Goal: Answer question/provide support

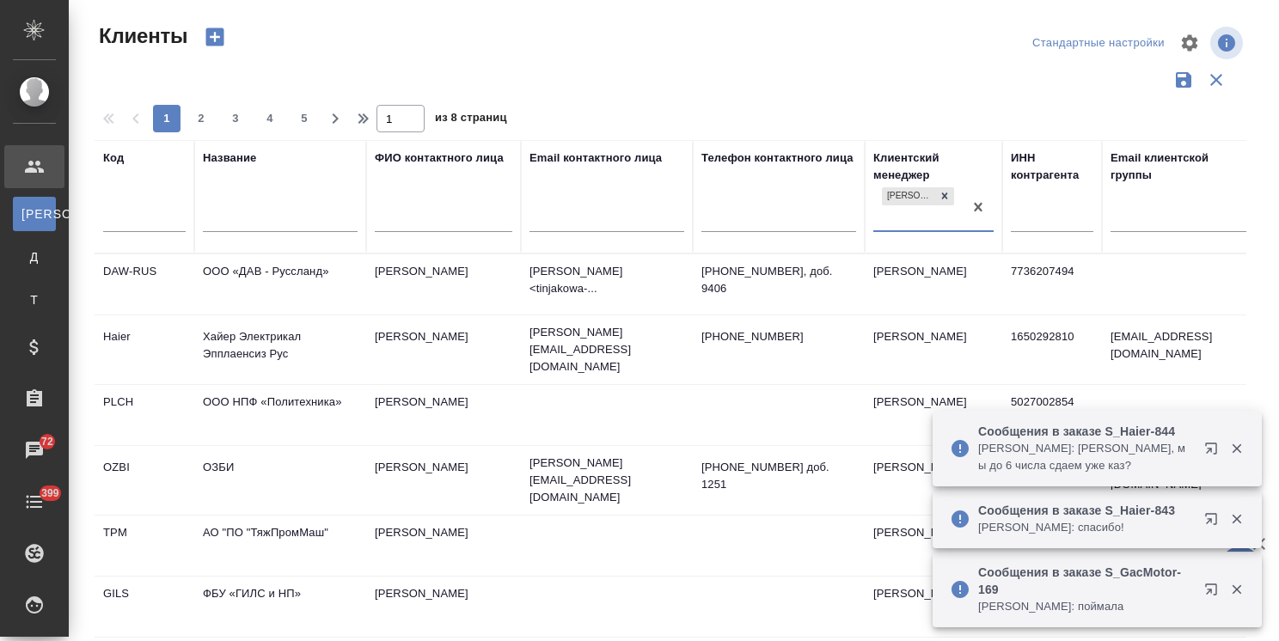
select select "RU"
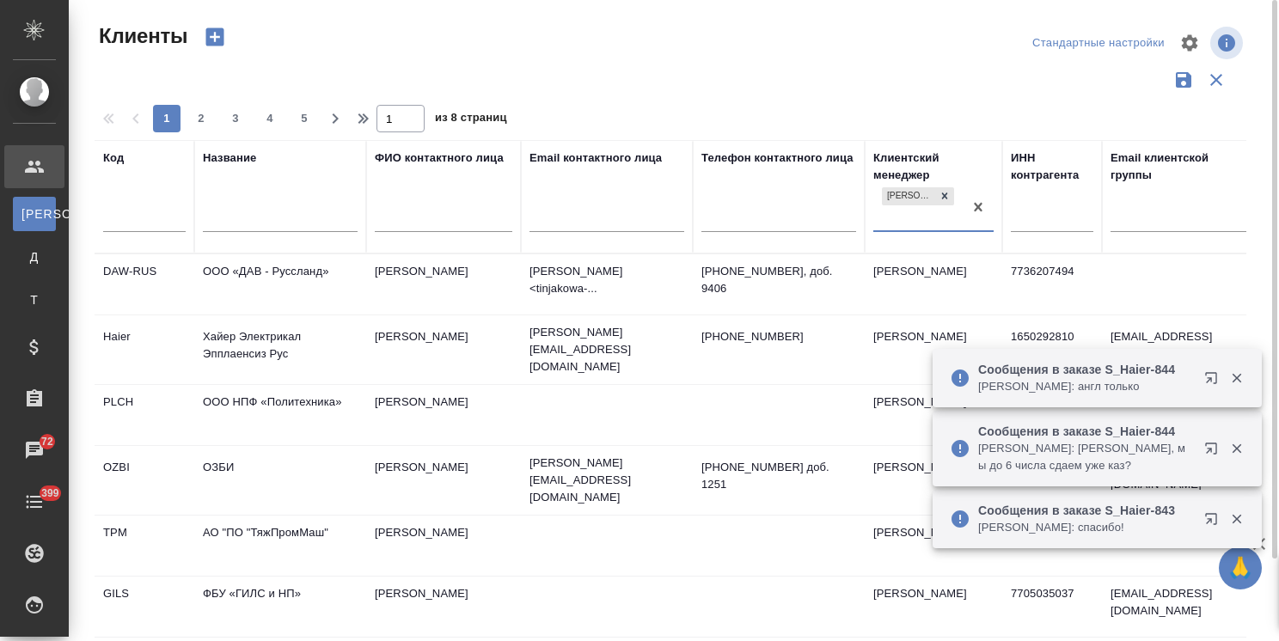
click at [296, 221] on input "text" at bounding box center [280, 220] width 155 height 21
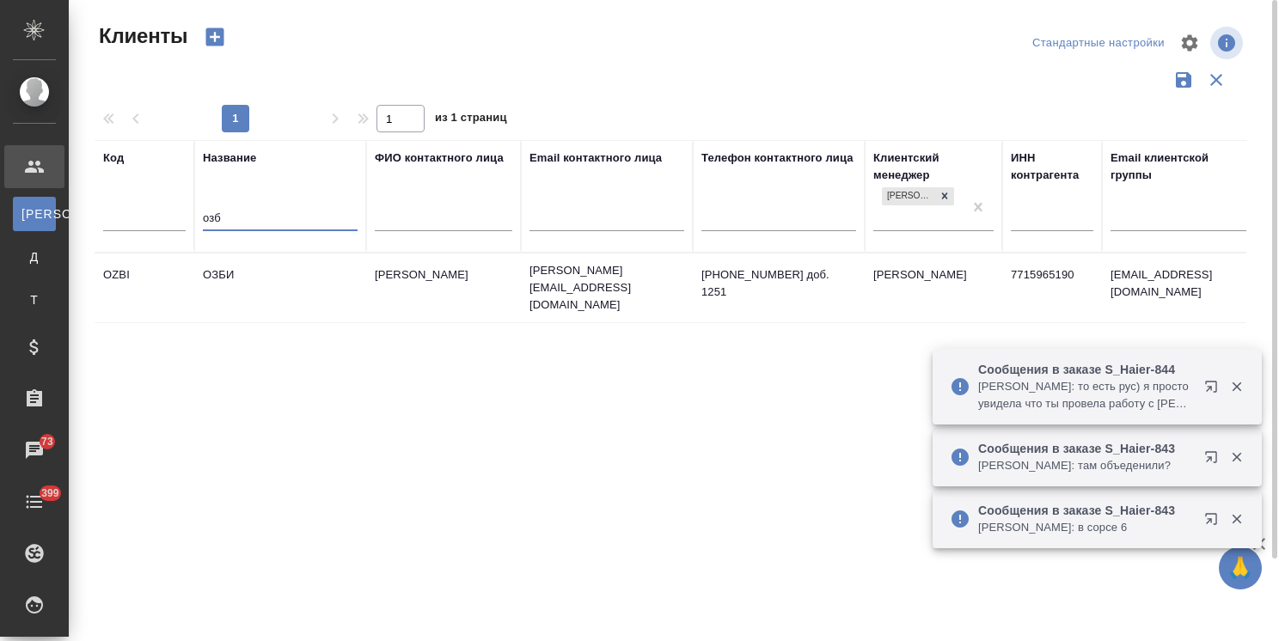
type input "озб"
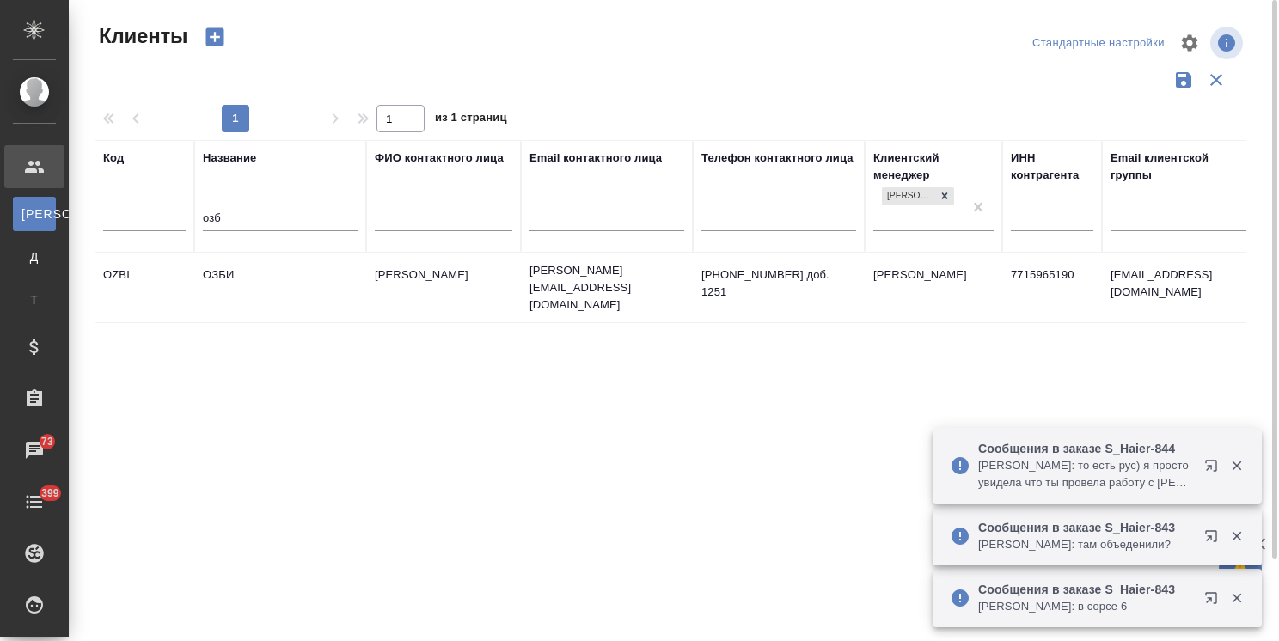
click at [252, 284] on td "ОЗБИ" at bounding box center [280, 288] width 172 height 60
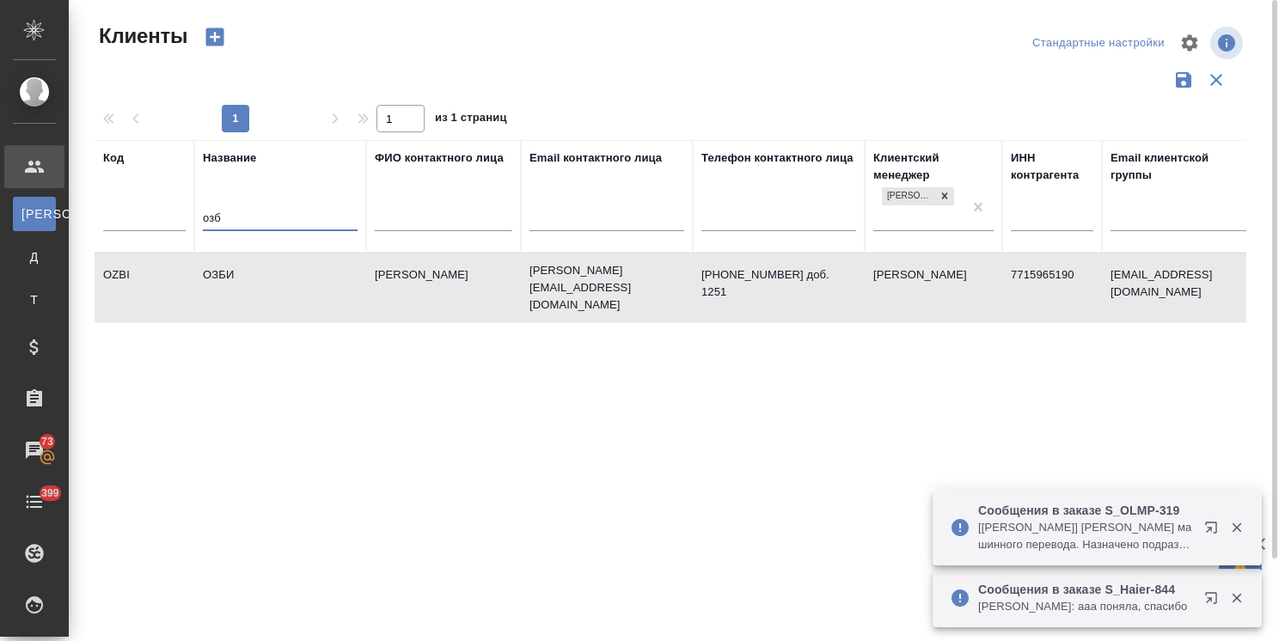
drag, startPoint x: 263, startPoint y: 223, endPoint x: 148, endPoint y: 211, distance: 115.7
click at [148, 211] on tr "Код Название озб ФИО контактного лица Email контактного лица Телефон контактног…" at bounding box center [744, 196] width 1299 height 113
click at [236, 279] on td "ОЗБИ" at bounding box center [280, 288] width 172 height 60
type input "озб"
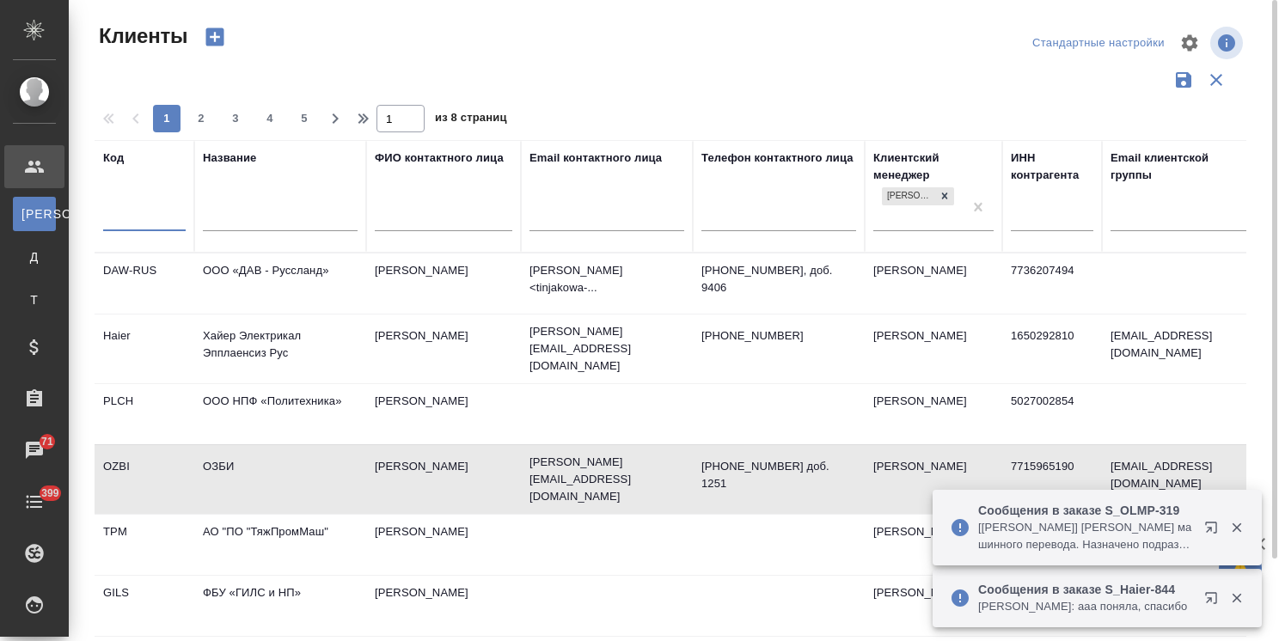
click at [217, 211] on input "text" at bounding box center [280, 219] width 155 height 21
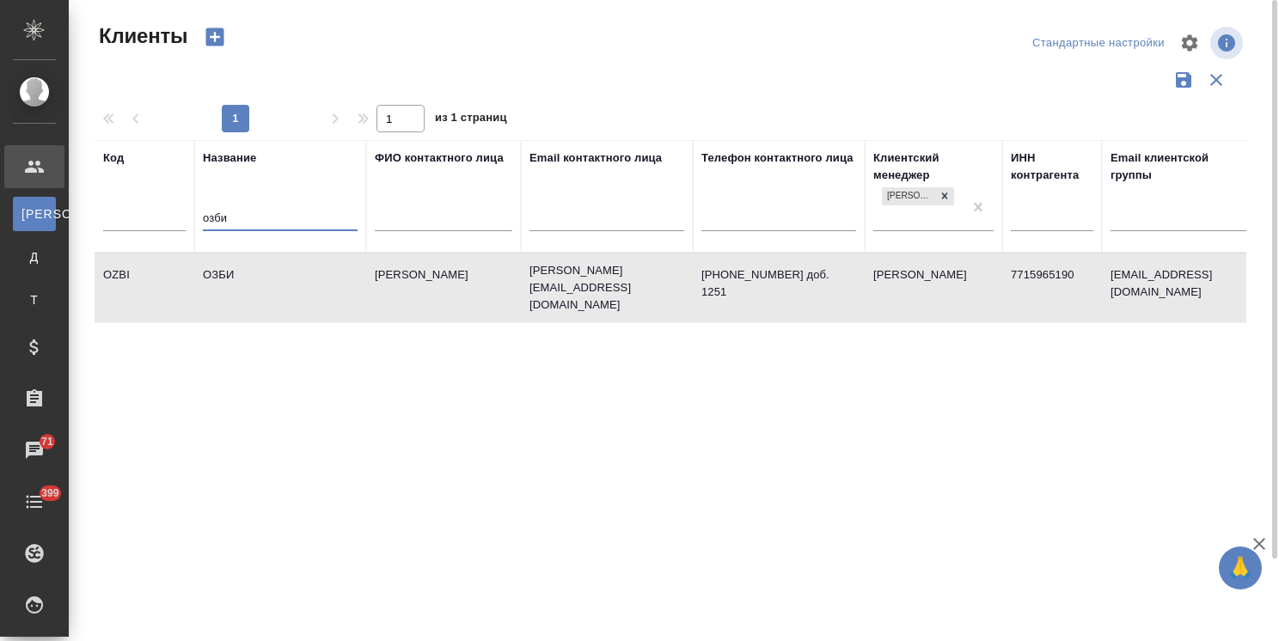
type input "озби"
click at [229, 274] on td "ОЗБИ" at bounding box center [280, 288] width 172 height 60
drag, startPoint x: 261, startPoint y: 218, endPoint x: 123, endPoint y: 194, distance: 140.4
click at [123, 194] on tr "Код Название озби ФИО контактного лица Email контактного лица Телефон контактно…" at bounding box center [744, 196] width 1299 height 113
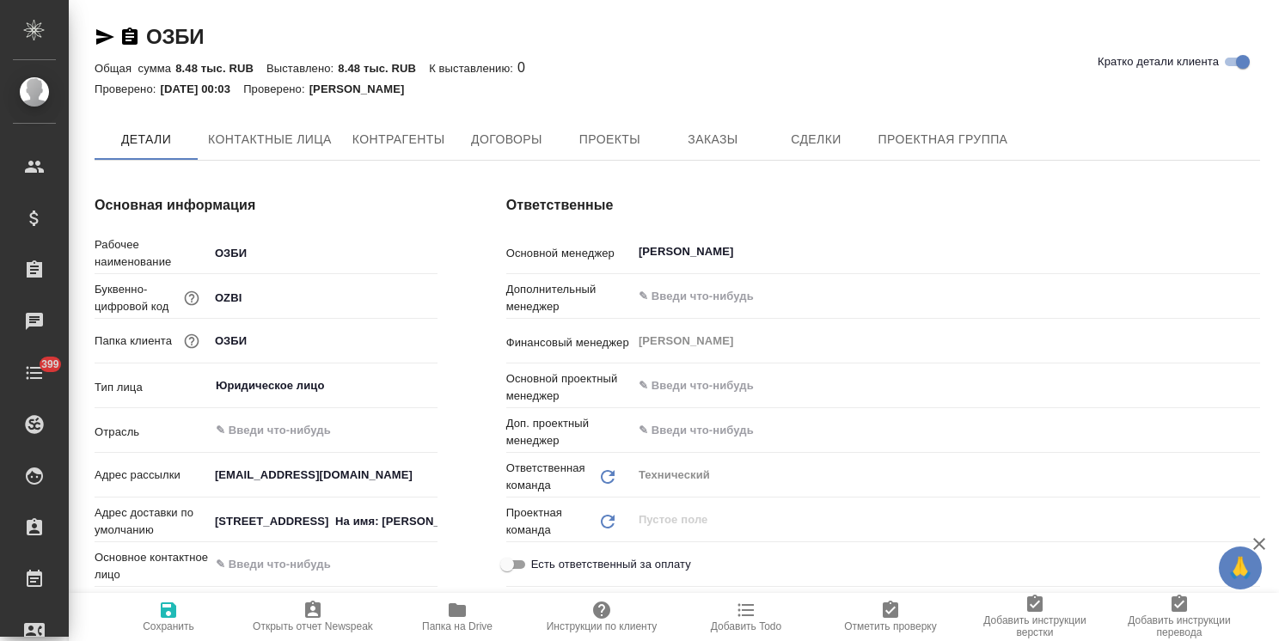
type input "(AU) Общество с ограниченной ответственностью "АЛС""
type textarea "x"
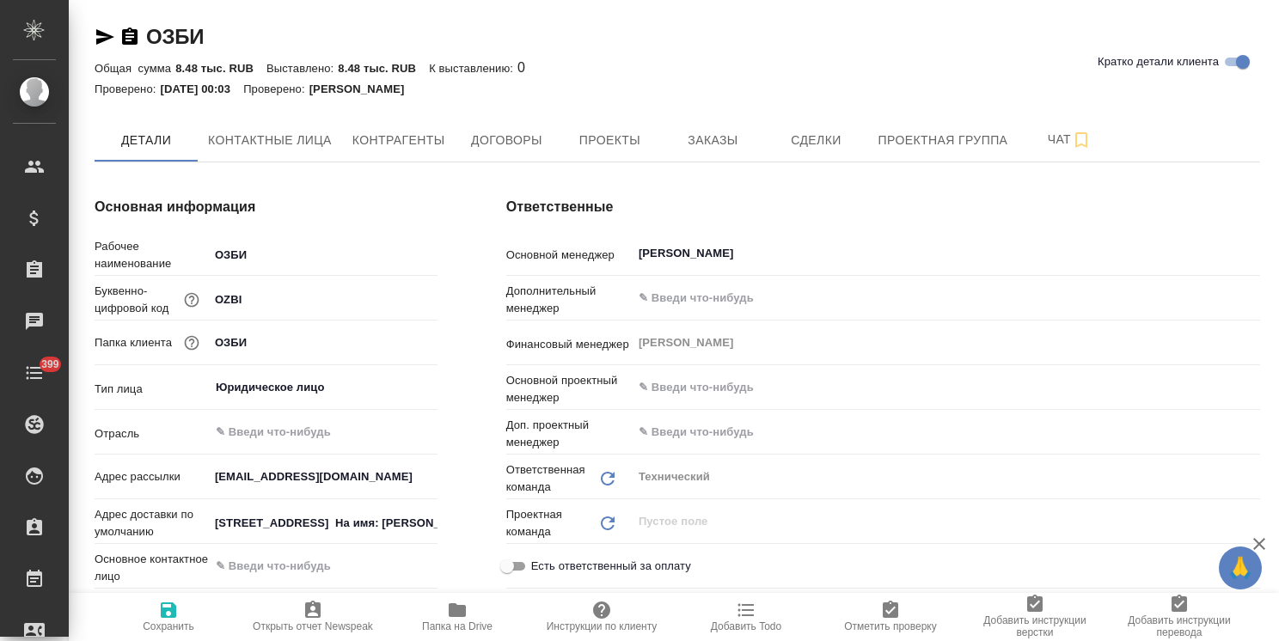
click at [101, 38] on icon "button" at bounding box center [105, 36] width 18 height 15
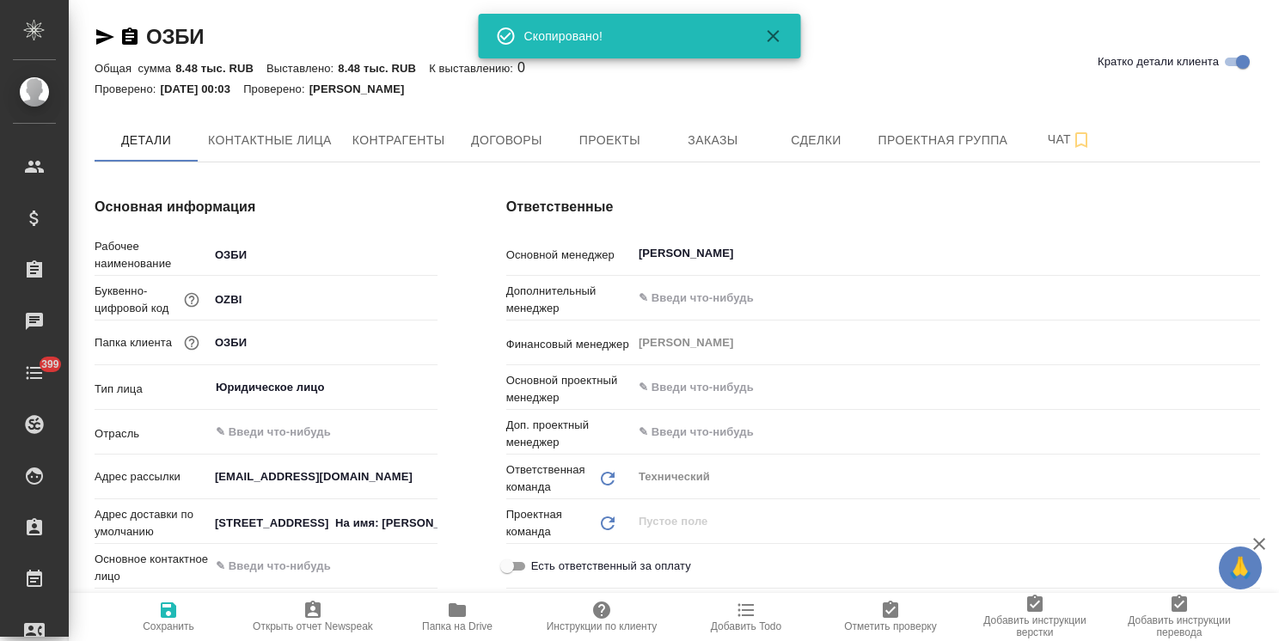
type textarea "x"
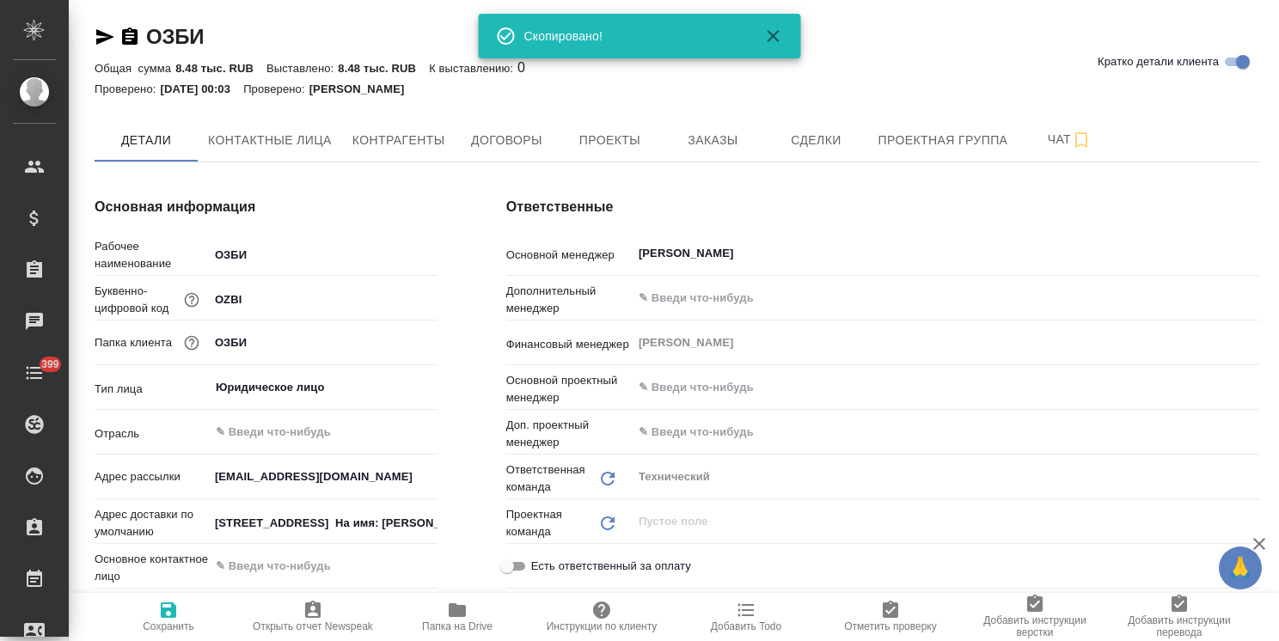
type textarea "x"
click at [474, 145] on span "Договоры" at bounding box center [506, 140] width 82 height 21
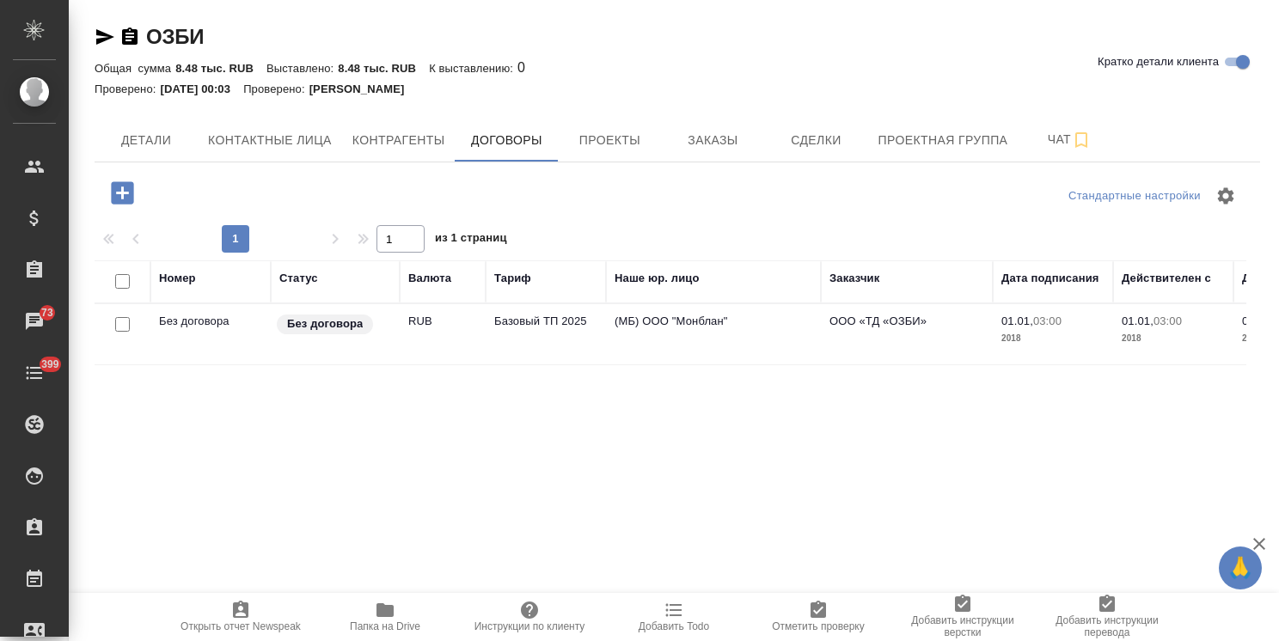
click at [424, 343] on td "RUB" at bounding box center [443, 334] width 86 height 60
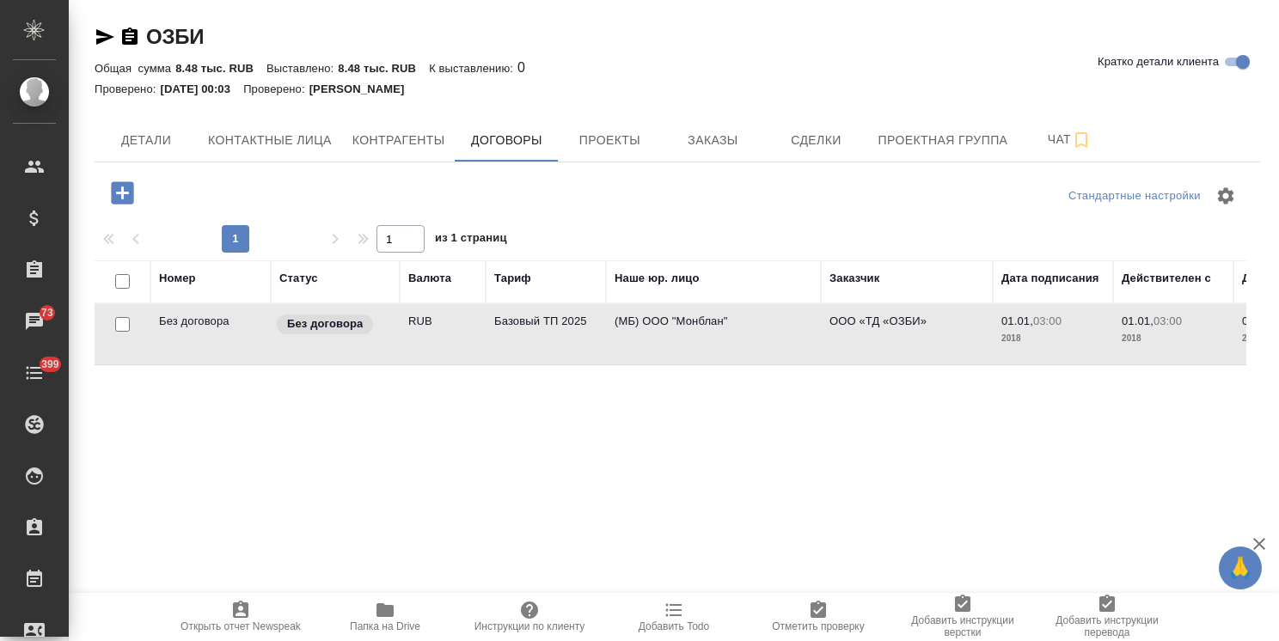
click at [424, 343] on td "RUB" at bounding box center [443, 334] width 86 height 60
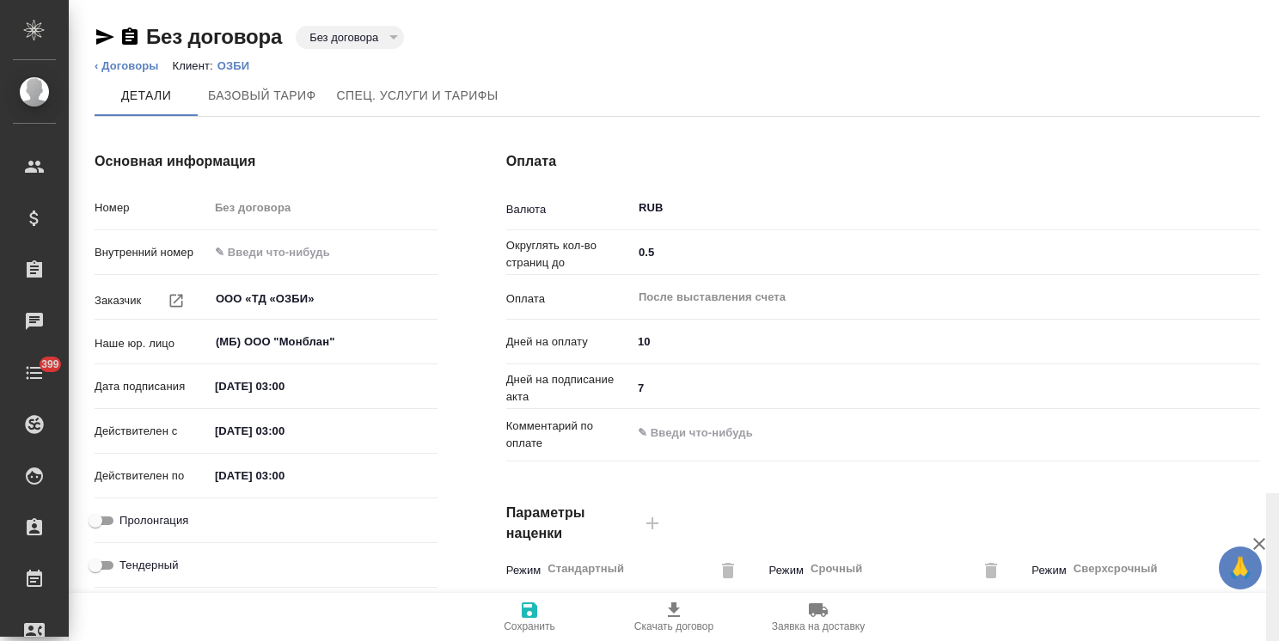
drag, startPoint x: 1270, startPoint y: 376, endPoint x: 1282, endPoint y: 28, distance: 348.2
click at [1278, 28] on html "🙏 .cls-1 fill:#fff; AWATERA Usmanova Olga Клиенты Спецификации Заказы Чаты 399 …" at bounding box center [639, 320] width 1279 height 641
click at [105, 34] on icon "button" at bounding box center [105, 36] width 18 height 15
drag, startPoint x: 325, startPoint y: 299, endPoint x: 138, endPoint y: 278, distance: 187.7
click at [139, 279] on div "Номер Без договора Внутренний номер Заказчик ООО «ТД «ОЗБИ» ​ Наше юр. лицо (МБ…" at bounding box center [266, 393] width 343 height 402
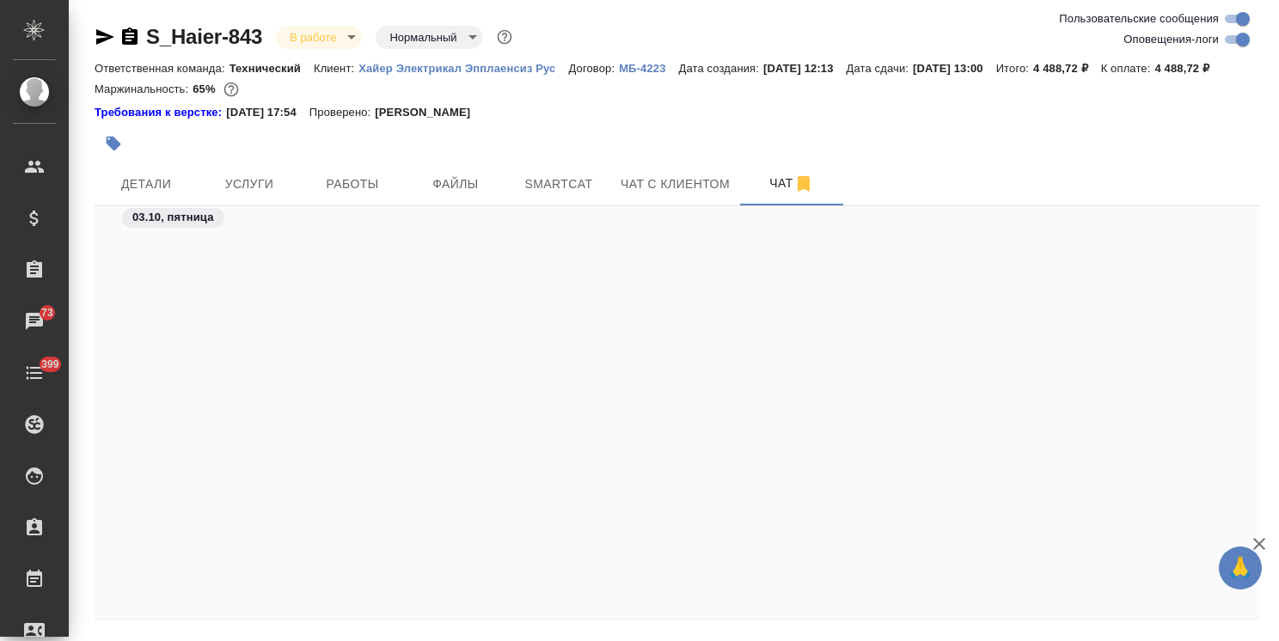
scroll to position [31505, 0]
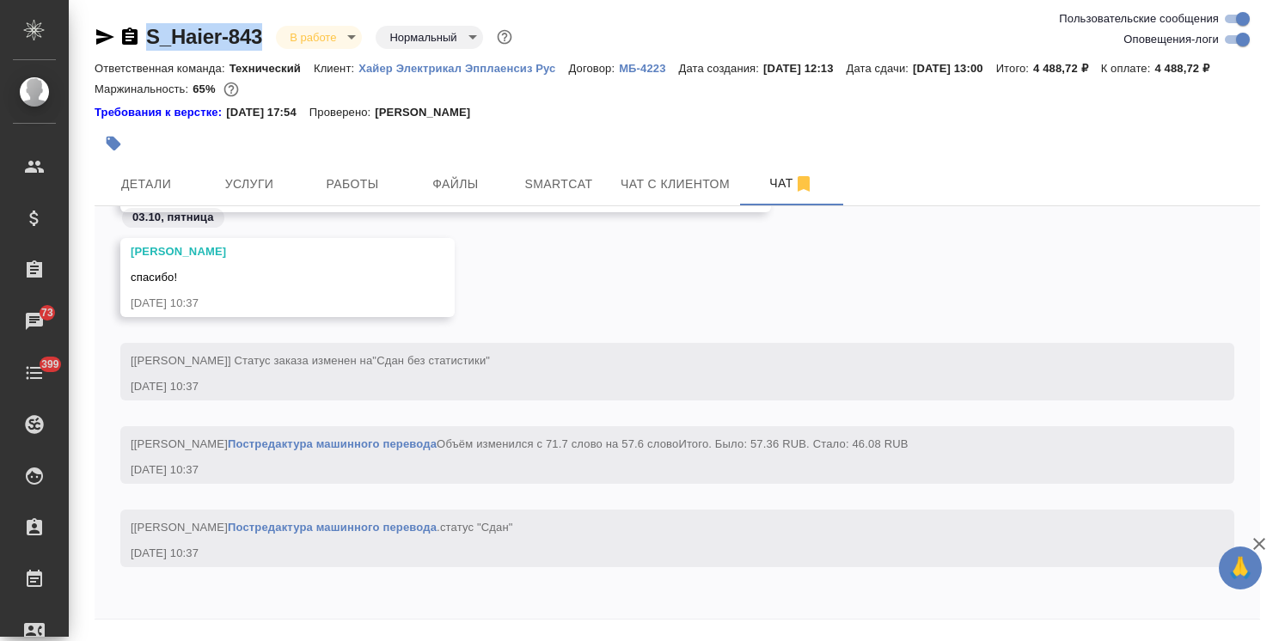
drag, startPoint x: 272, startPoint y: 14, endPoint x: 102, endPoint y: 10, distance: 170.2
click at [102, 12] on div "S_Haier-843 В работе inProgress Нормальный normal Ответственная команда: Технич…" at bounding box center [677, 348] width 1184 height 697
copy link "S_Haier-843"
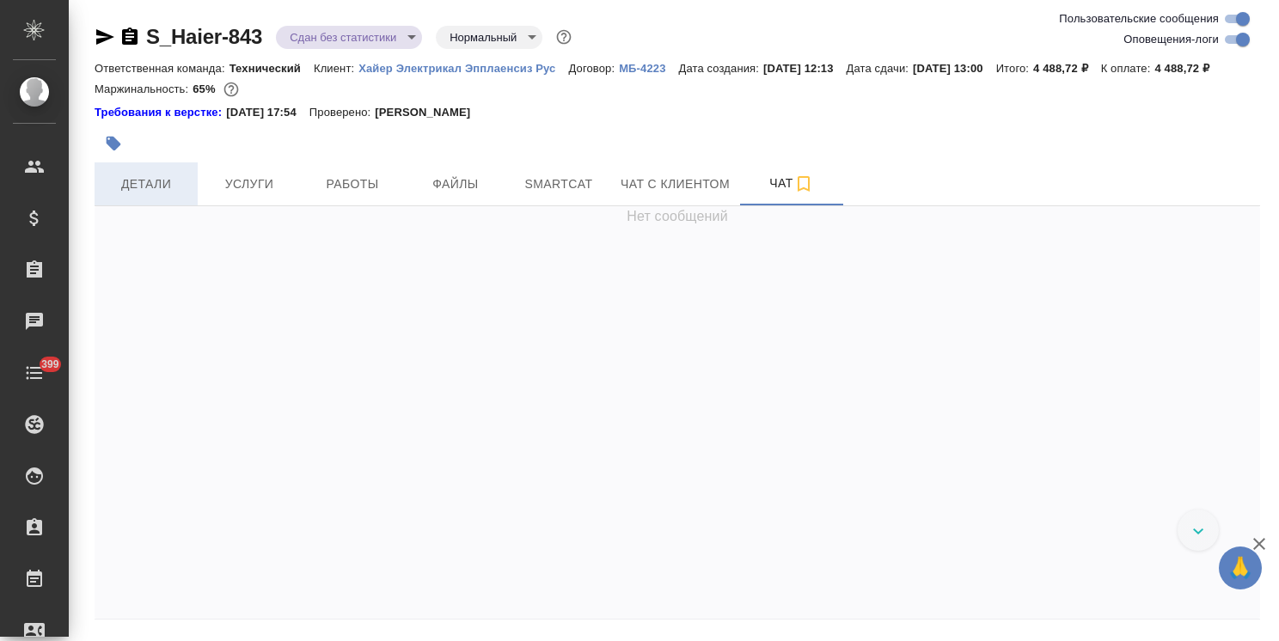
click at [156, 195] on span "Детали" at bounding box center [146, 184] width 82 height 21
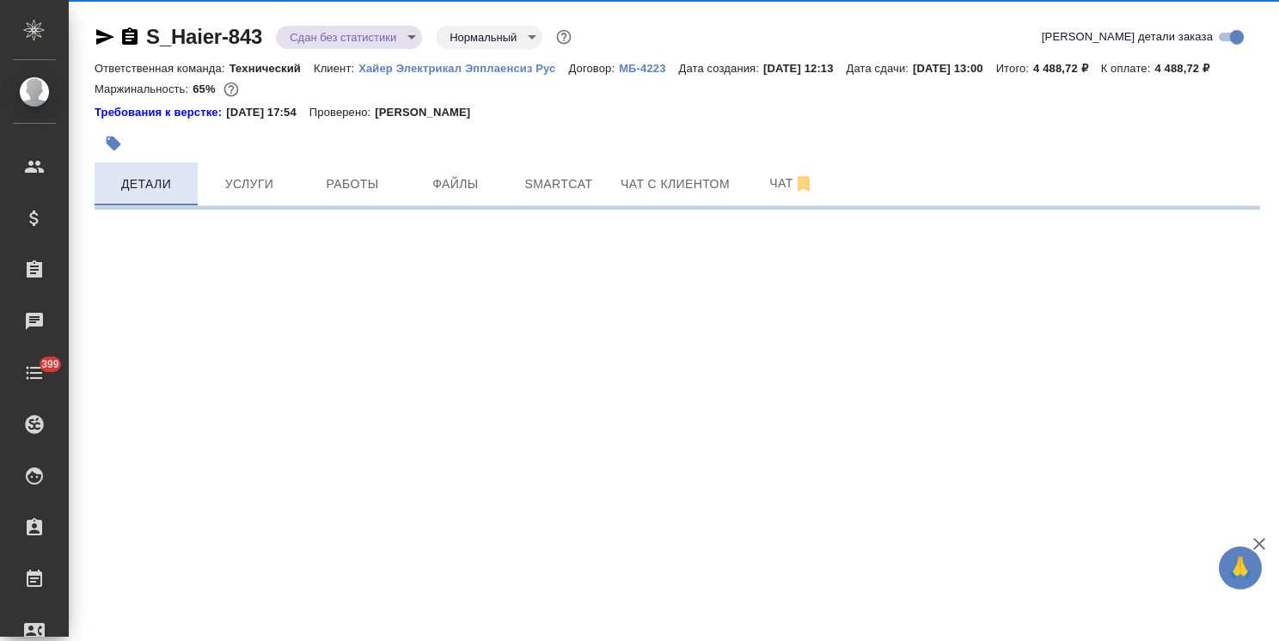
select select "RU"
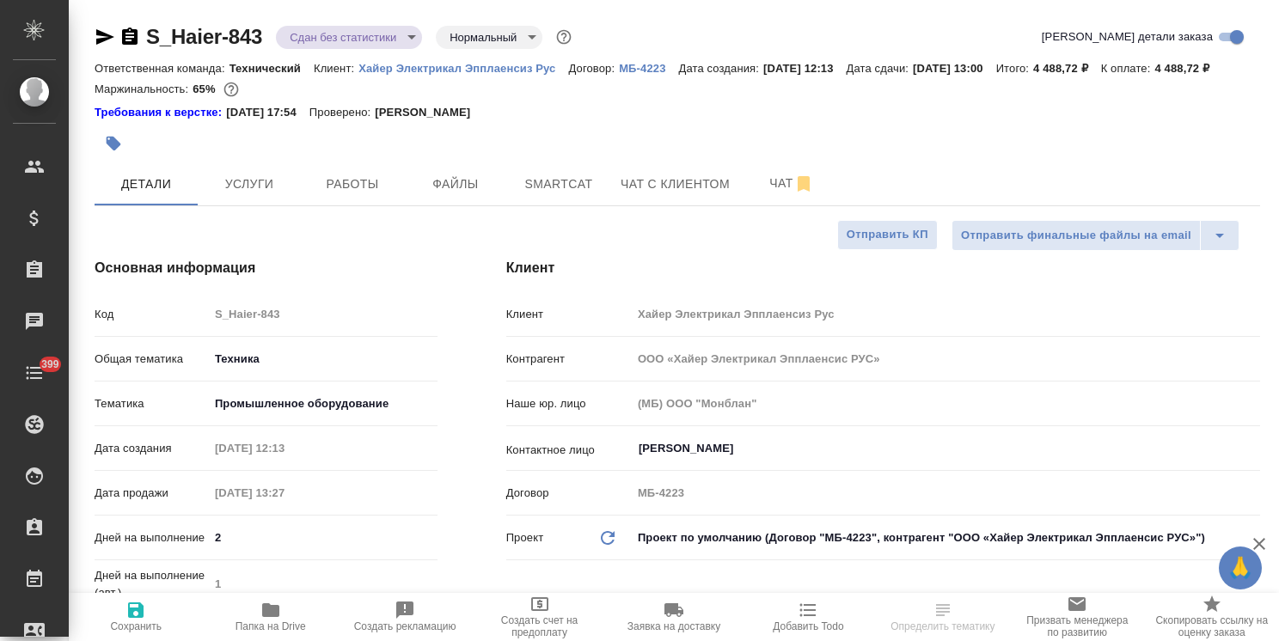
type textarea "x"
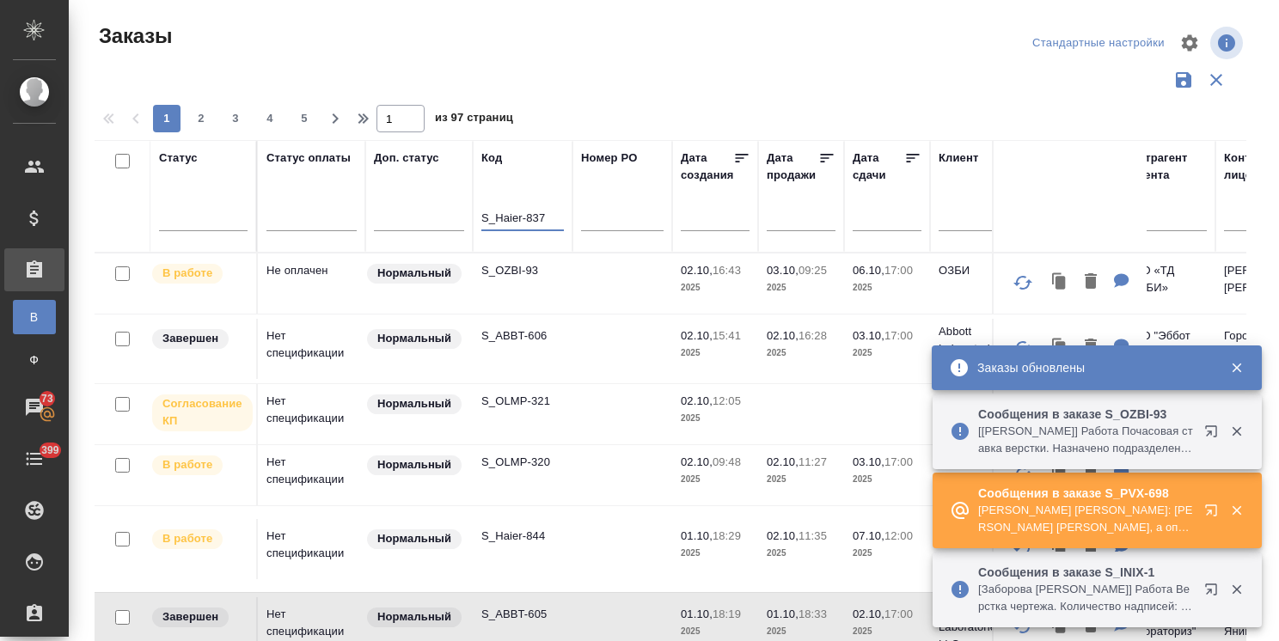
type input "S_Haier-837"
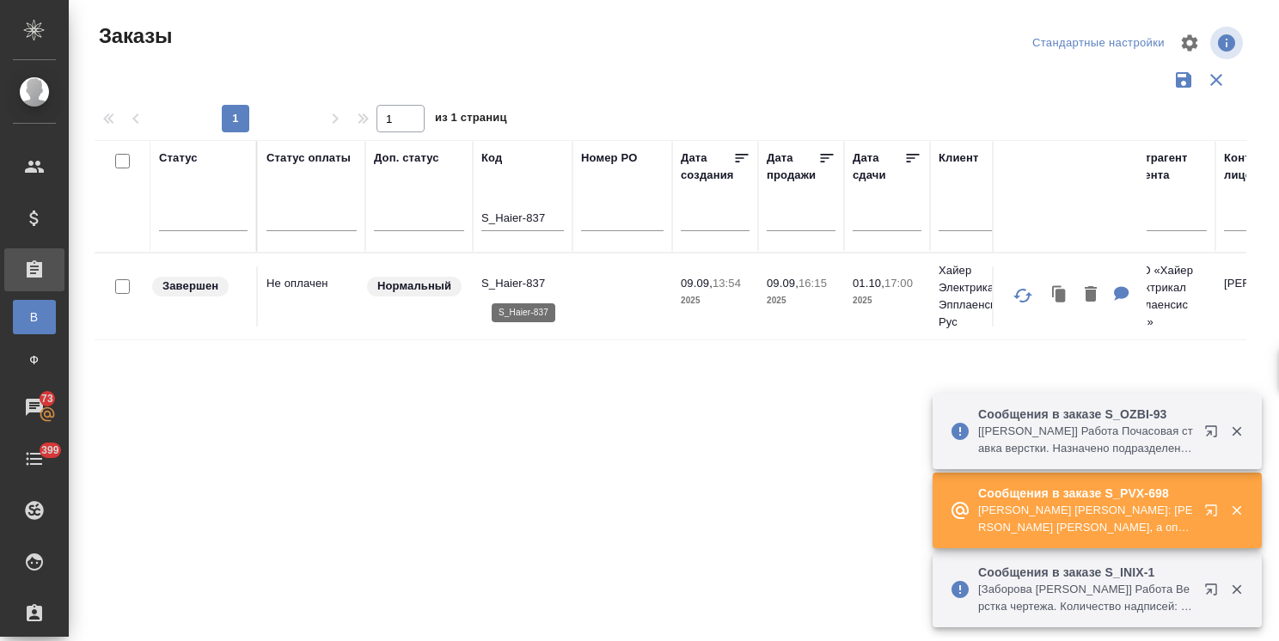
click at [502, 278] on p "S_Haier-837" at bounding box center [522, 283] width 82 height 17
drag, startPoint x: 547, startPoint y: 223, endPoint x: 422, endPoint y: 215, distance: 124.9
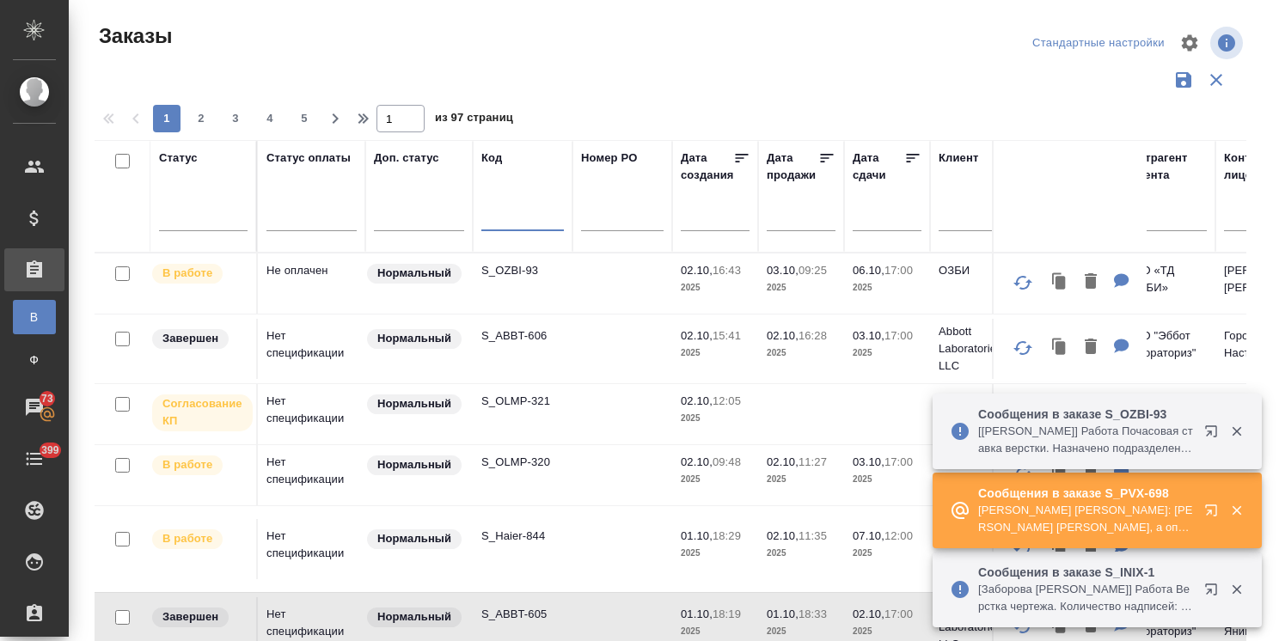
click at [1210, 510] on icon "button" at bounding box center [1210, 509] width 11 height 11
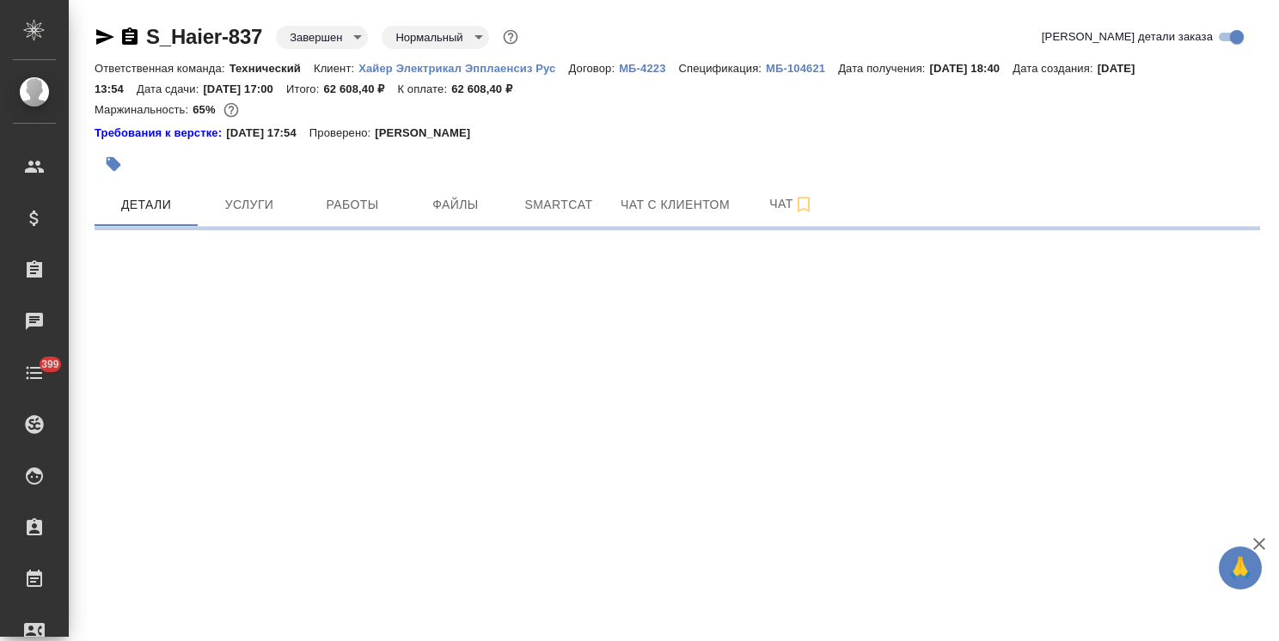
select select "RU"
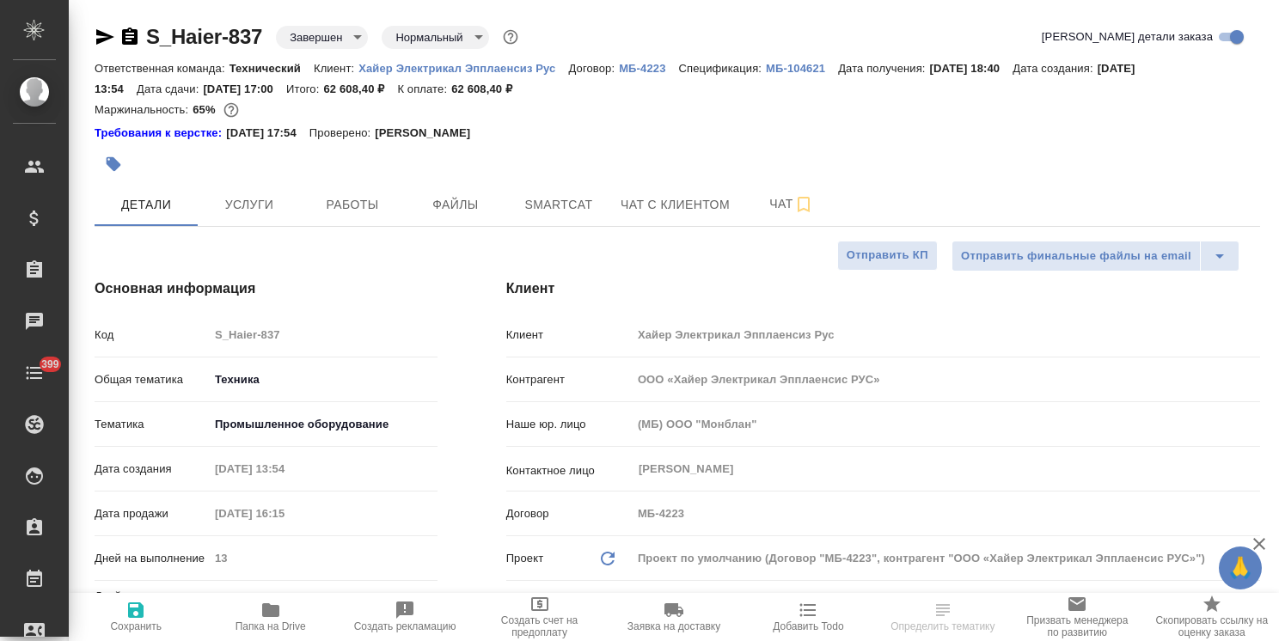
type textarea "x"
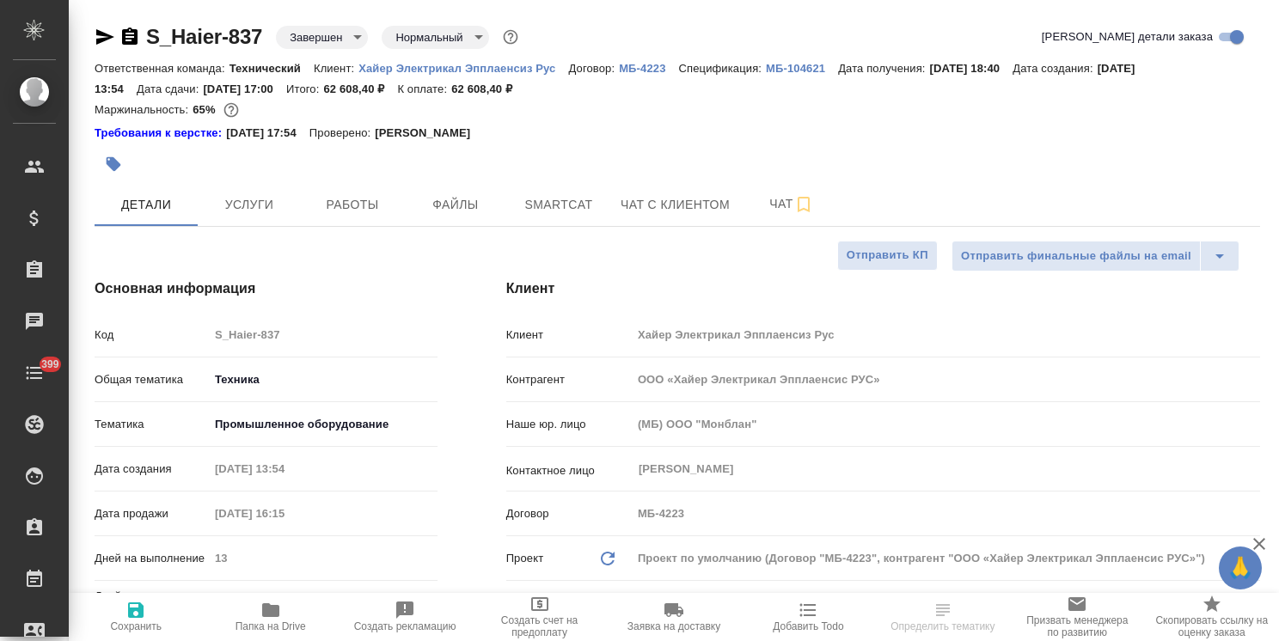
type textarea "x"
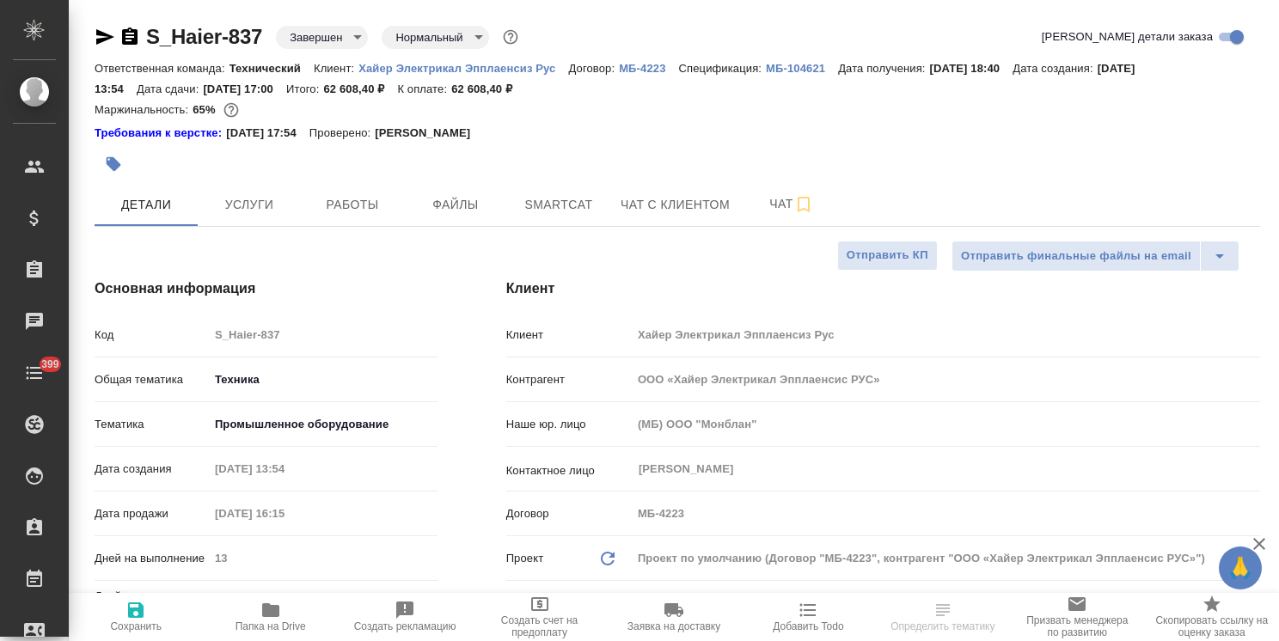
type textarea "x"
click at [782, 208] on span "Чат" at bounding box center [791, 203] width 82 height 21
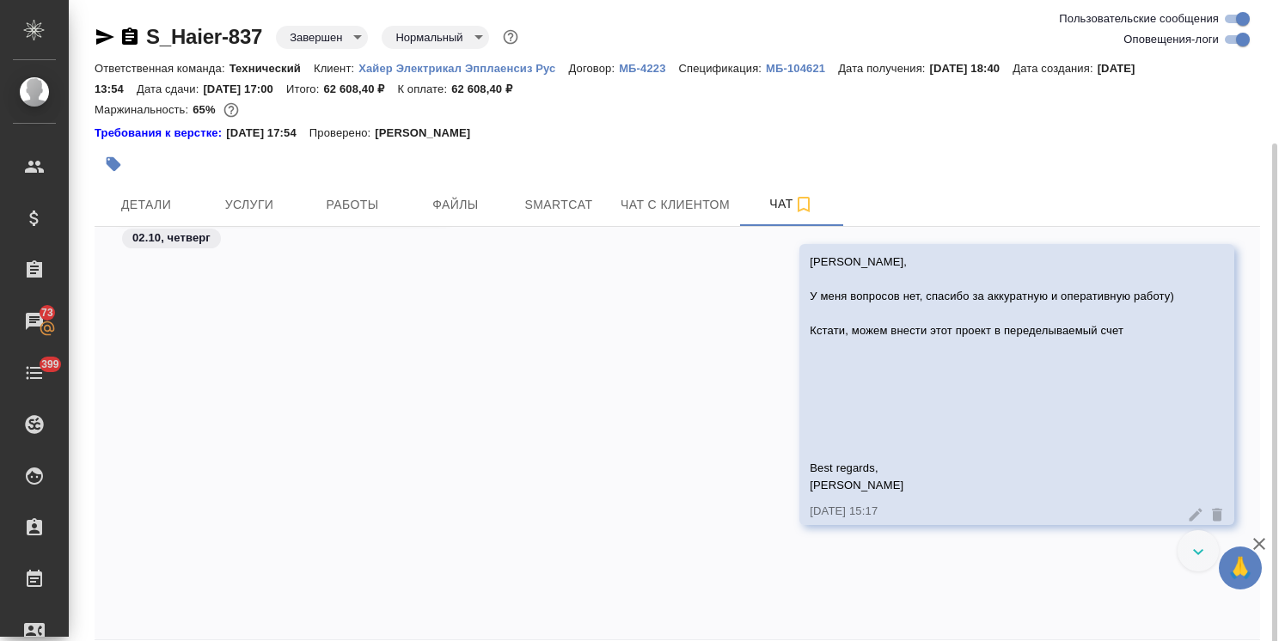
scroll to position [76, 0]
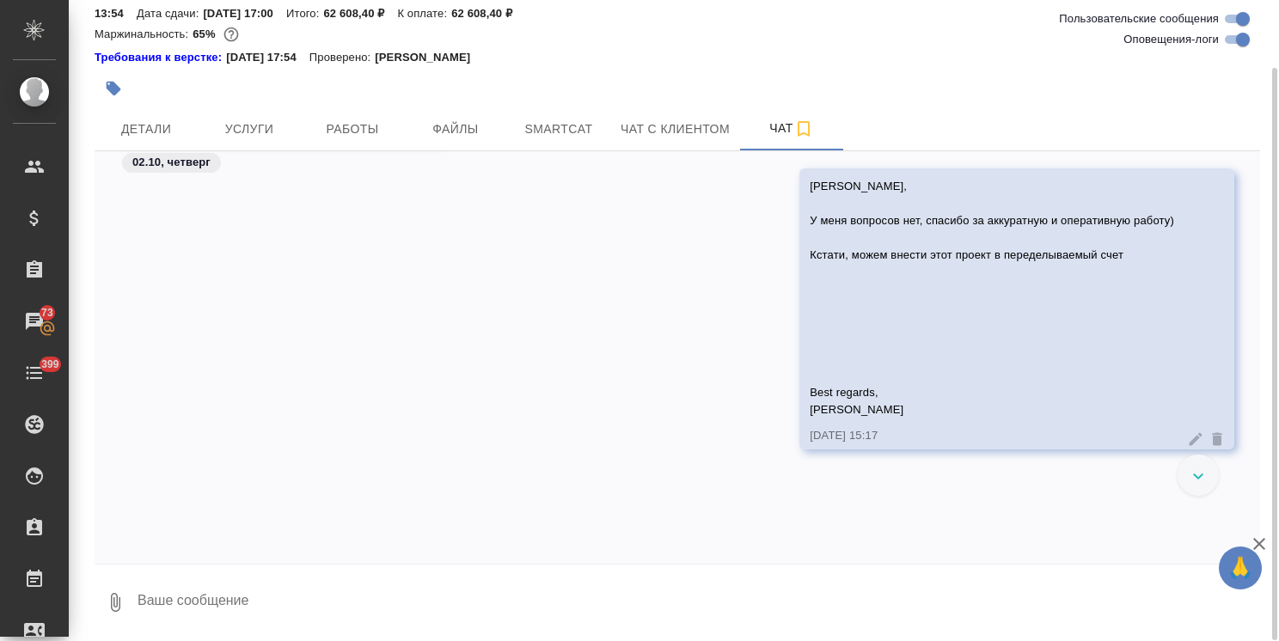
click at [219, 620] on textarea at bounding box center [698, 602] width 1124 height 58
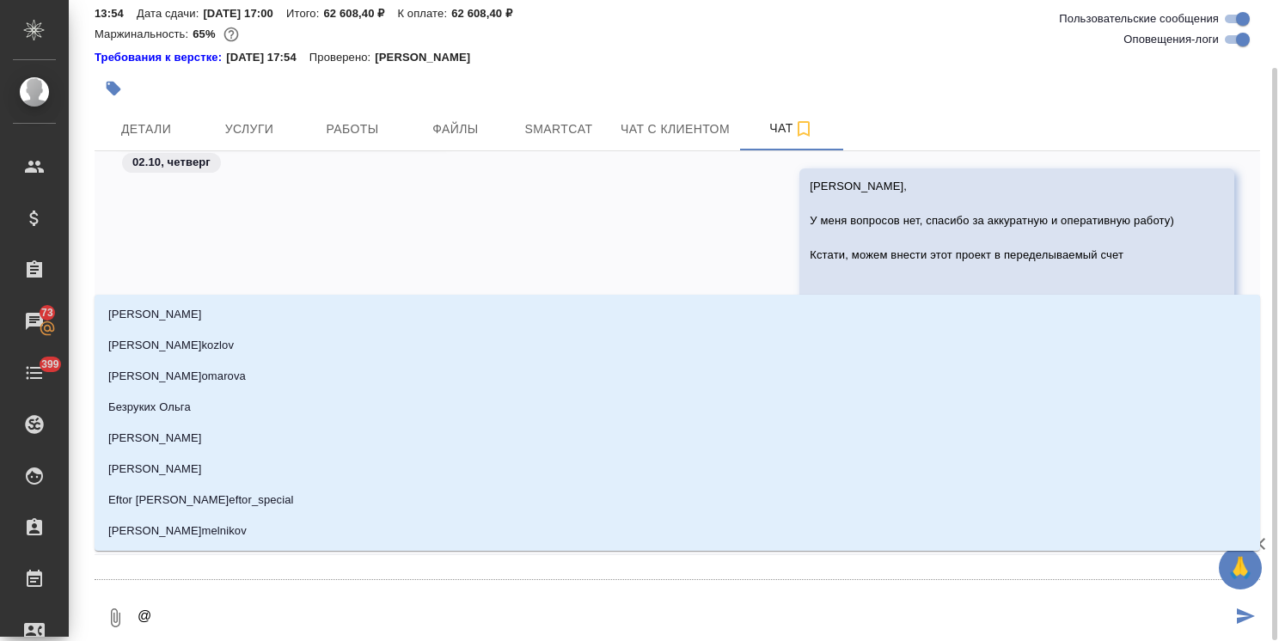
type textarea "@а"
type input "а"
type textarea "@ар"
type input "ар"
type textarea "@арс"
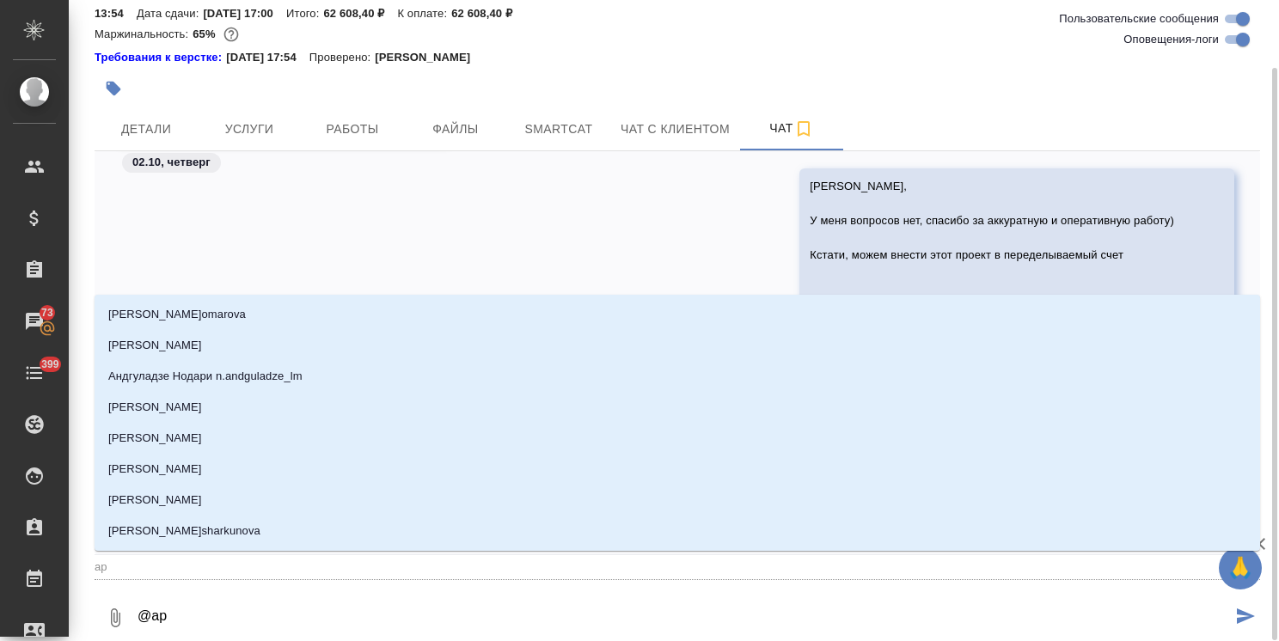
type input "арс"
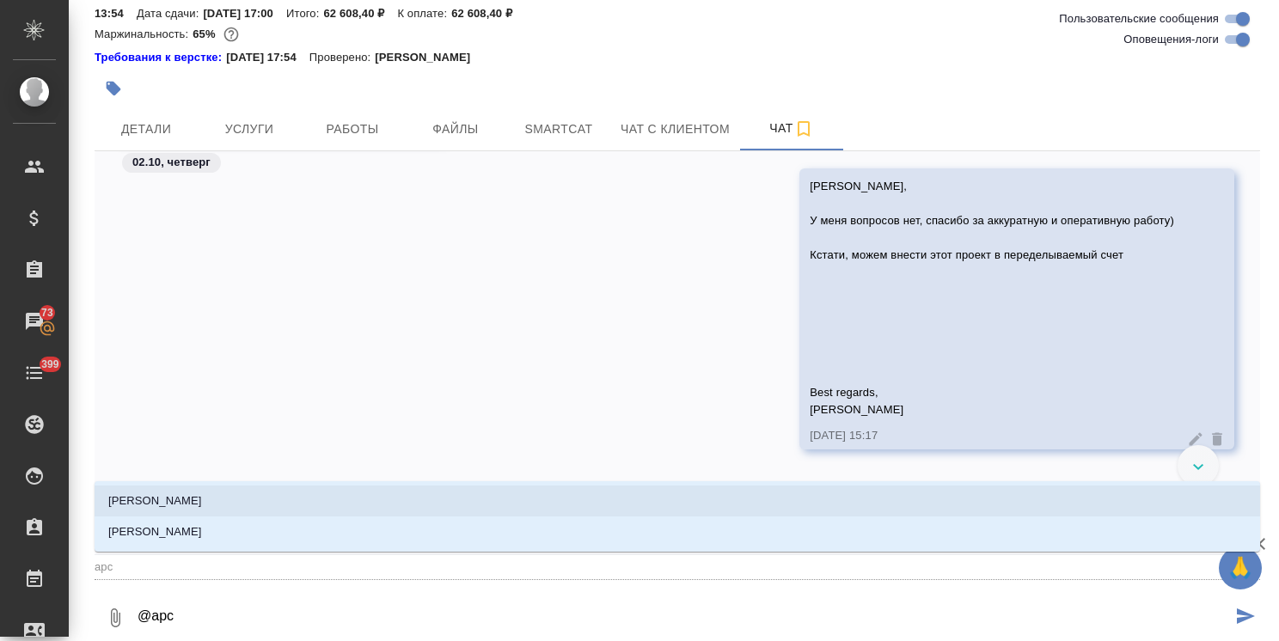
click at [206, 504] on li "[PERSON_NAME]" at bounding box center [677, 501] width 1165 height 31
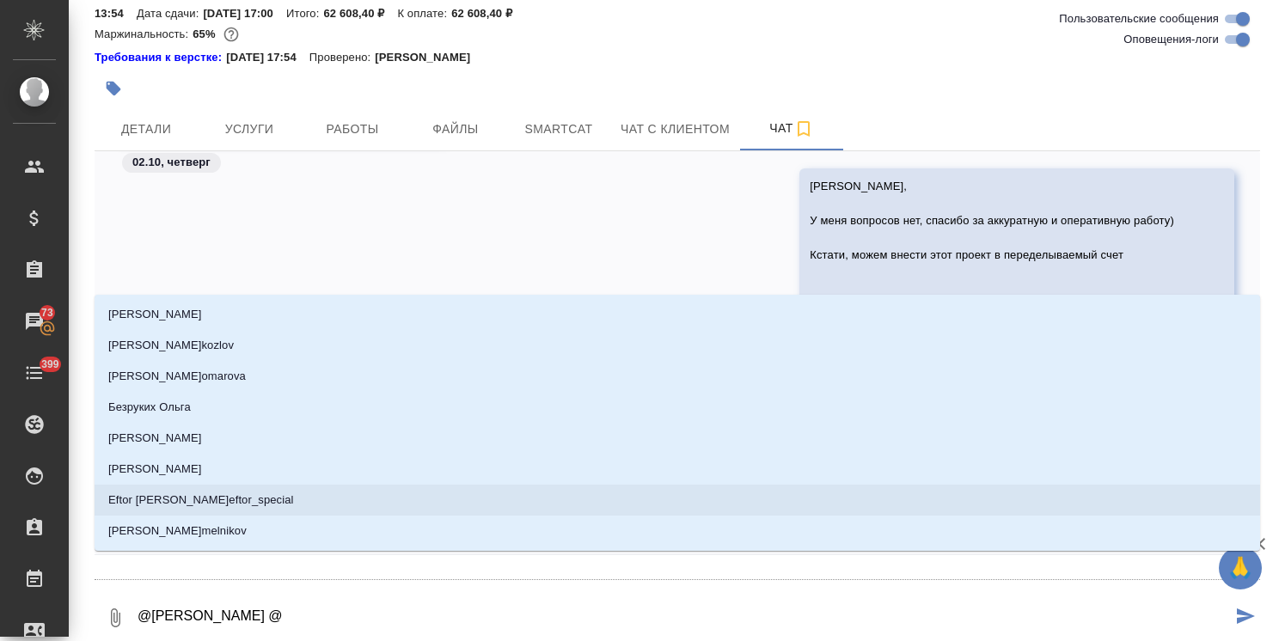
type textarea "@Арсеньева Вера @б"
type input "б"
type textarea "@Арсеньева Вера @бе"
type input "бе"
type textarea "@Арсеньева Вера @бел"
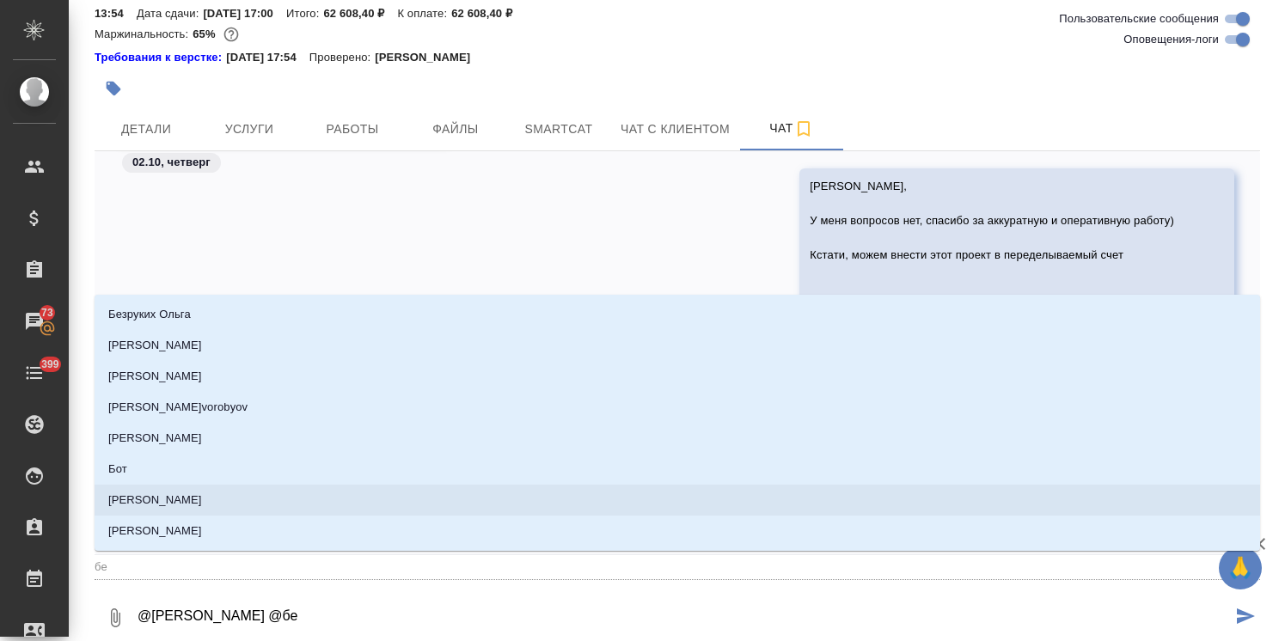
type input "бел"
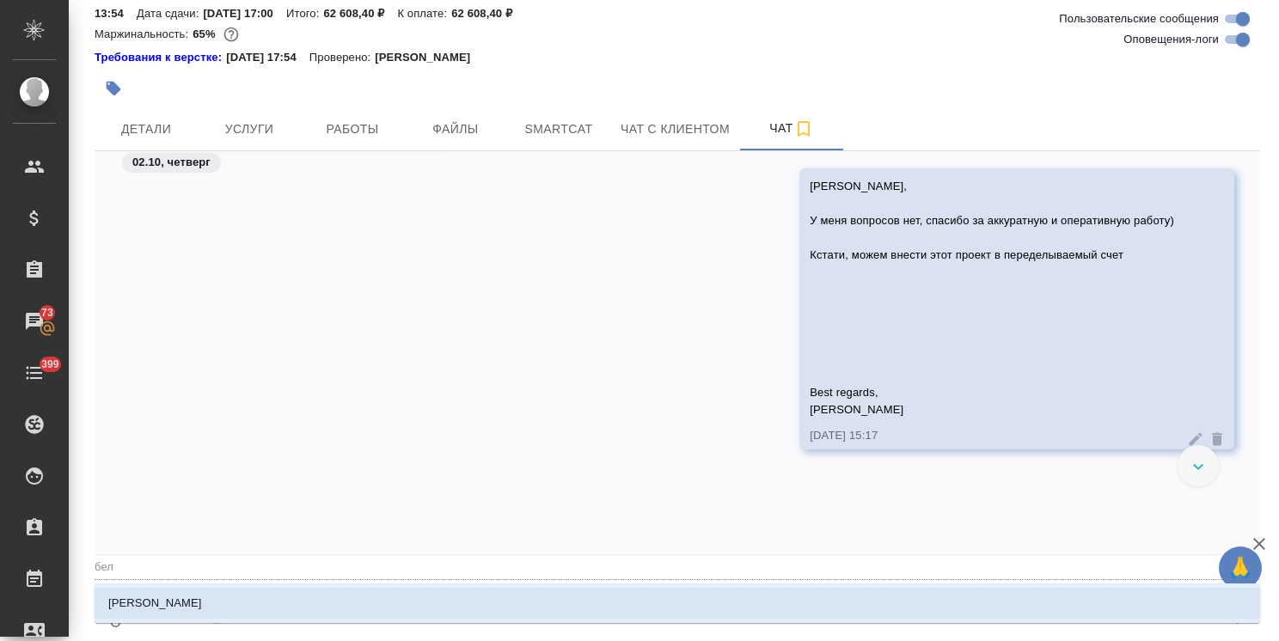
click at [227, 600] on li "Белякова [PERSON_NAME]" at bounding box center [677, 603] width 1165 height 31
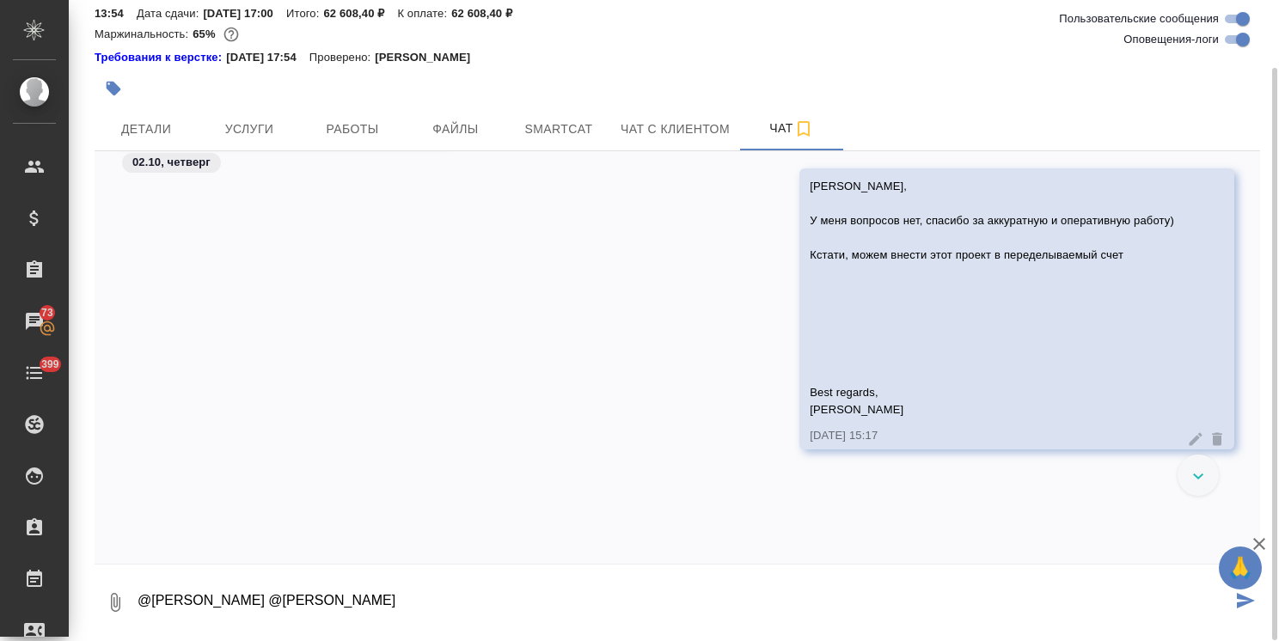
paste textarea "Ольга, можете, пожалуйста, внести правку в одно значение в руководство - https:…"
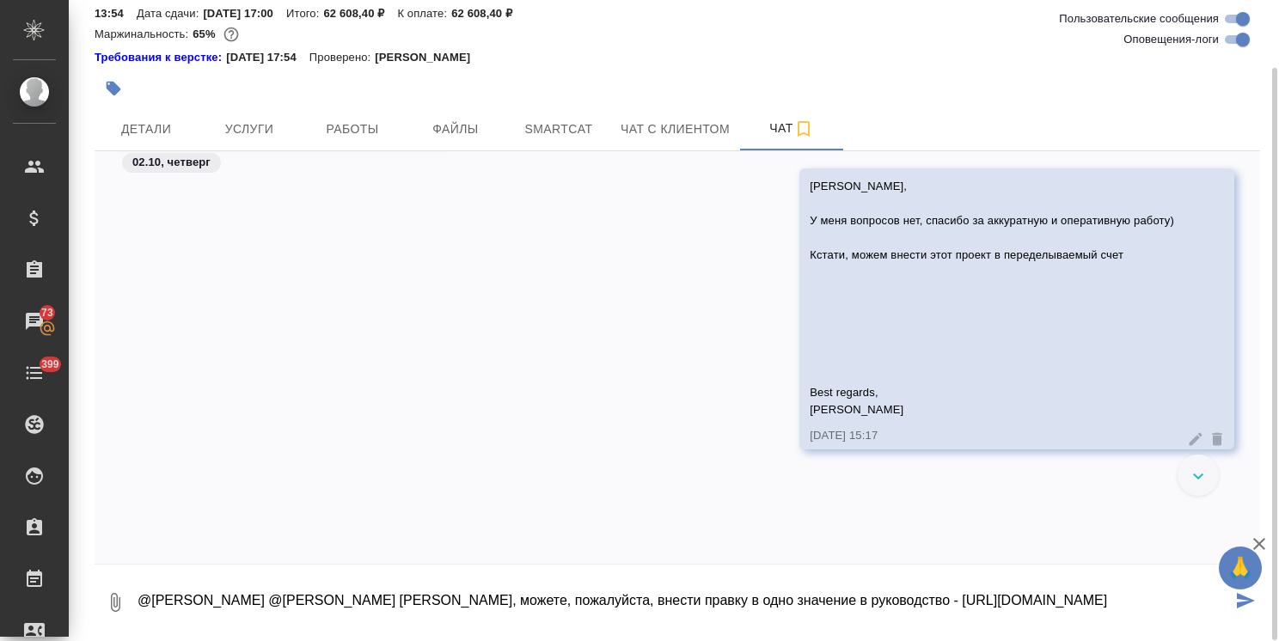
scroll to position [131, 0]
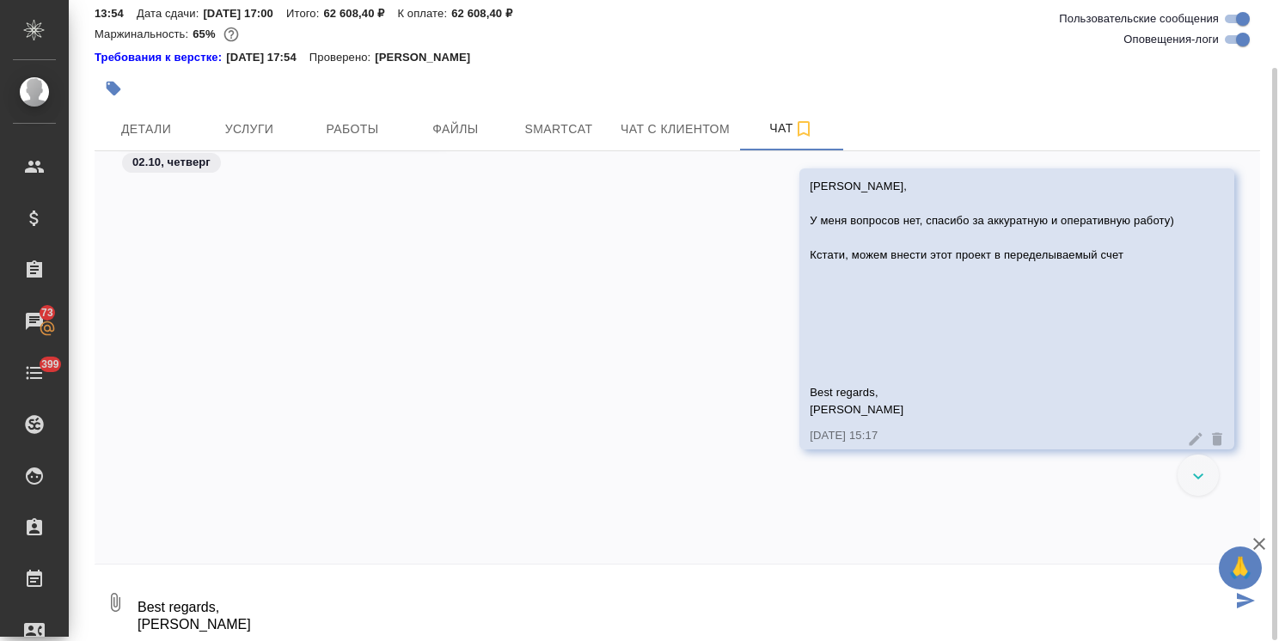
type textarea "@Арсеньева Вера @Белякова Юлия Ольга, можете, пожалуйста, внести правку в одно …"
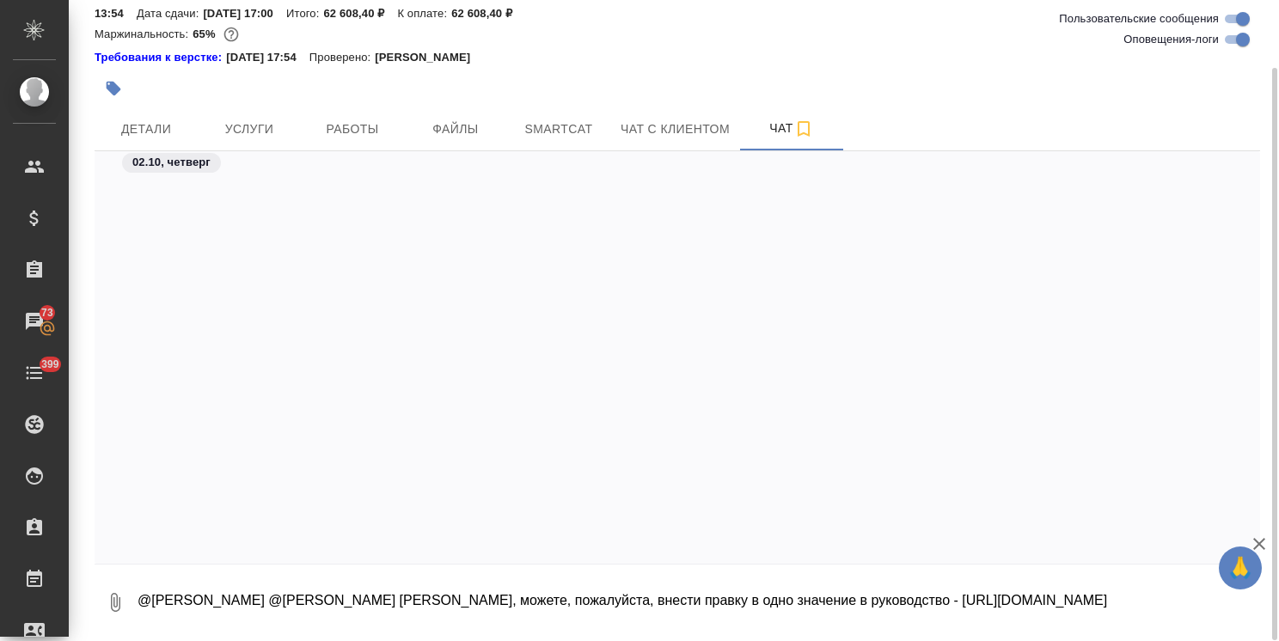
scroll to position [104973, 0]
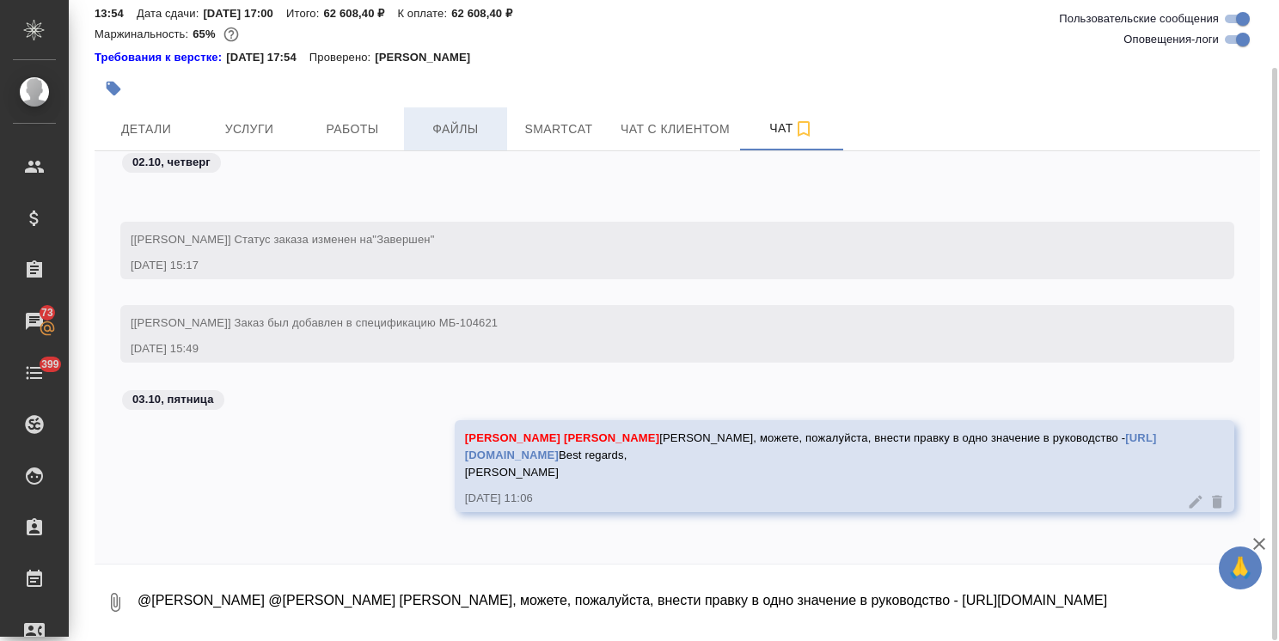
click at [451, 131] on span "Файлы" at bounding box center [455, 129] width 82 height 21
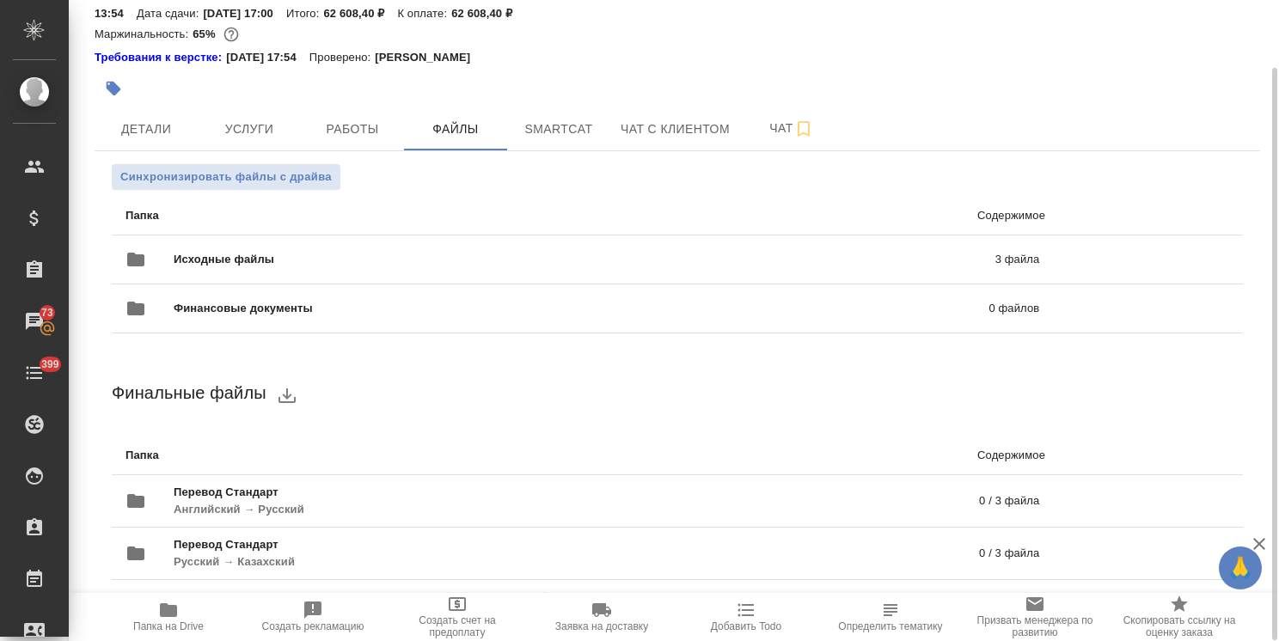
click at [172, 614] on icon "button" at bounding box center [168, 610] width 17 height 14
click at [780, 125] on span "Чат" at bounding box center [791, 128] width 82 height 21
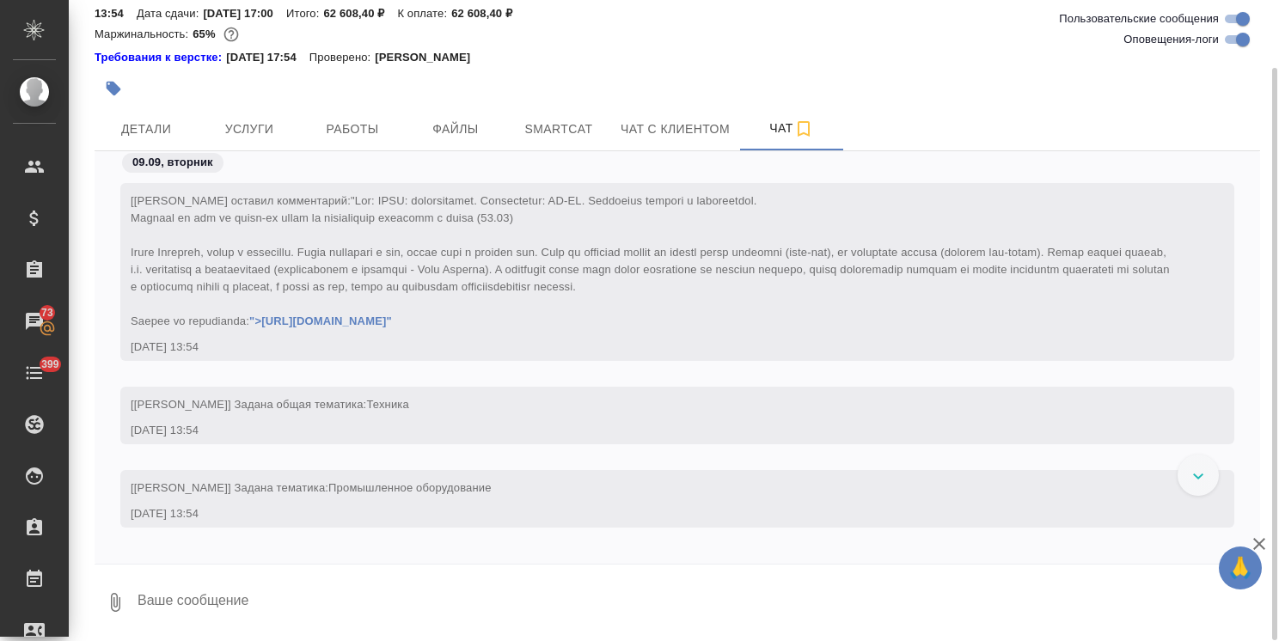
click at [312, 589] on textarea at bounding box center [698, 602] width 1124 height 58
click at [1261, 541] on icon "button" at bounding box center [1259, 544] width 12 height 12
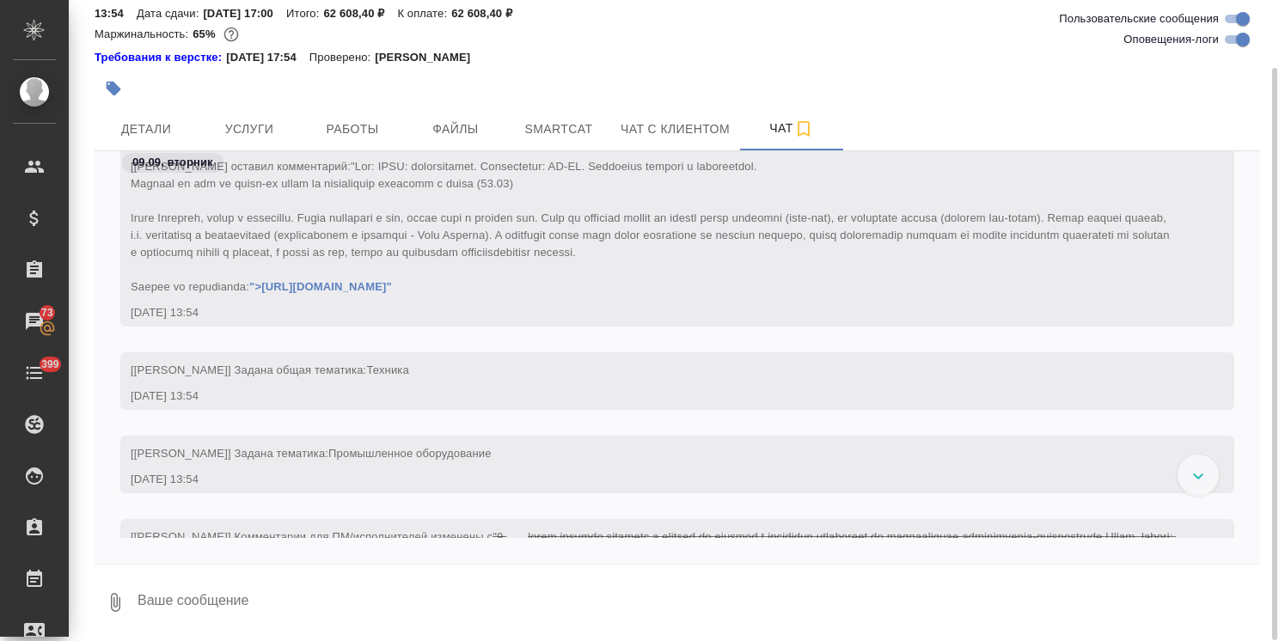
click at [1181, 469] on div at bounding box center [1197, 475] width 41 height 41
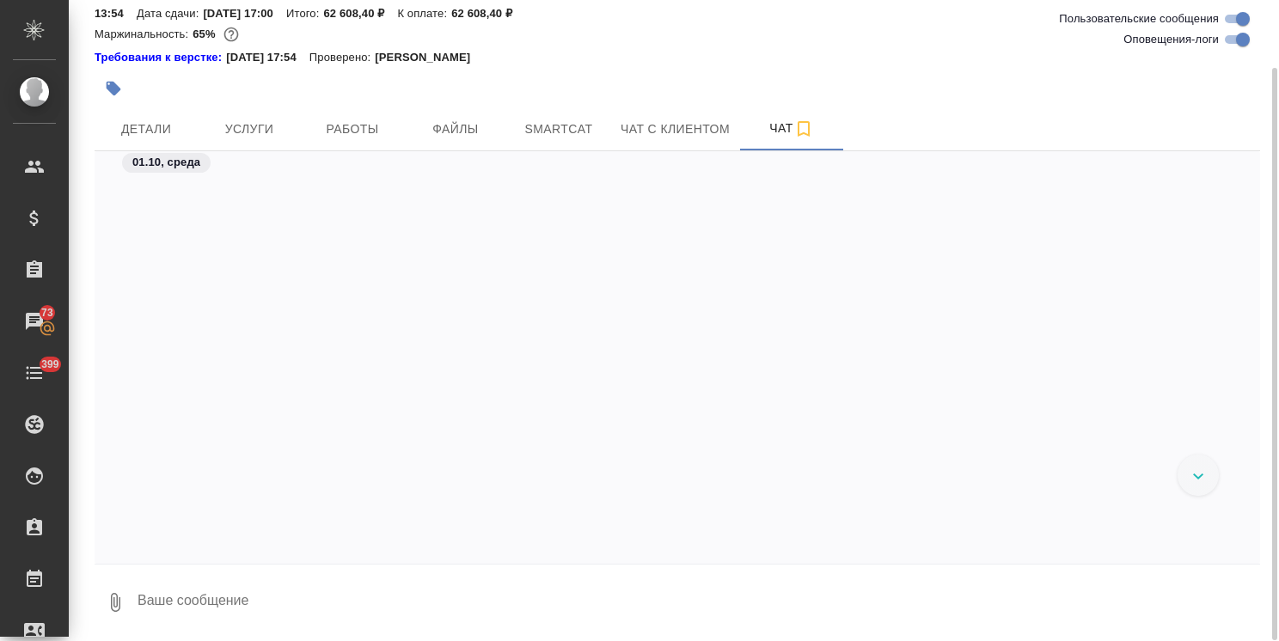
scroll to position [97204, 0]
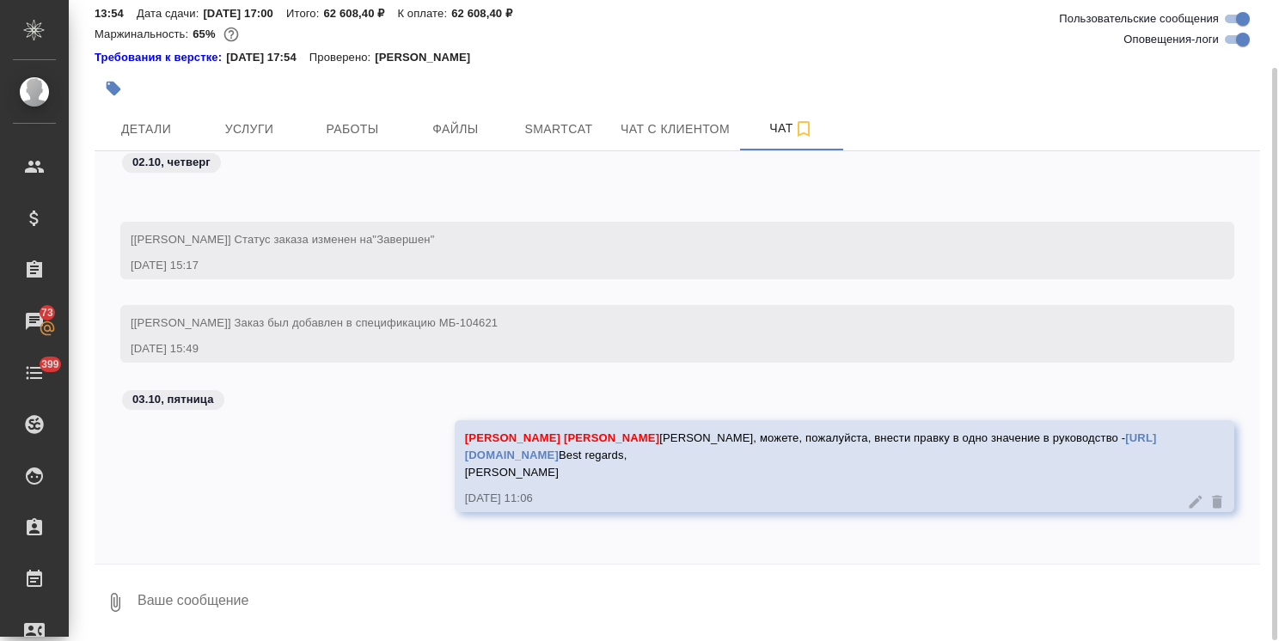
click at [266, 603] on textarea at bounding box center [698, 602] width 1124 height 58
paste textarea "https://drive.awatera.com/s/w3Y6znxbyPLcZ46"
type textarea "https://drive.awatera.com/s/w3Y6znxbyPLcZ46"
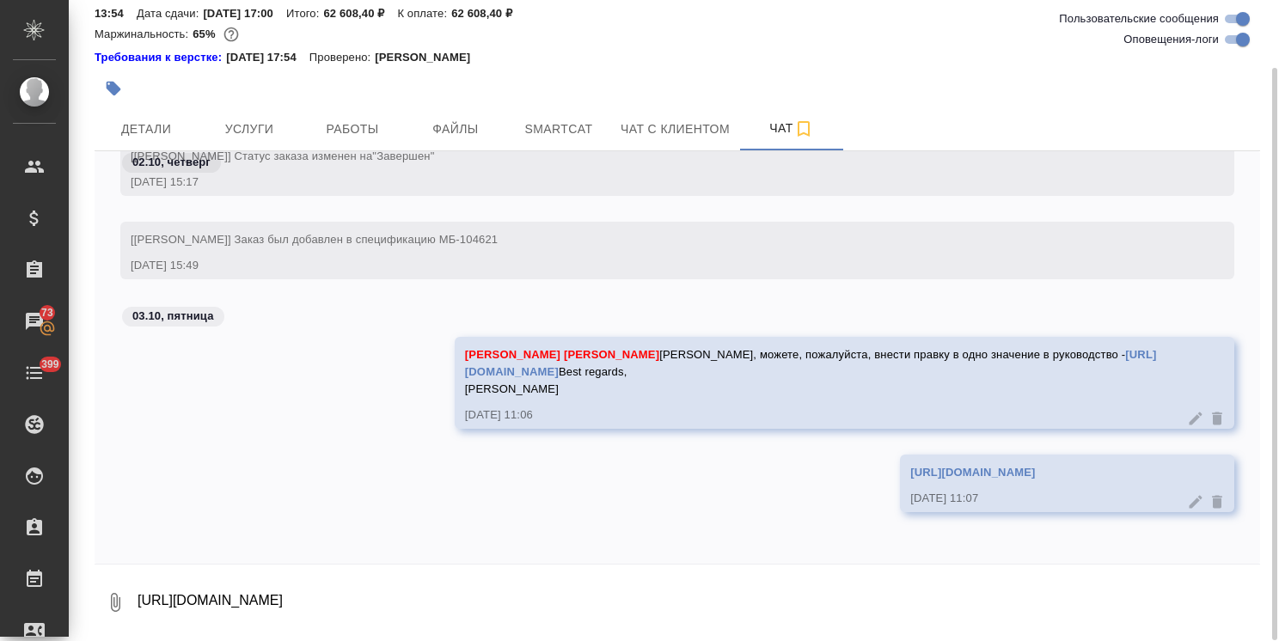
scroll to position [97288, 0]
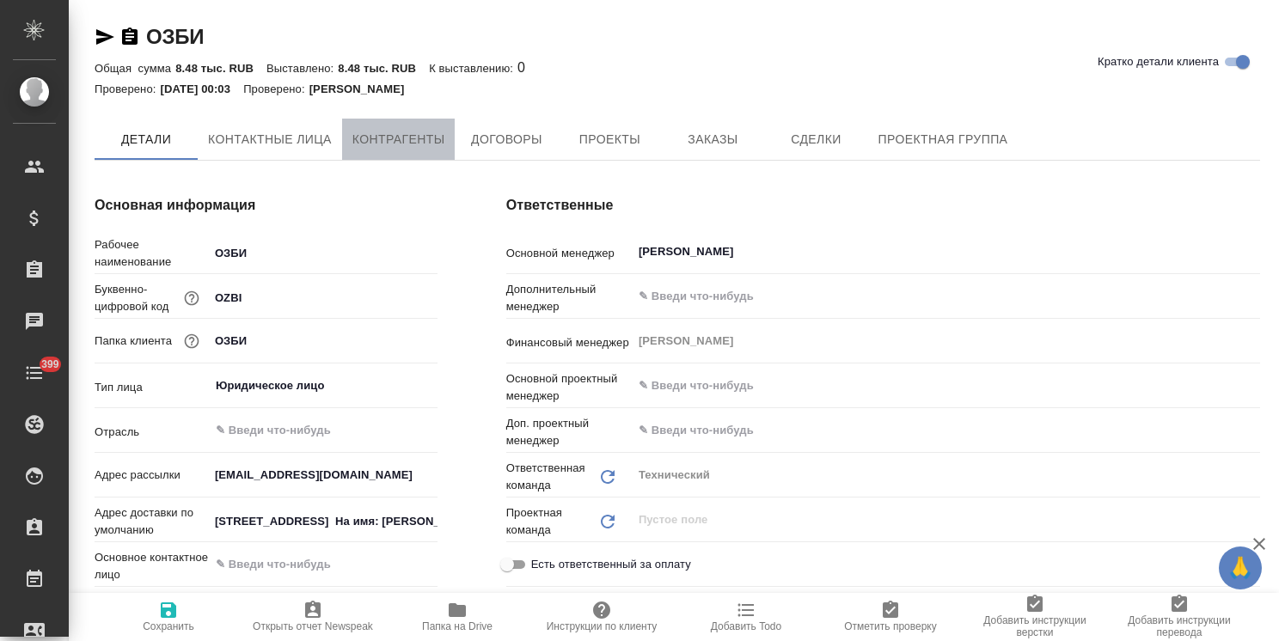
click at [410, 146] on span "Контрагенты" at bounding box center [398, 139] width 93 height 21
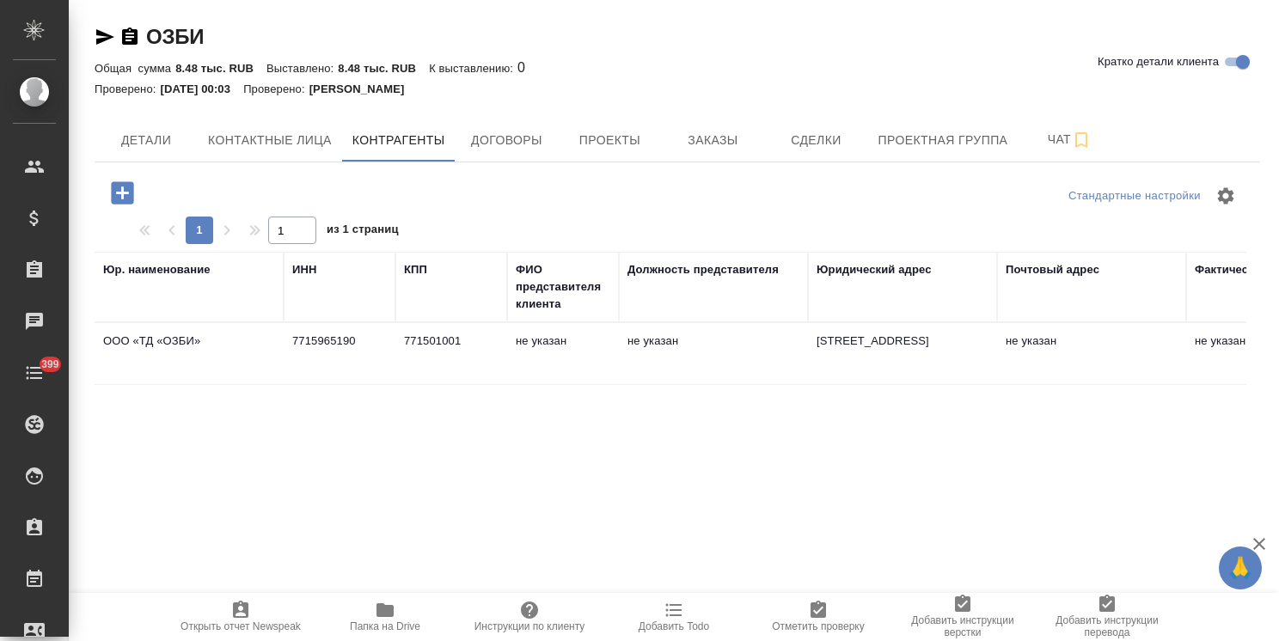
click at [868, 349] on td "127254, г. Москва, Огородный проезд, д.11, стр.1" at bounding box center [902, 354] width 189 height 60
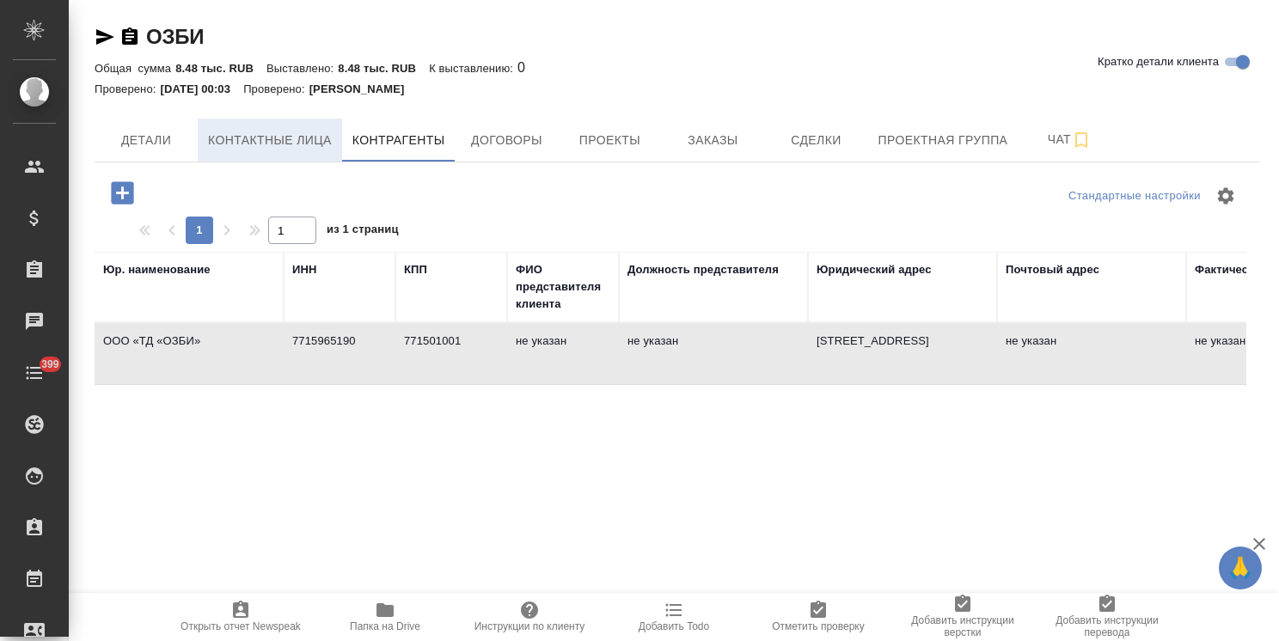
click at [261, 144] on span "Контактные лица" at bounding box center [270, 140] width 124 height 21
select select "RU"
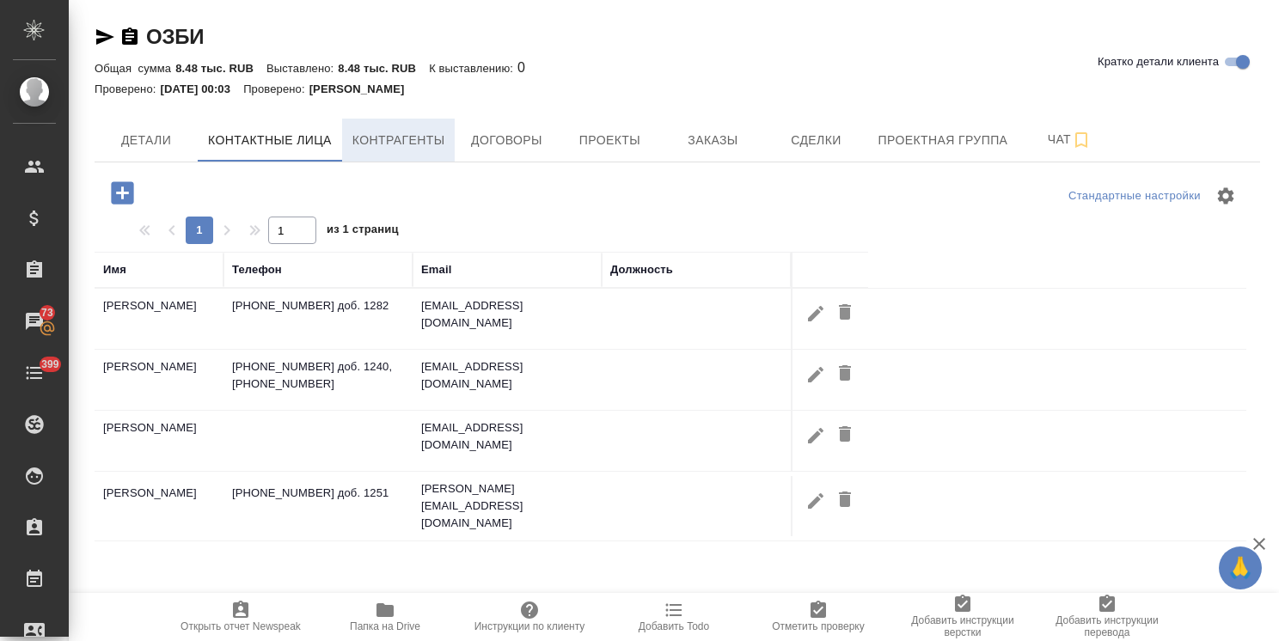
click at [403, 139] on span "Контрагенты" at bounding box center [398, 140] width 93 height 21
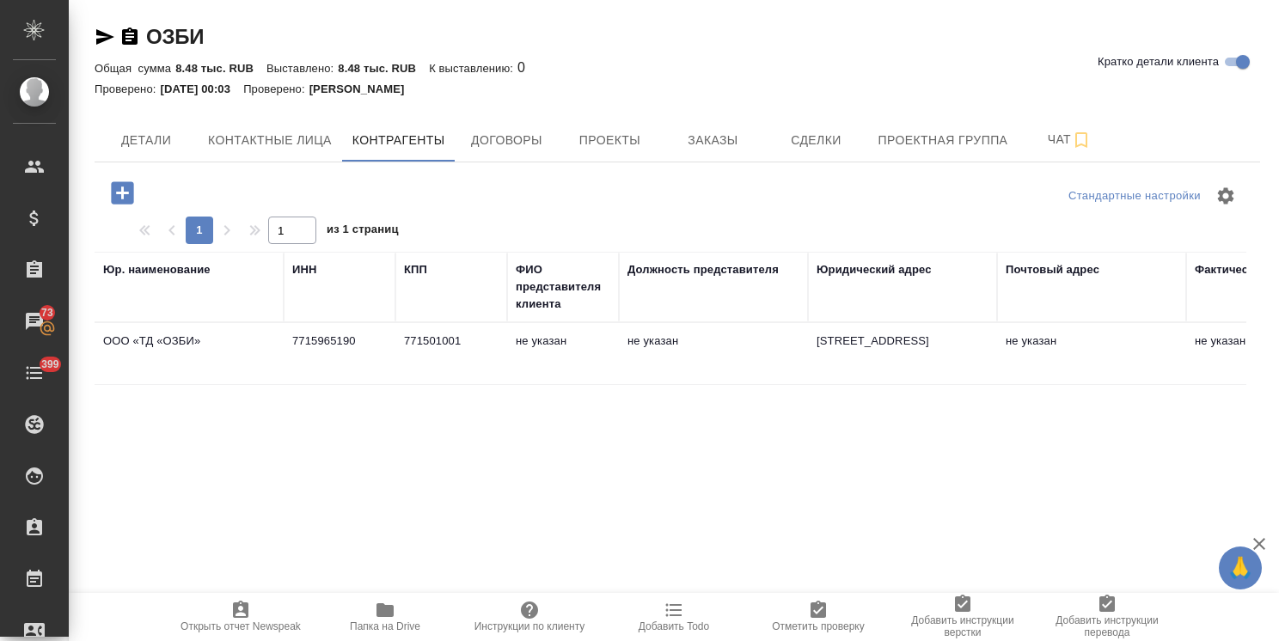
click at [448, 347] on td "771501001" at bounding box center [451, 354] width 112 height 60
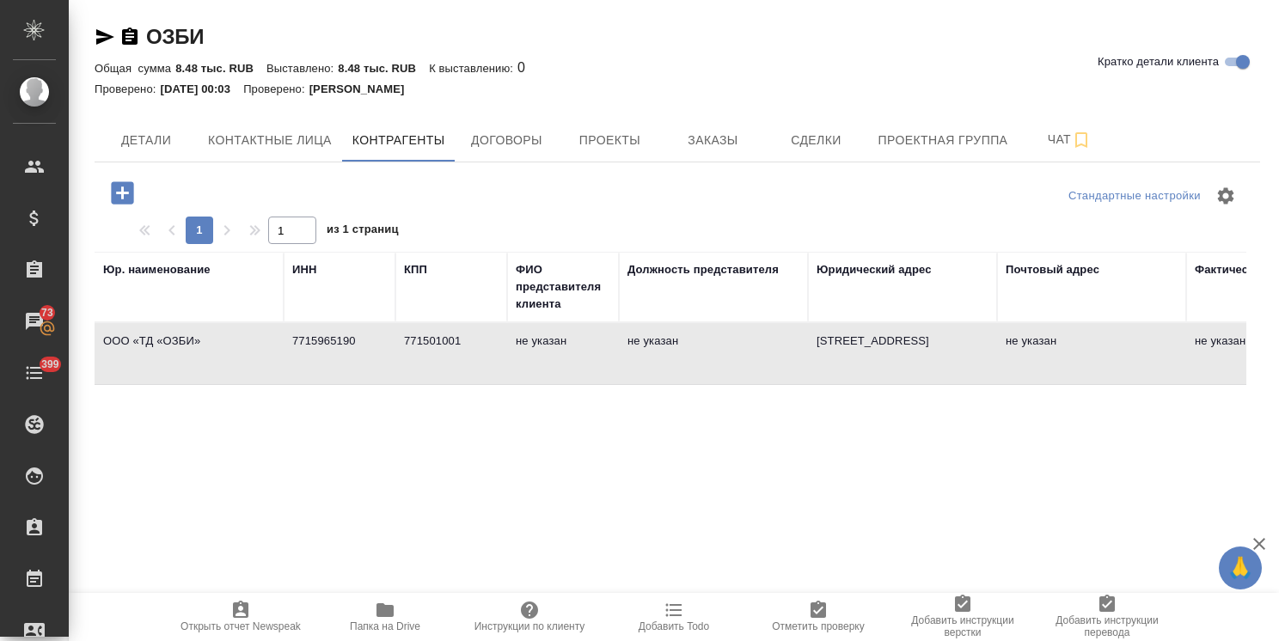
click at [448, 347] on td "771501001" at bounding box center [451, 354] width 112 height 60
type textarea "ООО «ТД «ОЗБИ»"
type input "7715965190"
type input "771501001"
type textarea "127254, г. Москва, Огородный проезд, д.11, стр.1"
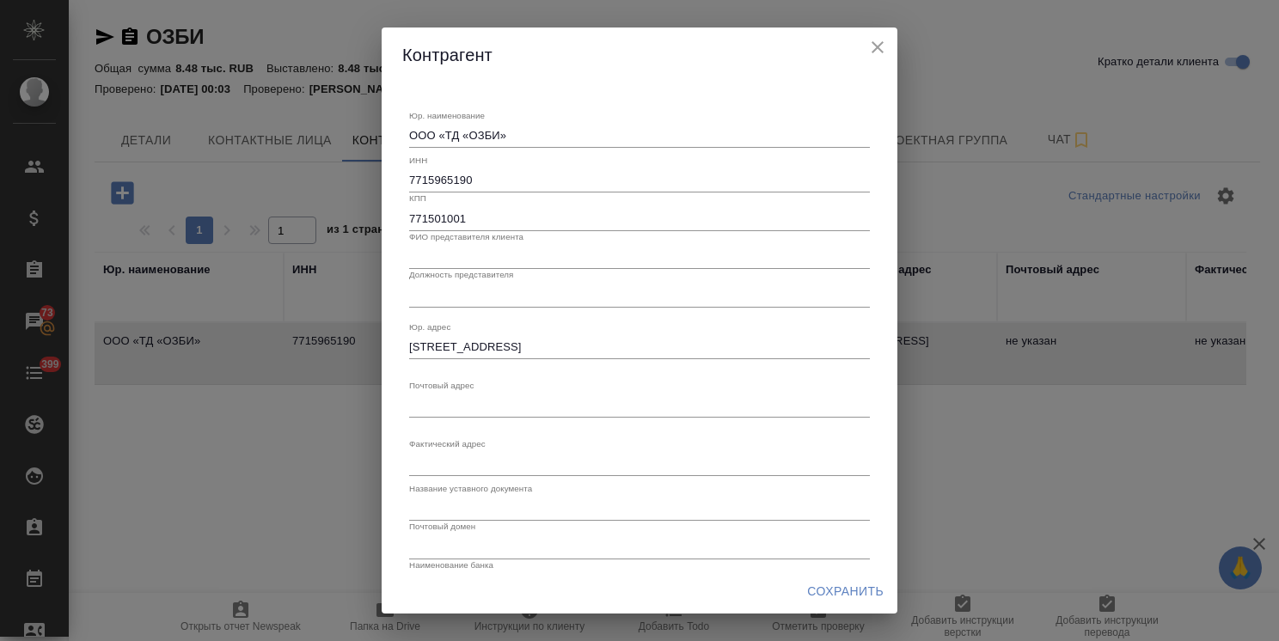
click at [489, 259] on input "text" at bounding box center [639, 257] width 461 height 24
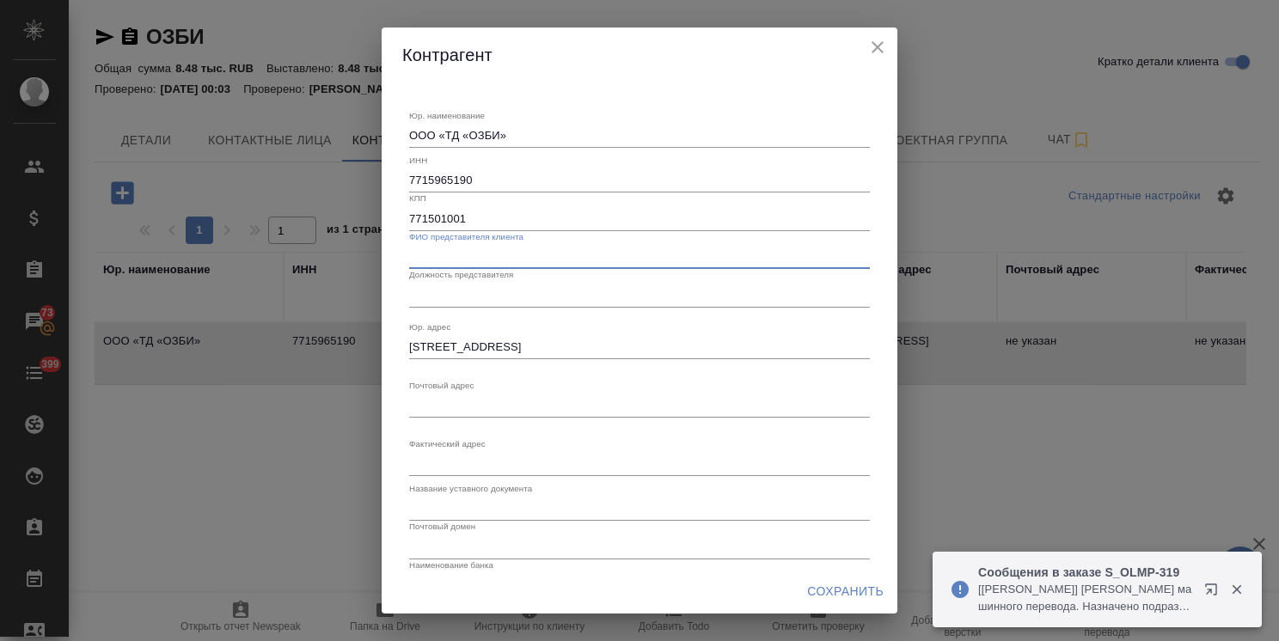
click at [872, 47] on icon "close" at bounding box center [877, 47] width 21 height 21
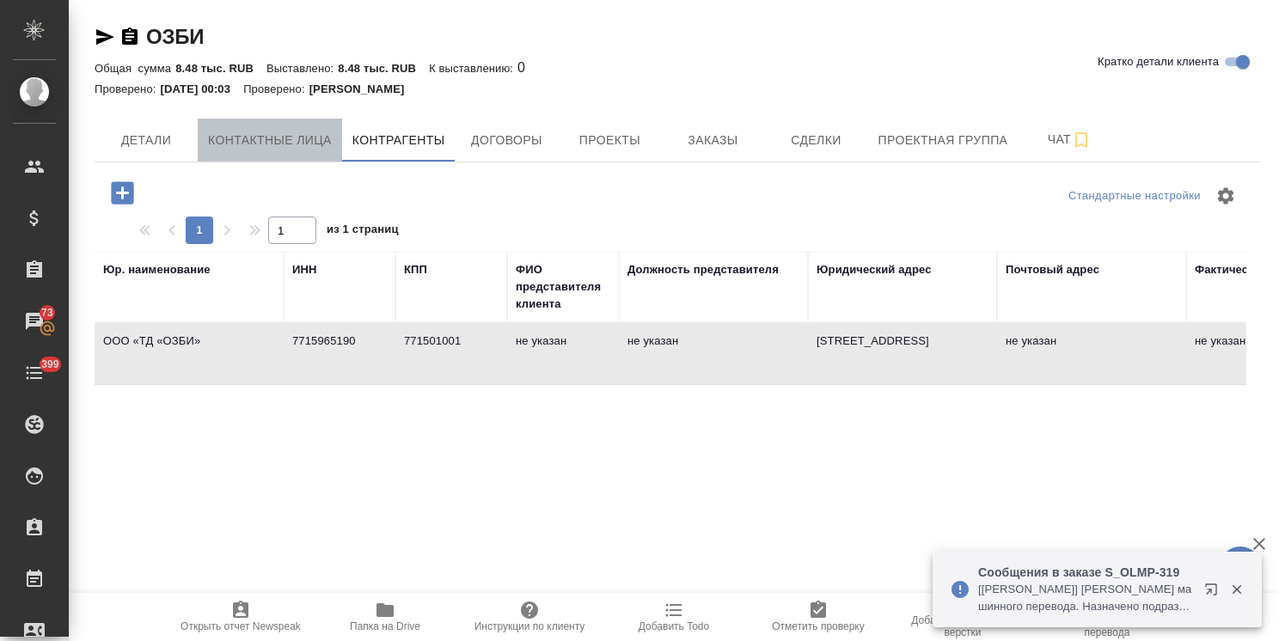
click at [298, 147] on span "Контактные лица" at bounding box center [270, 140] width 124 height 21
select select "RU"
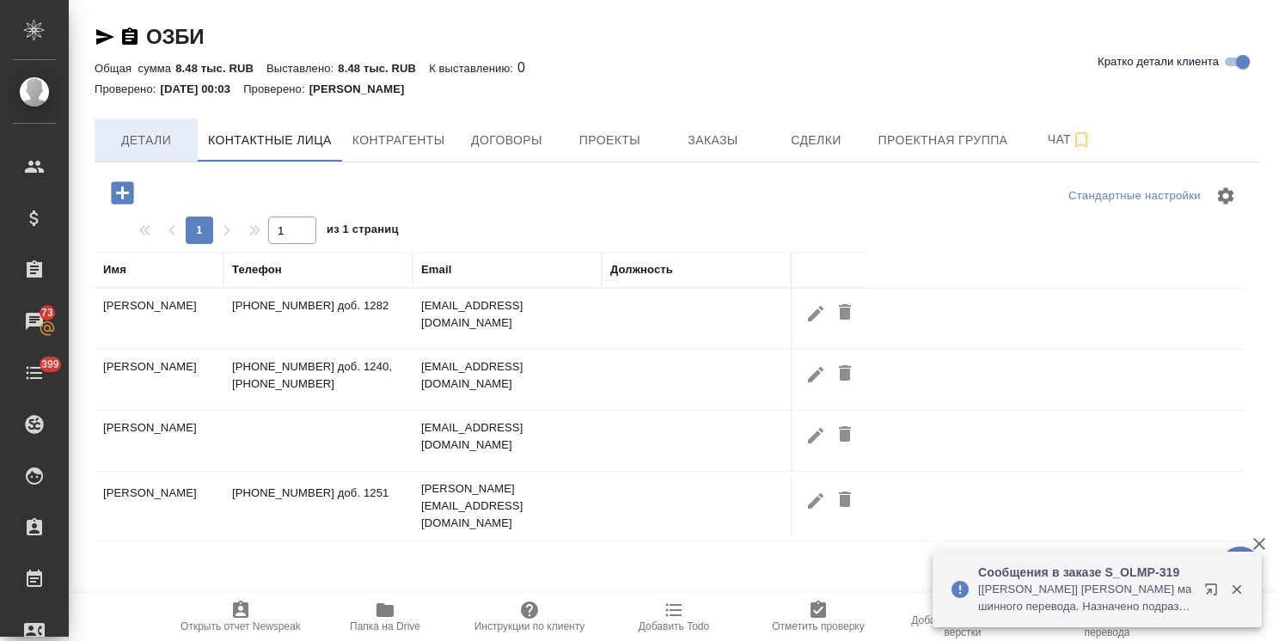
click at [145, 130] on span "Детали" at bounding box center [146, 140] width 82 height 21
click at [272, 127] on button "Контактные лица" at bounding box center [270, 140] width 144 height 43
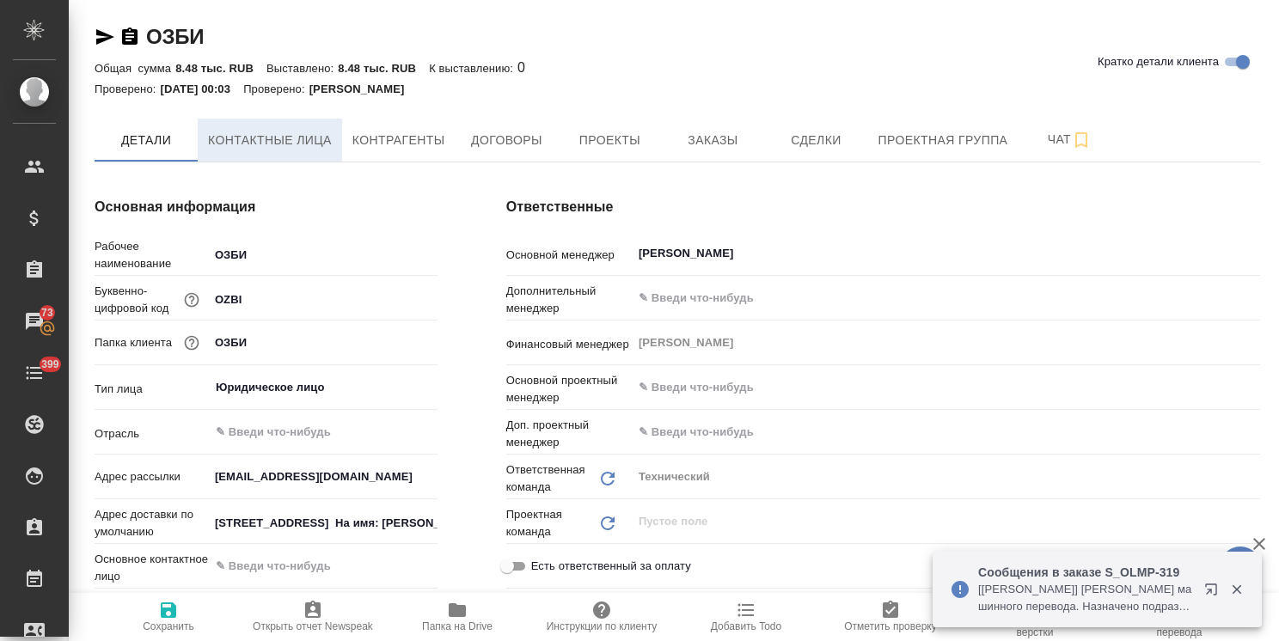
click at [265, 130] on span "Контактные лица" at bounding box center [270, 140] width 124 height 21
select select "RU"
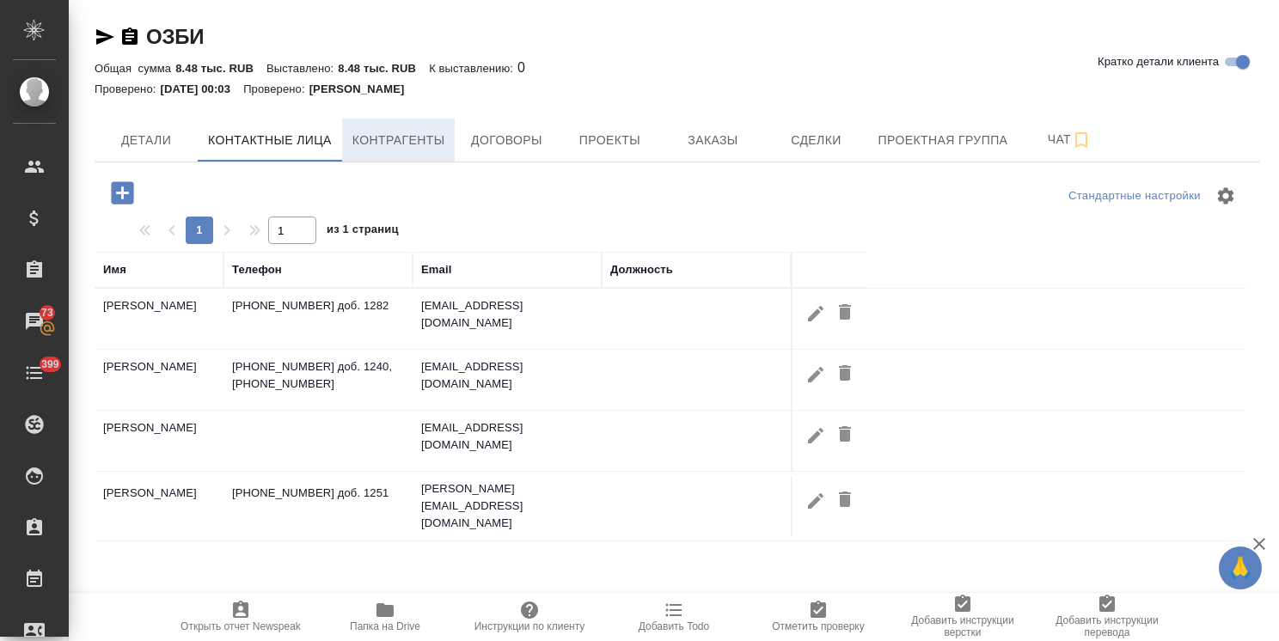
click at [397, 124] on button "Контрагенты" at bounding box center [398, 140] width 113 height 43
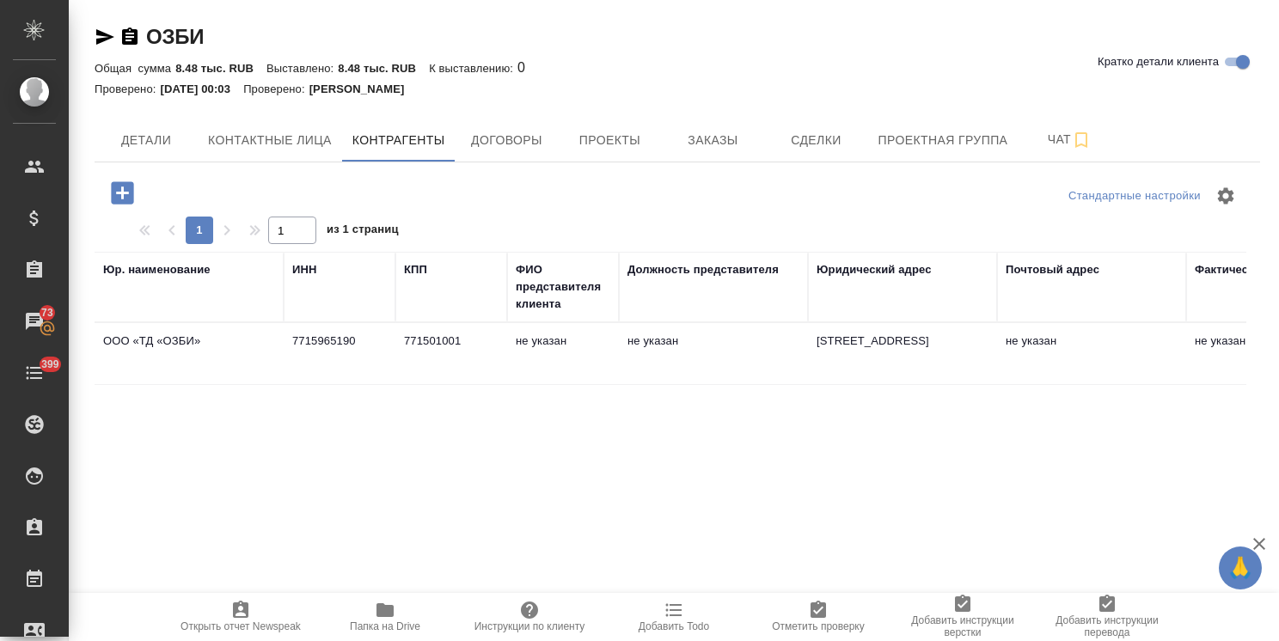
click at [650, 356] on td "не указан" at bounding box center [713, 354] width 189 height 60
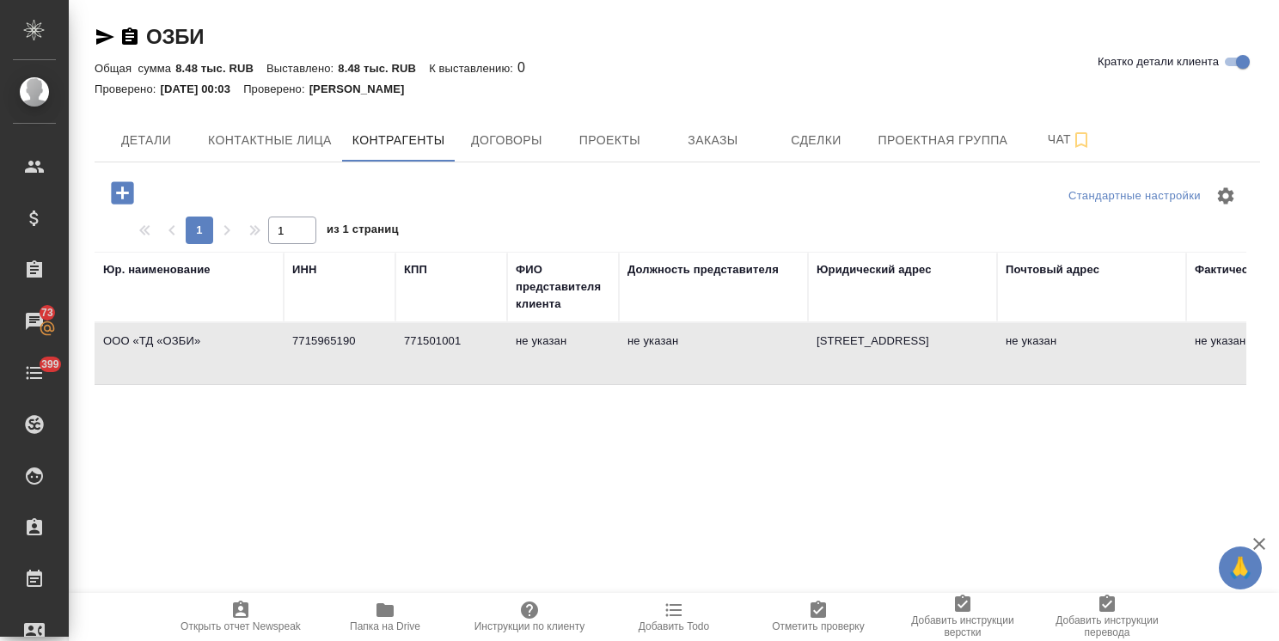
click at [650, 356] on td "не указан" at bounding box center [713, 354] width 189 height 60
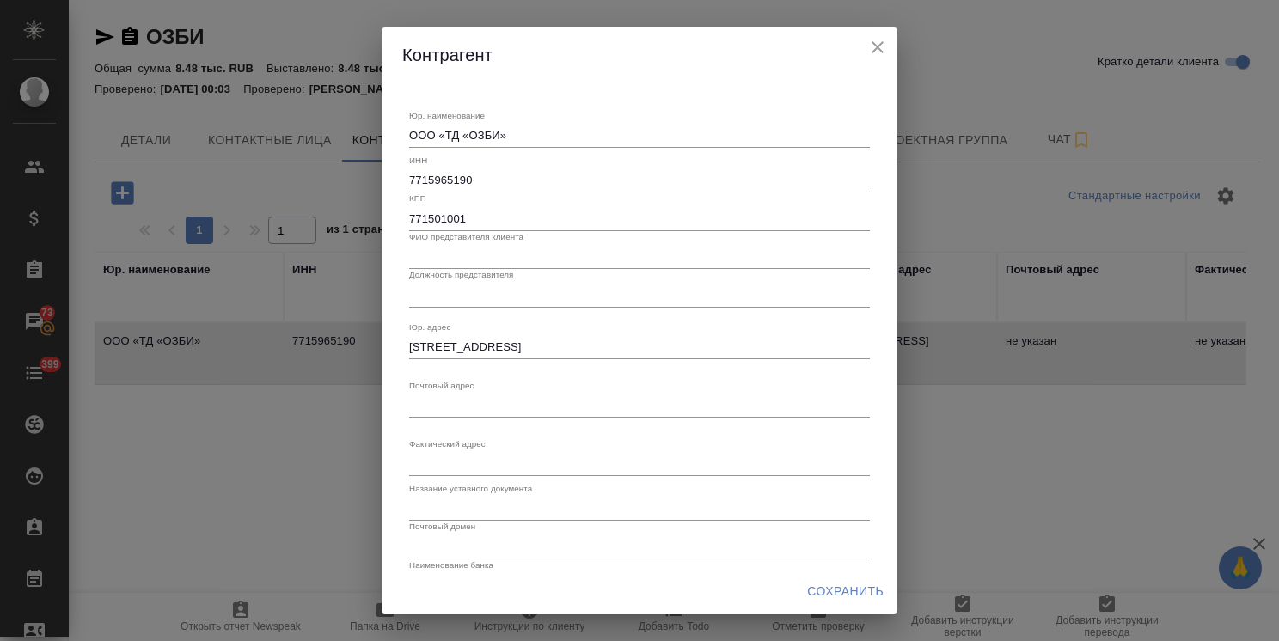
click at [473, 263] on input "text" at bounding box center [639, 257] width 461 height 24
paste input "ерлигов Дмитрий Юрьевич"
type input "Стерлигов Дмитрий Юрьевич"
click at [522, 297] on input "text" at bounding box center [639, 295] width 461 height 24
paste input "Генеральный директор"
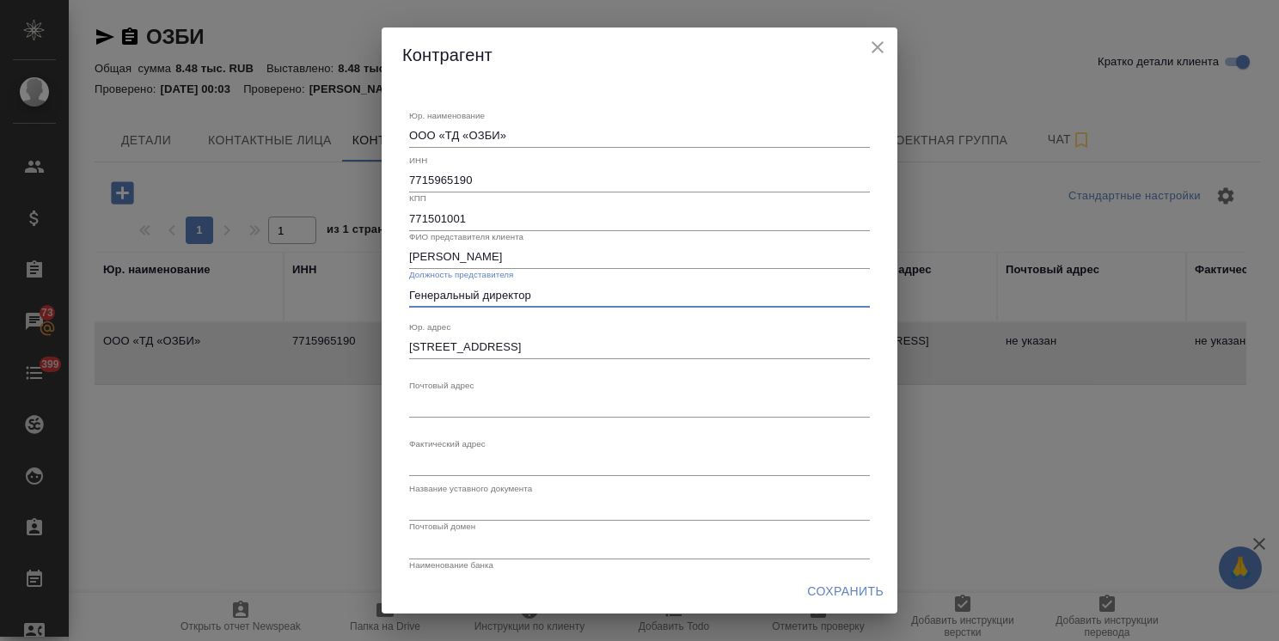
type input "Генеральный директор"
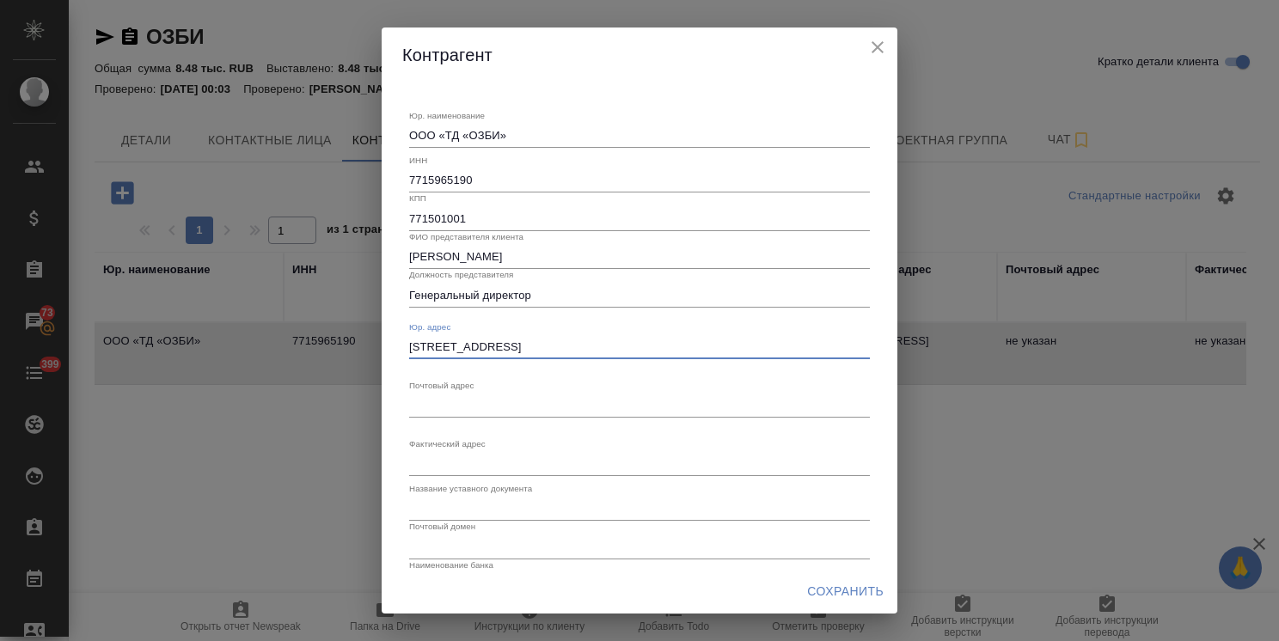
drag, startPoint x: 688, startPoint y: 349, endPoint x: 353, endPoint y: 333, distance: 335.5
click at [340, 323] on div "Контрагент Юр. наименование ООО «ТД «ОЗБИ» x ИНН 7715965190 КПП 771501001 ФИО п…" at bounding box center [639, 320] width 1279 height 641
paste textarea "н.тер.г.муниципальный округ Бутырский, проезд Огородный, д. 11, стр. 1, этаж 4,…"
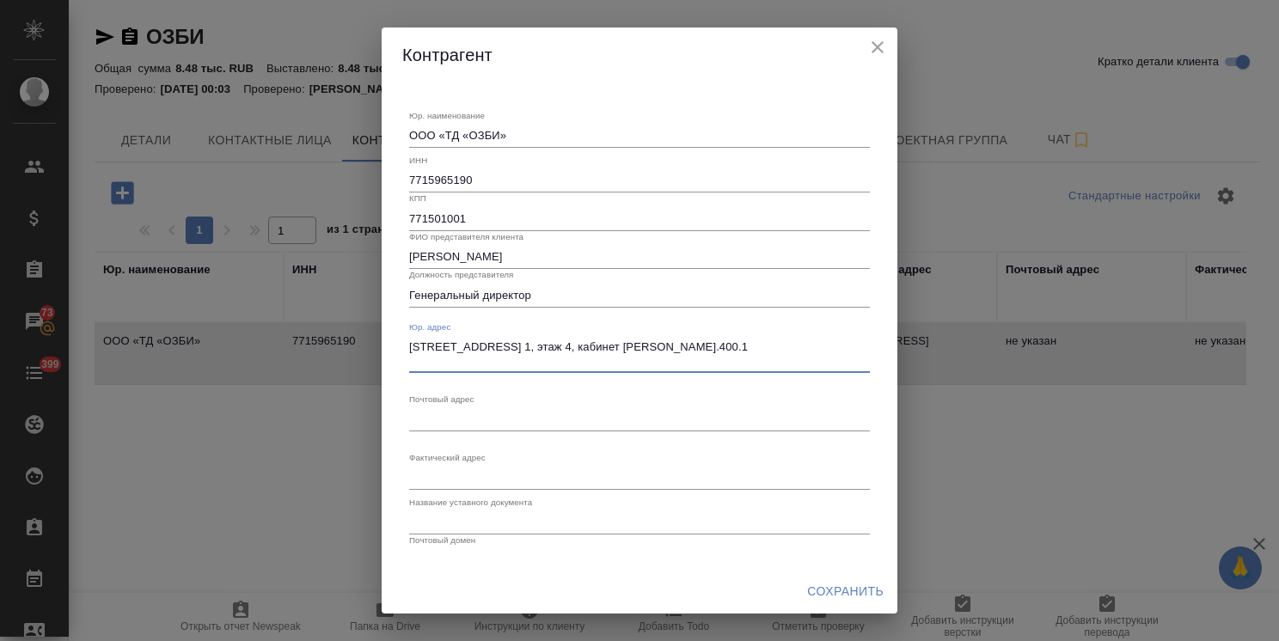
drag, startPoint x: 534, startPoint y: 358, endPoint x: 364, endPoint y: 323, distance: 172.9
click at [364, 323] on div "Контрагент Юр. наименование ООО «ТД «ОЗБИ» x ИНН 7715965190 КПП 771501001 ФИО п…" at bounding box center [639, 320] width 1279 height 641
type textarea "127254, г. Москва, вн.тер.г.муниципальный округ Бутырский, проезд Огородный, д.…"
click at [452, 424] on textarea "Юр. наименование" at bounding box center [639, 418] width 461 height 13
paste textarea "127254, г. Москва, вн.тер.г.муниципальный округ Бутырский, проезд Огородный, д.…"
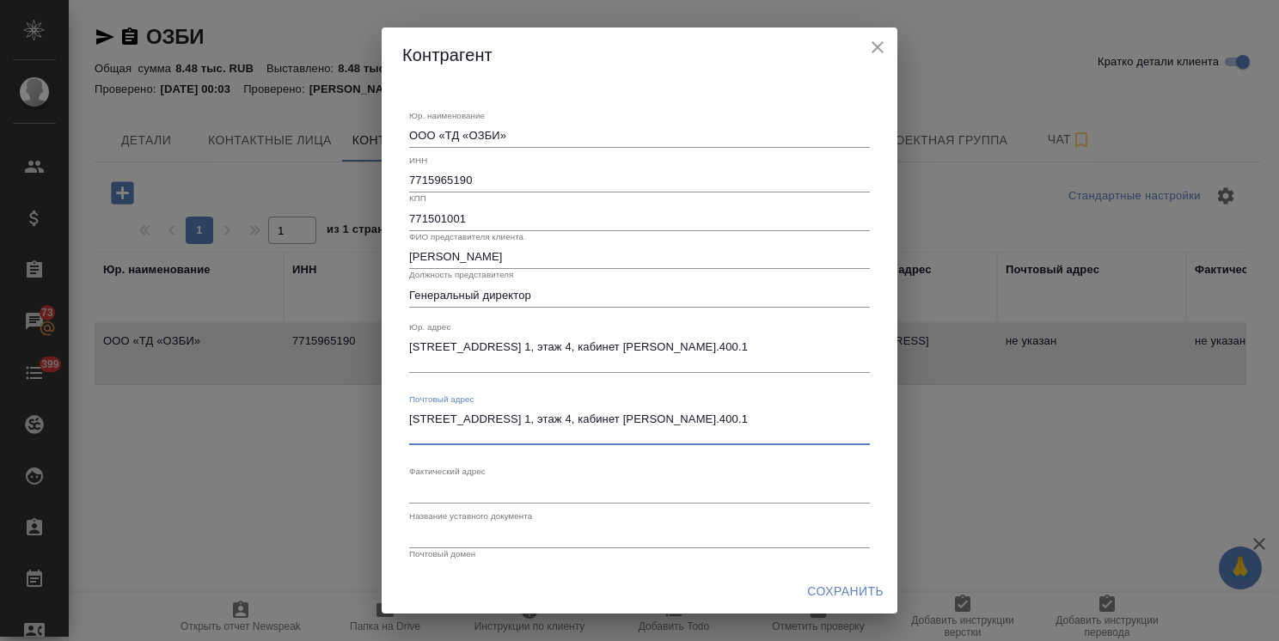
type textarea "127254, г. Москва, вн.тер.г.муниципальный округ Бутырский, проезд Огородный, д.…"
click at [460, 500] on div "x" at bounding box center [639, 491] width 461 height 24
paste textarea "127254, г. Москва, вн.тер.г.муниципальный округ Бутырский, проезд Огородный, д.…"
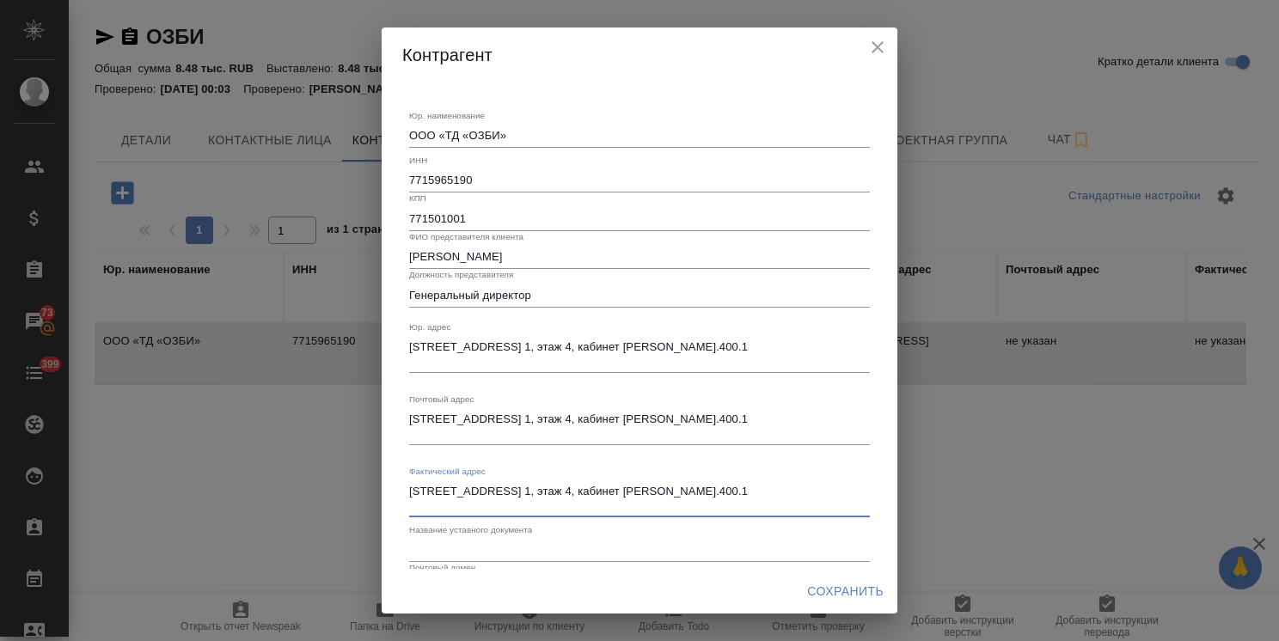
type textarea "127254, г. Москва, вн.тер.г.муниципальный округ Бутырский, проезд Огородный, д.…"
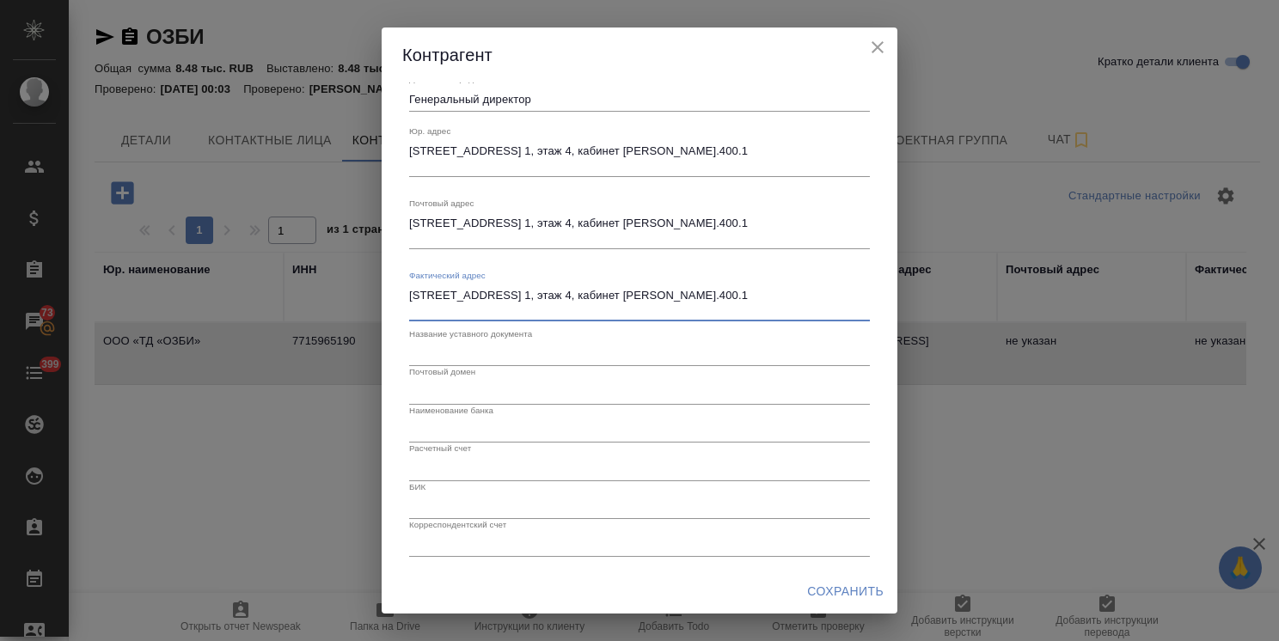
scroll to position [198, 0]
click at [483, 351] on input "text" at bounding box center [639, 352] width 461 height 24
click at [467, 461] on input "text" at bounding box center [639, 467] width 461 height 24
paste input "40702810238050018455"
type input "40702810238050018455"
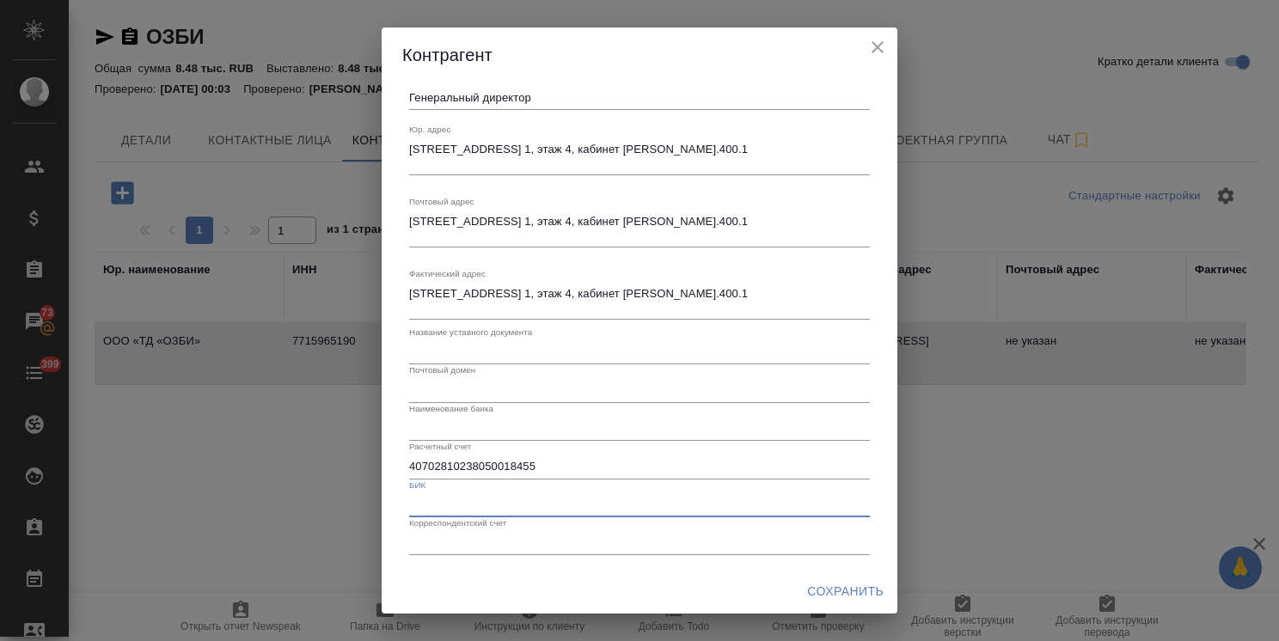
click at [478, 509] on input "text" at bounding box center [639, 505] width 461 height 24
paste input "044525225"
type input "044525225"
click at [460, 547] on input "text" at bounding box center [639, 543] width 461 height 24
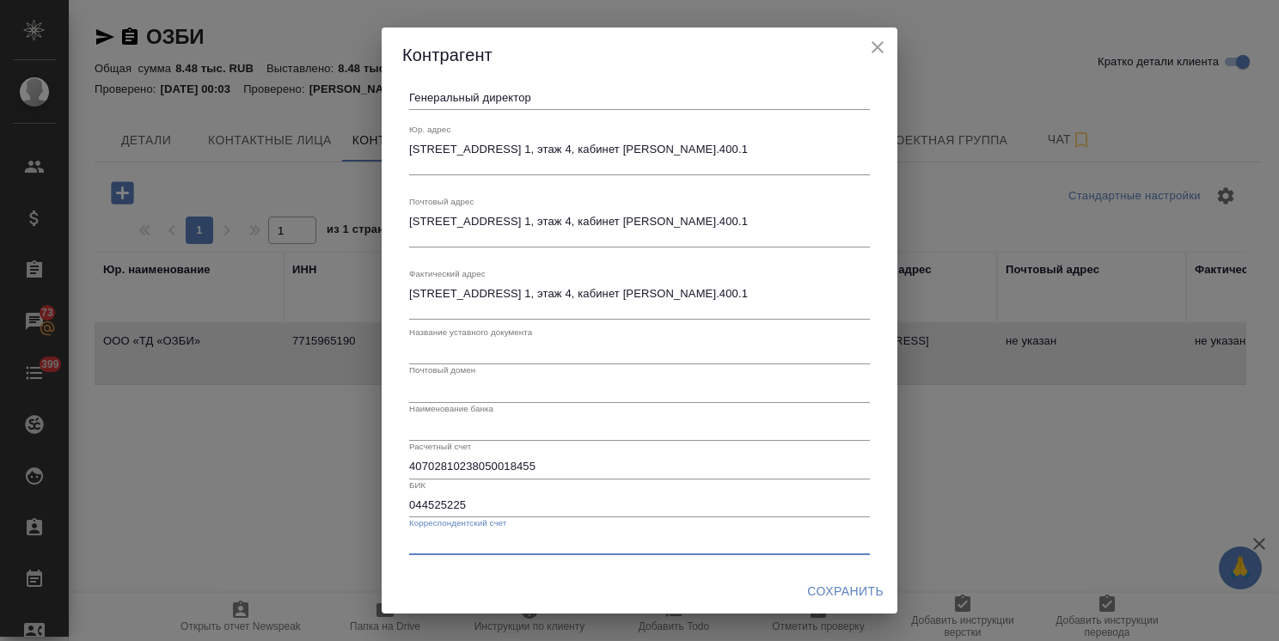
paste input "30101810400000000225"
type input "30101810400000000225"
click at [455, 431] on input "text" at bounding box center [639, 429] width 461 height 24
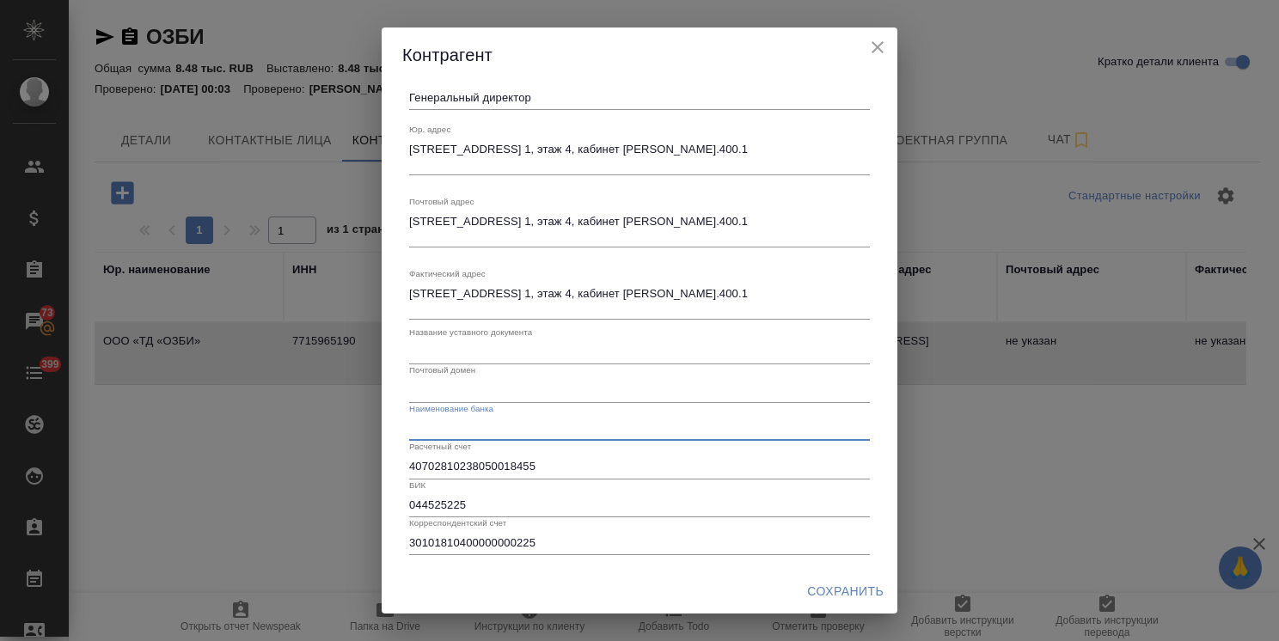
paste input "ПАО «Сбербанк России», г. Москва"
type input "ПАО «Сбербанк России», г. Москва"
click at [825, 579] on button "Сохранить" at bounding box center [845, 592] width 90 height 32
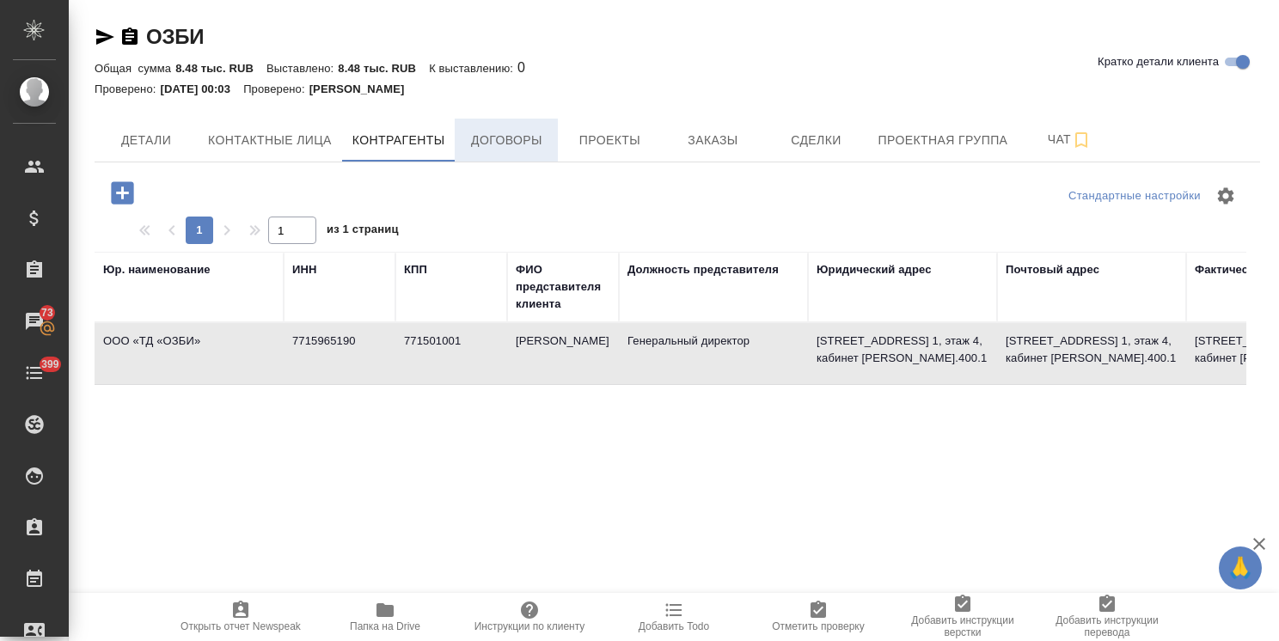
click at [512, 144] on span "Договоры" at bounding box center [506, 140] width 82 height 21
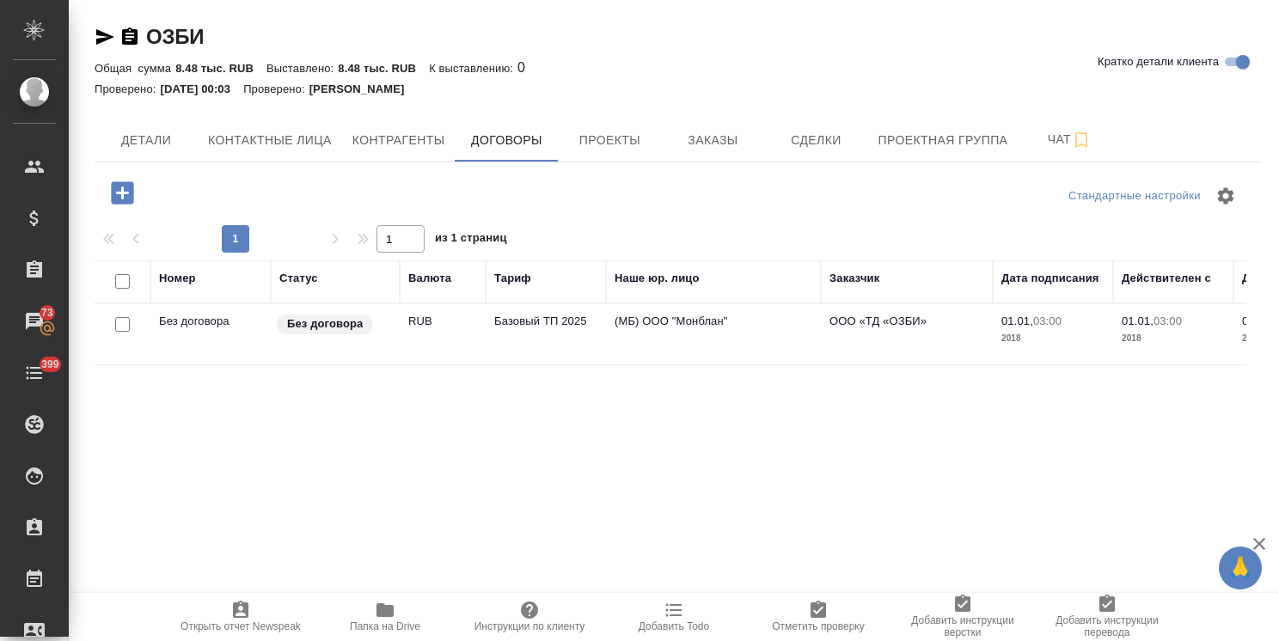
click at [486, 331] on td "Базовый ТП 2025" at bounding box center [546, 334] width 120 height 60
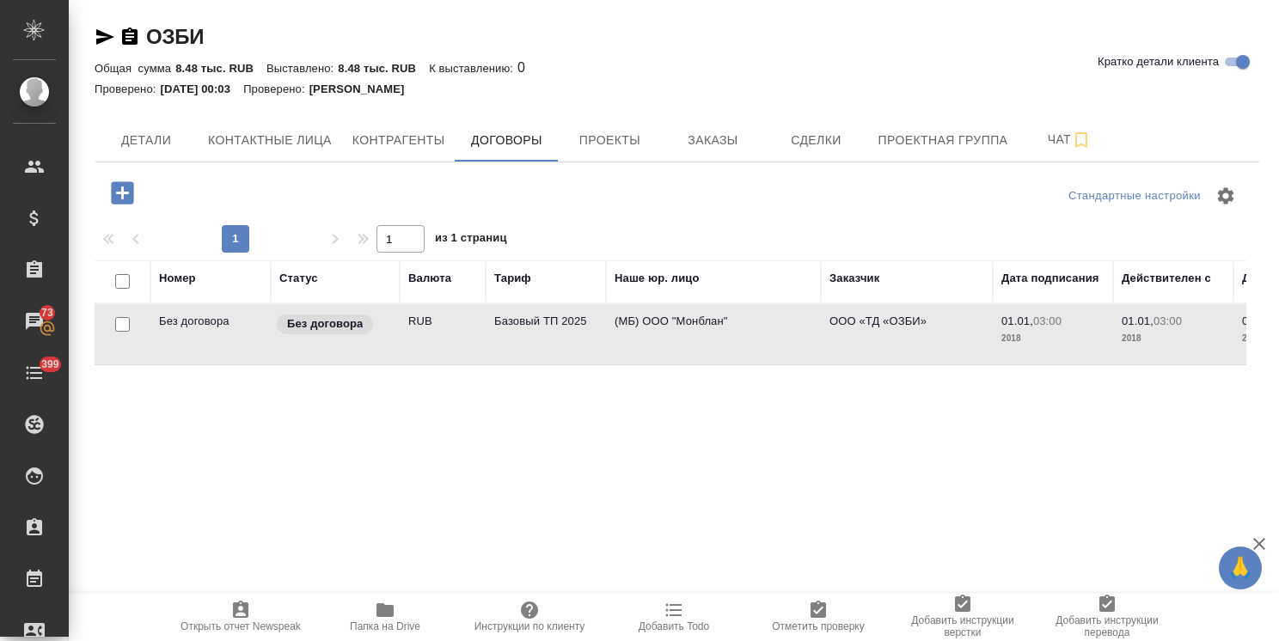
click at [486, 331] on td "Базовый ТП 2025" at bounding box center [546, 334] width 120 height 60
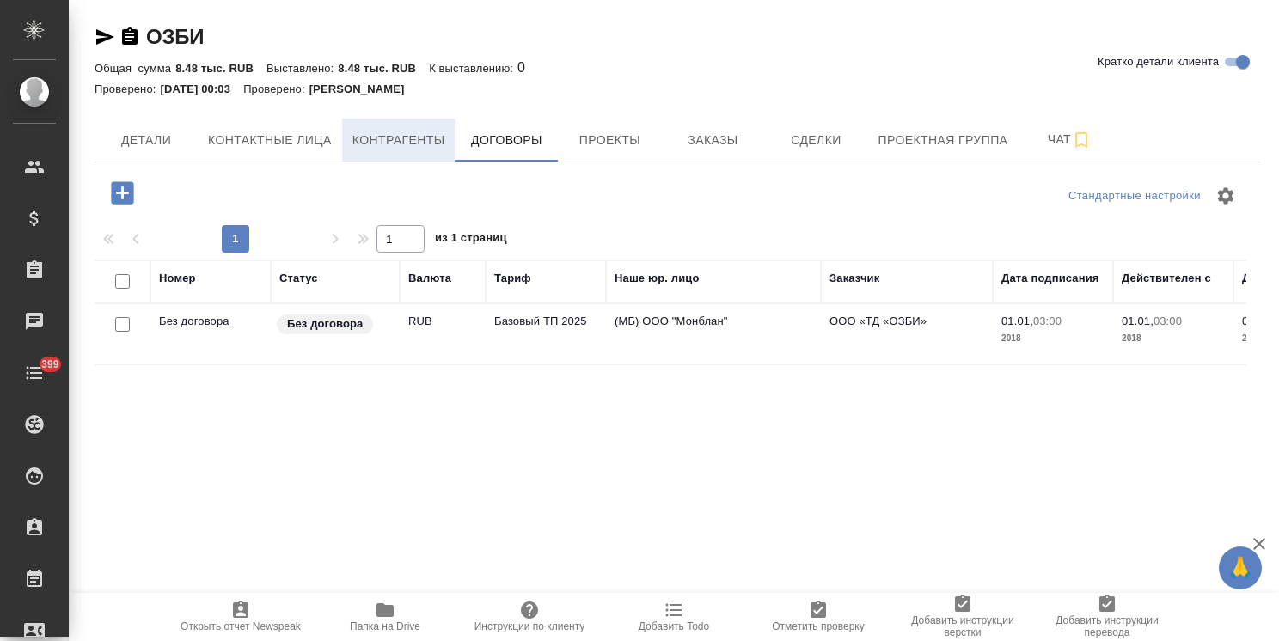
drag, startPoint x: 0, startPoint y: 0, endPoint x: 431, endPoint y: 139, distance: 453.3
click at [431, 139] on span "Контрагенты" at bounding box center [398, 140] width 93 height 21
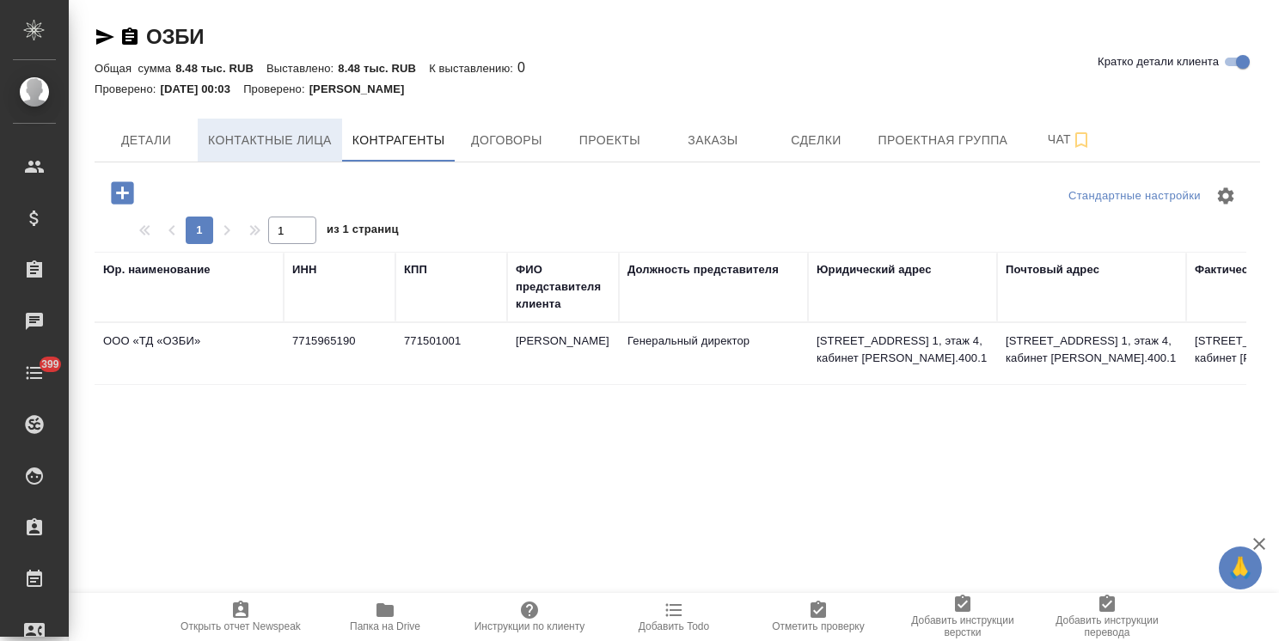
click at [320, 131] on span "Контактные лица" at bounding box center [270, 140] width 124 height 21
select select "RU"
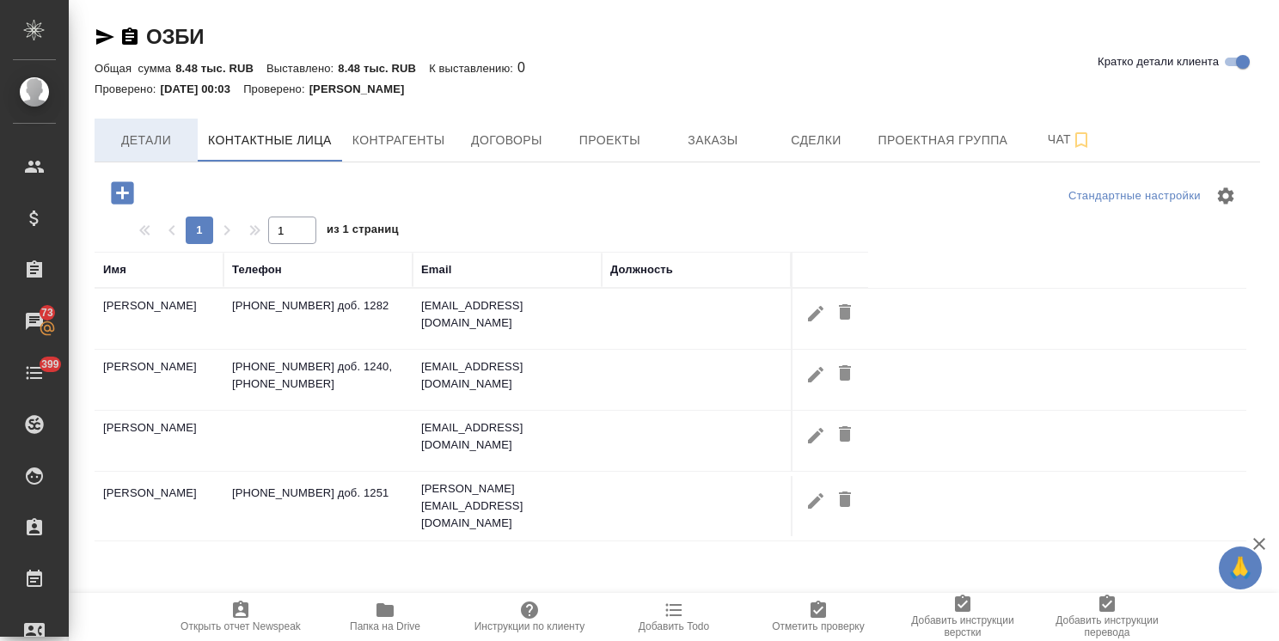
click at [162, 146] on span "Детали" at bounding box center [146, 140] width 82 height 21
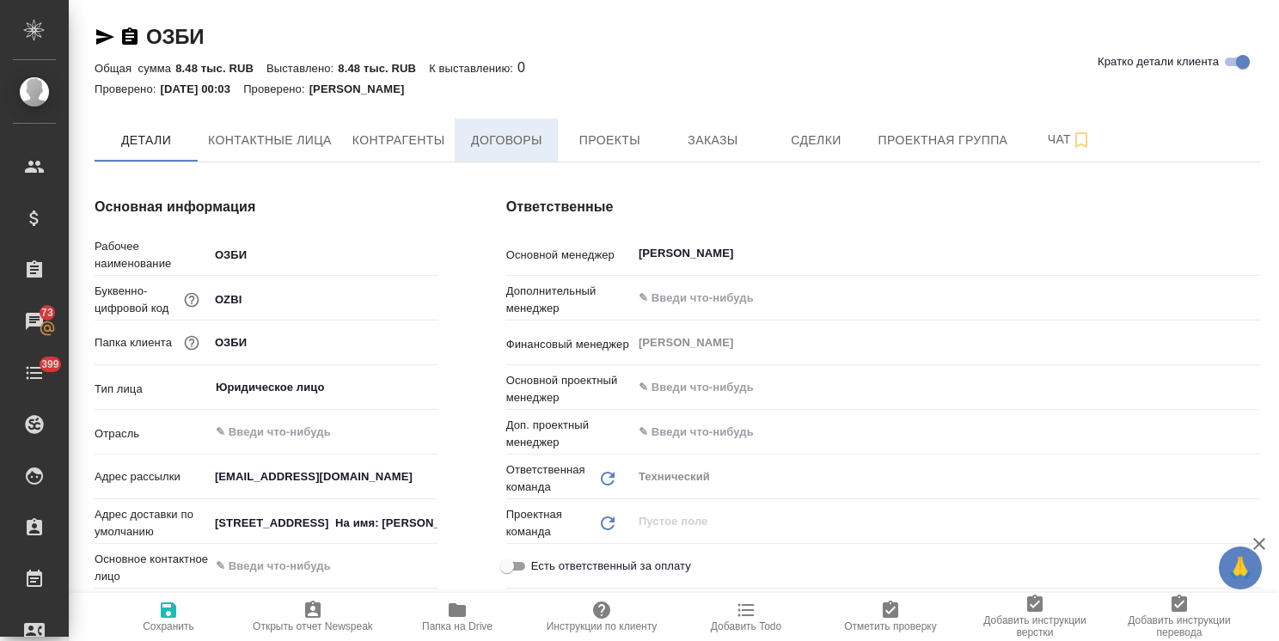
type textarea "x"
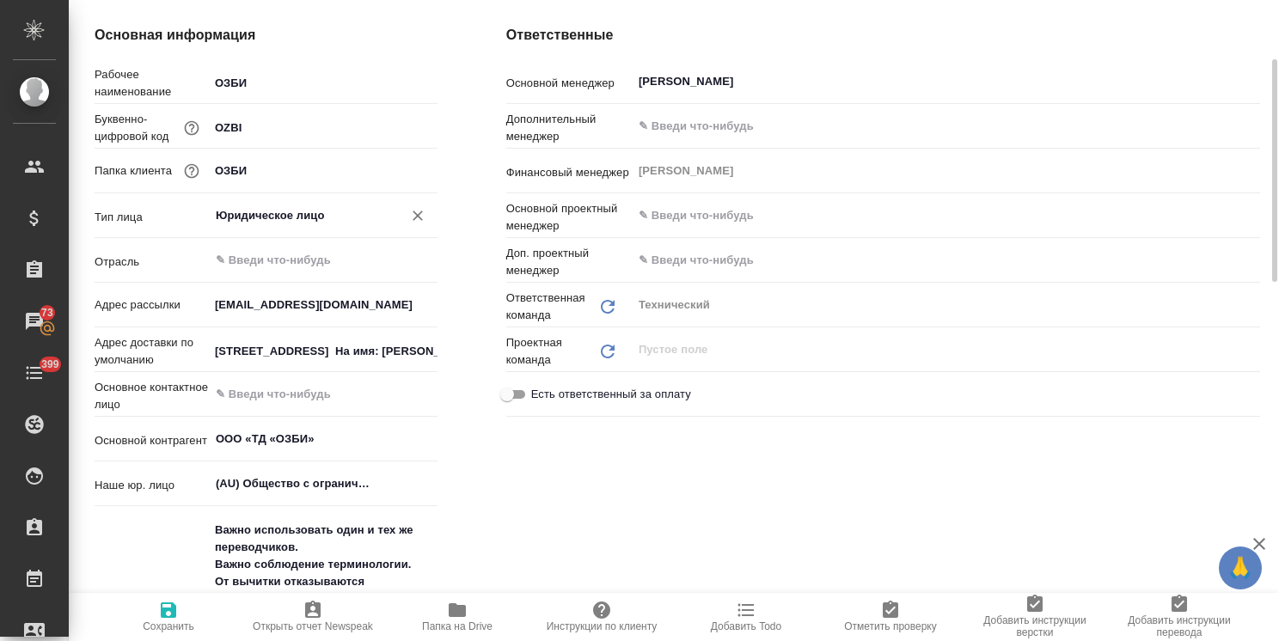
scroll to position [258, 0]
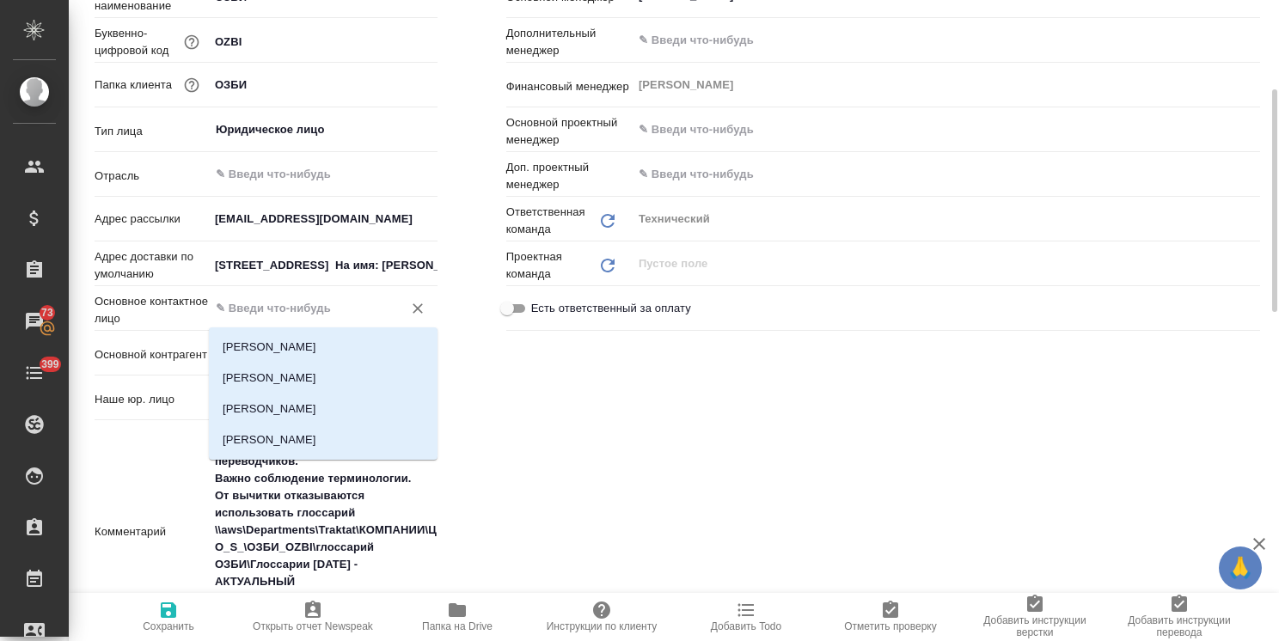
click at [284, 300] on input "text" at bounding box center [294, 308] width 161 height 21
click at [287, 442] on li "Шадаева Ирина" at bounding box center [323, 439] width 229 height 31
type input "Шадаева Ирина"
type textarea "x"
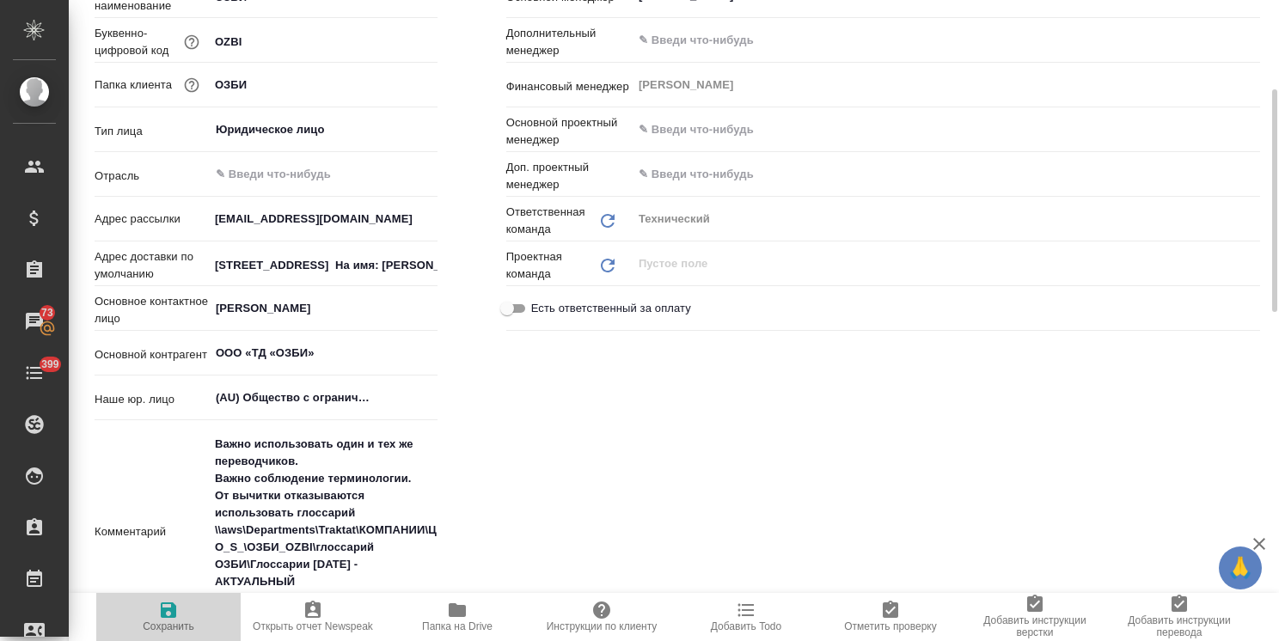
click at [163, 620] on span "Сохранить" at bounding box center [169, 626] width 52 height 12
type textarea "x"
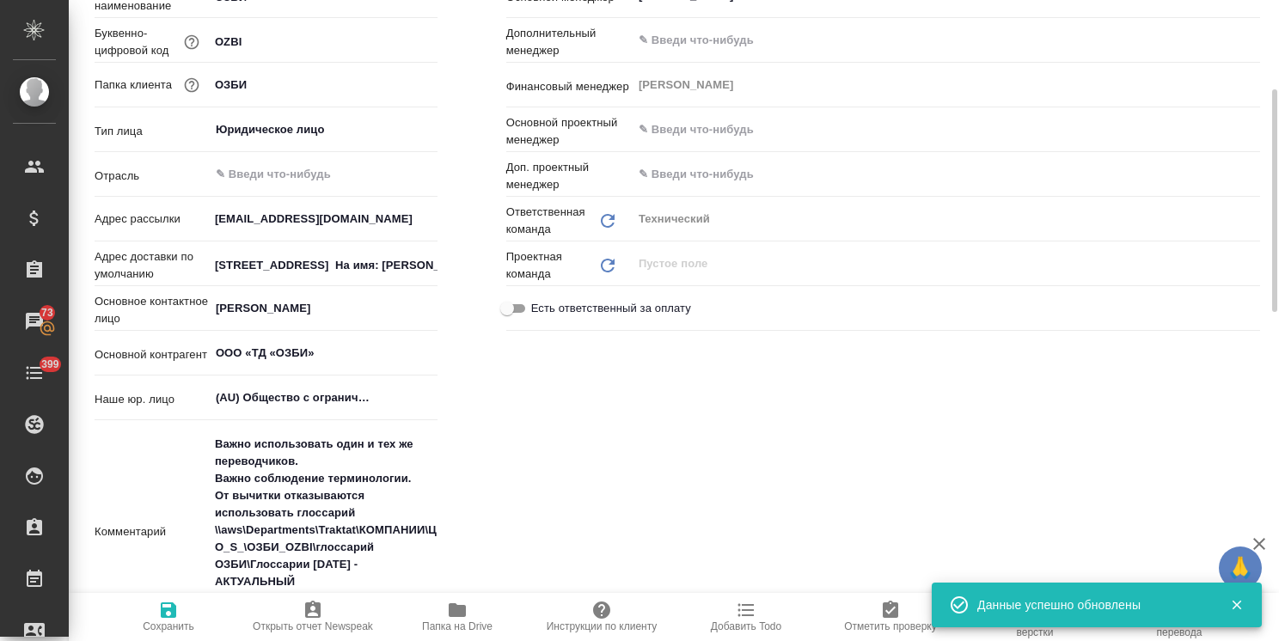
type textarea "x"
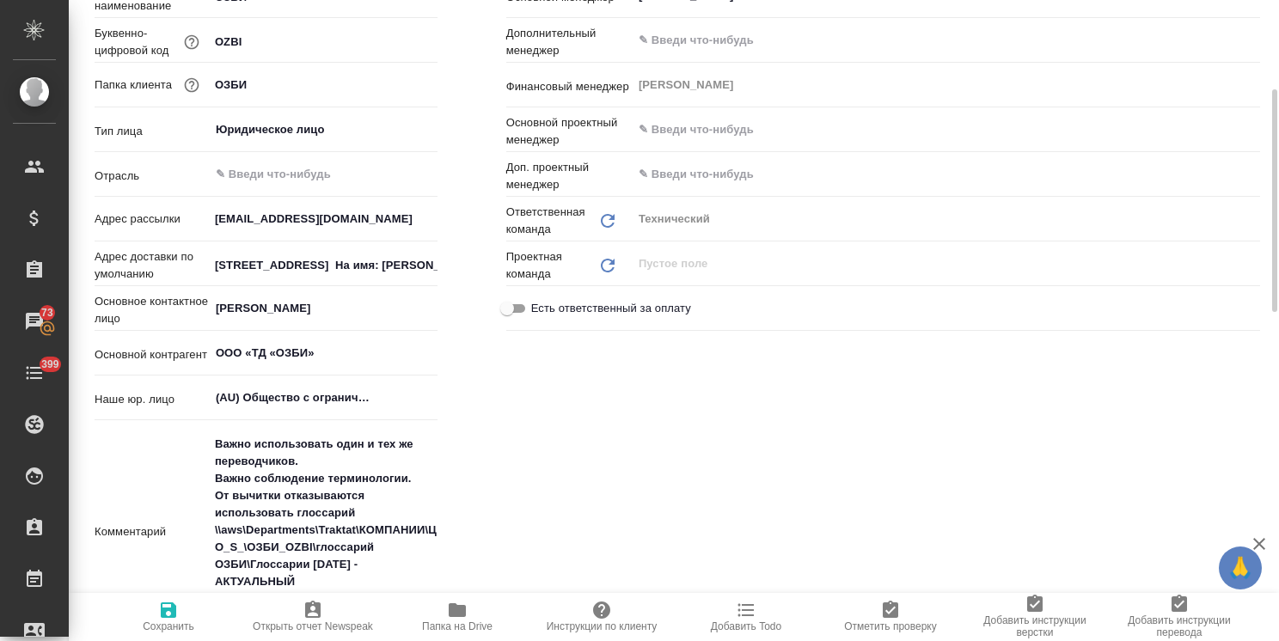
scroll to position [172, 0]
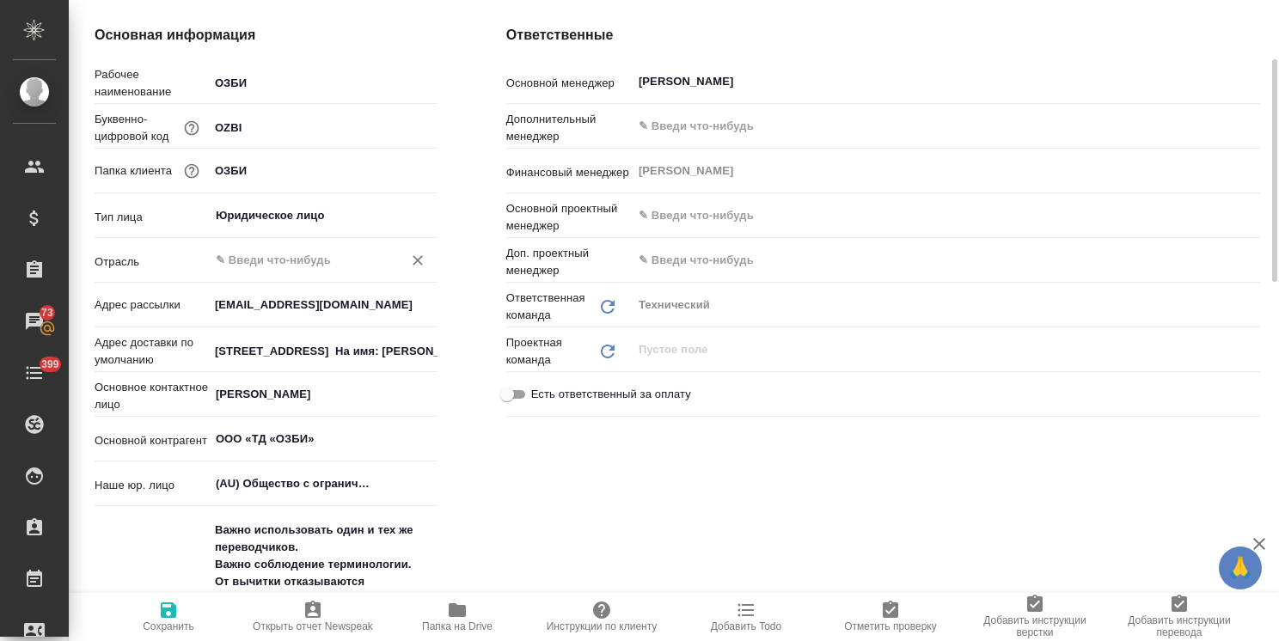
click at [303, 263] on input "text" at bounding box center [294, 260] width 161 height 21
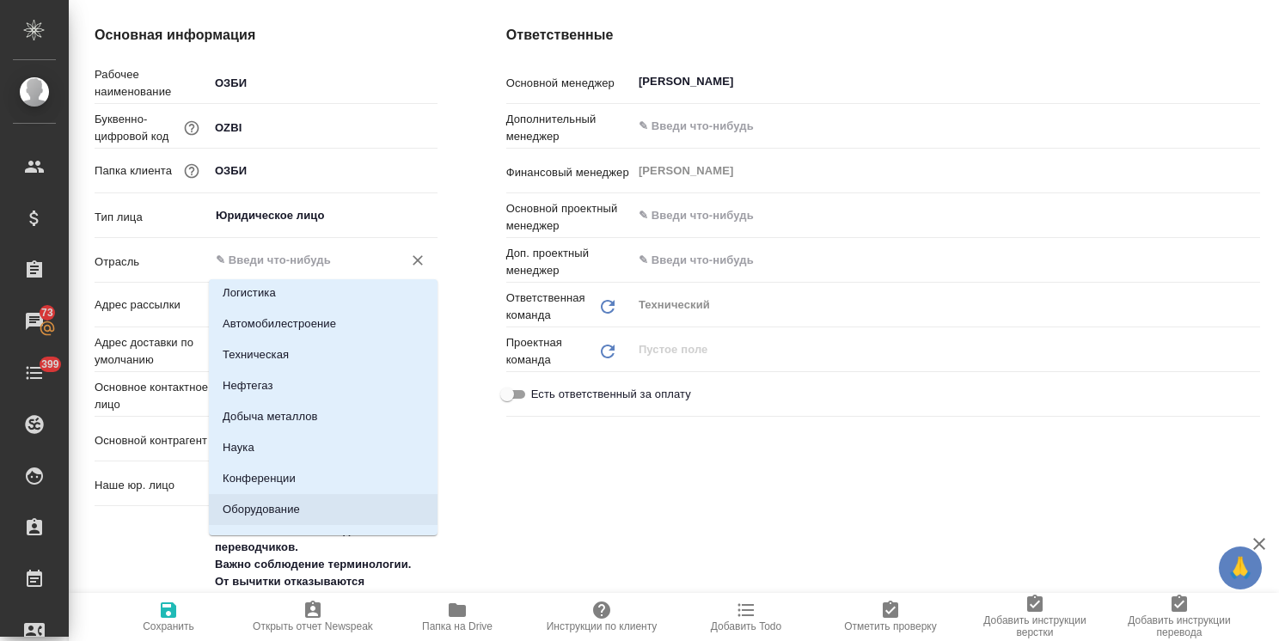
scroll to position [0, 0]
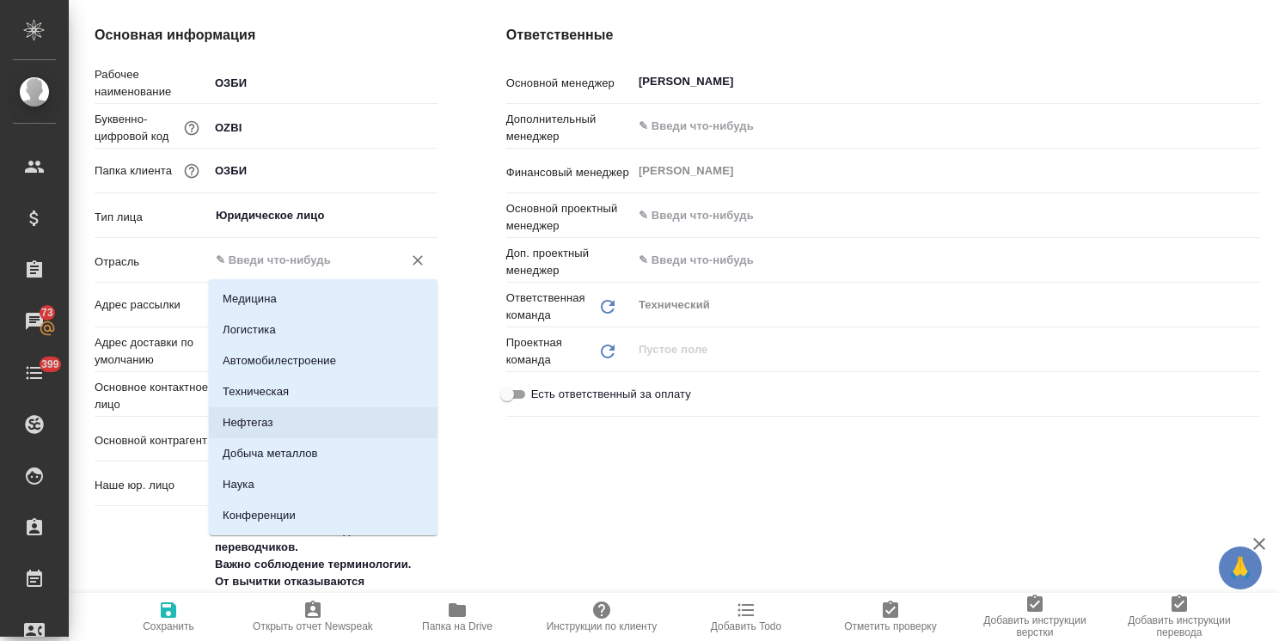
click at [265, 389] on li "Техническая" at bounding box center [323, 391] width 229 height 31
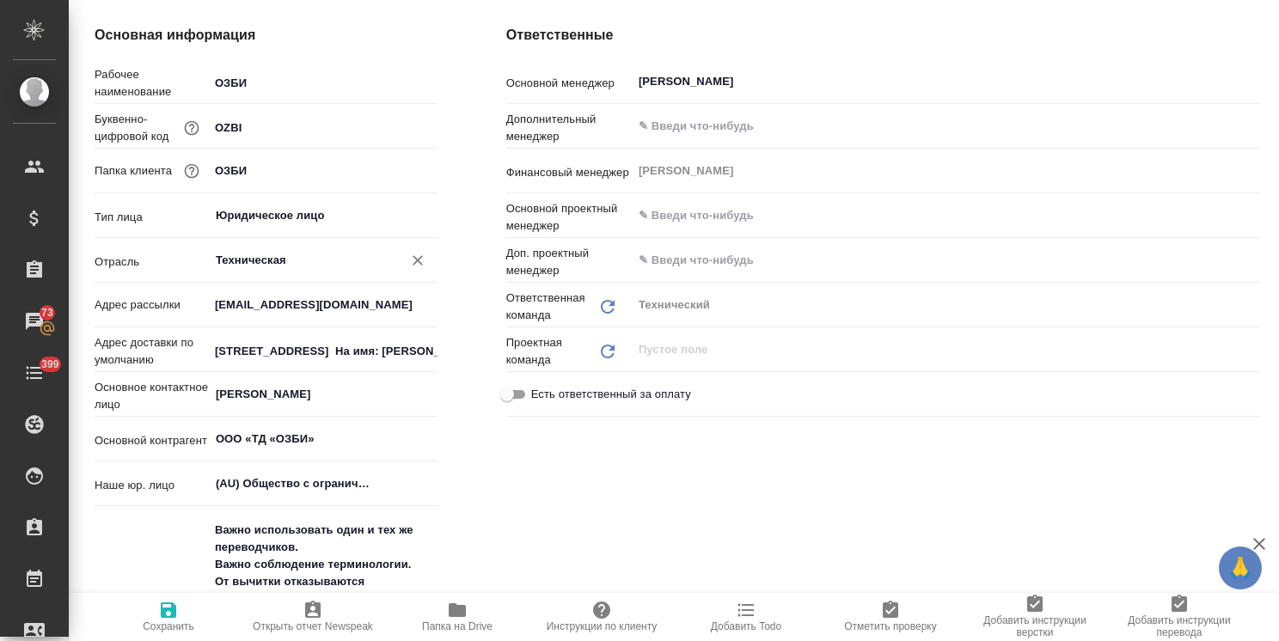
type input "Техническая"
type textarea "x"
click at [162, 622] on span "Сохранить" at bounding box center [169, 626] width 52 height 12
type textarea "x"
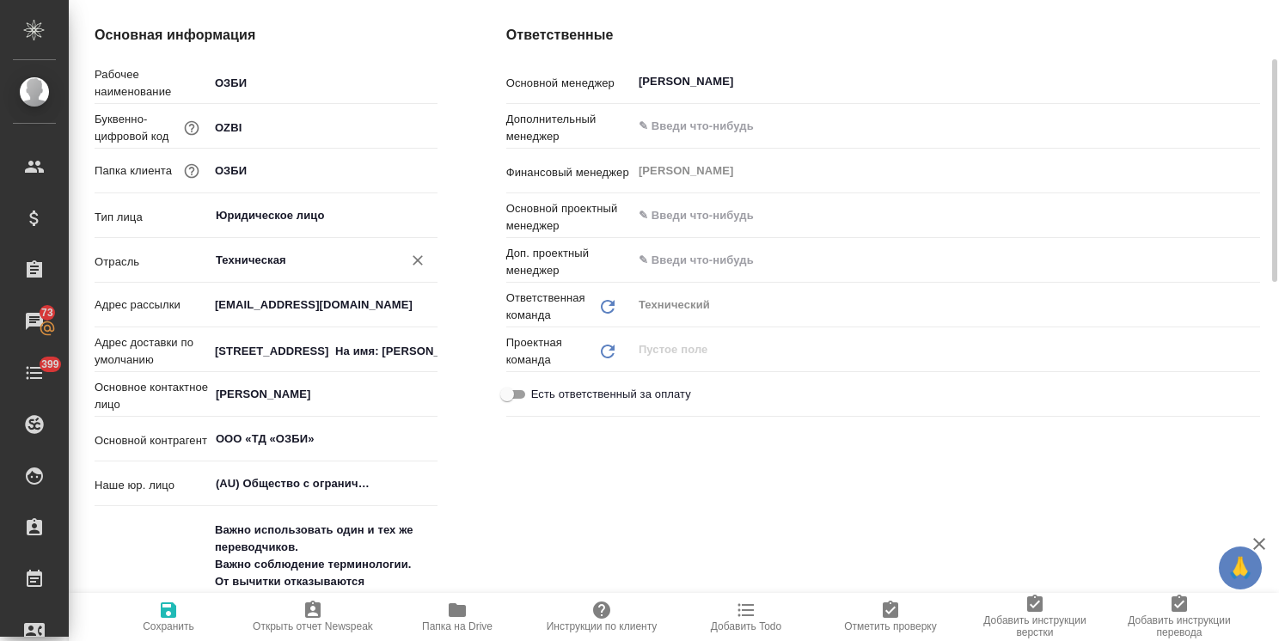
type textarea "x"
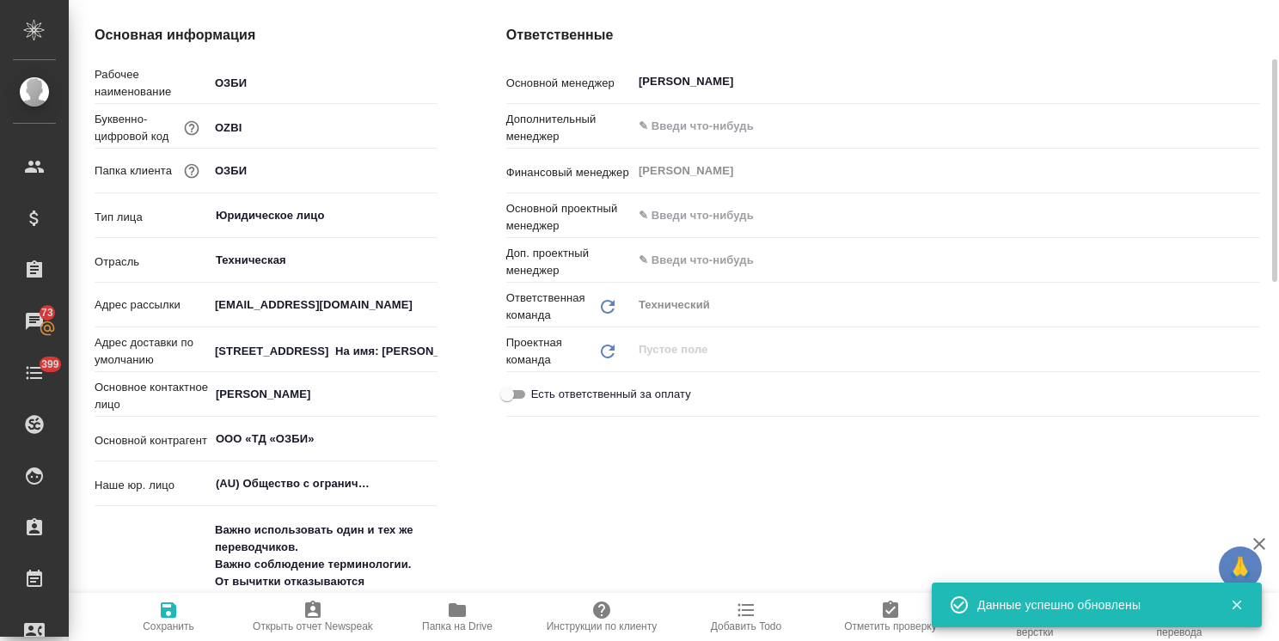
type textarea "x"
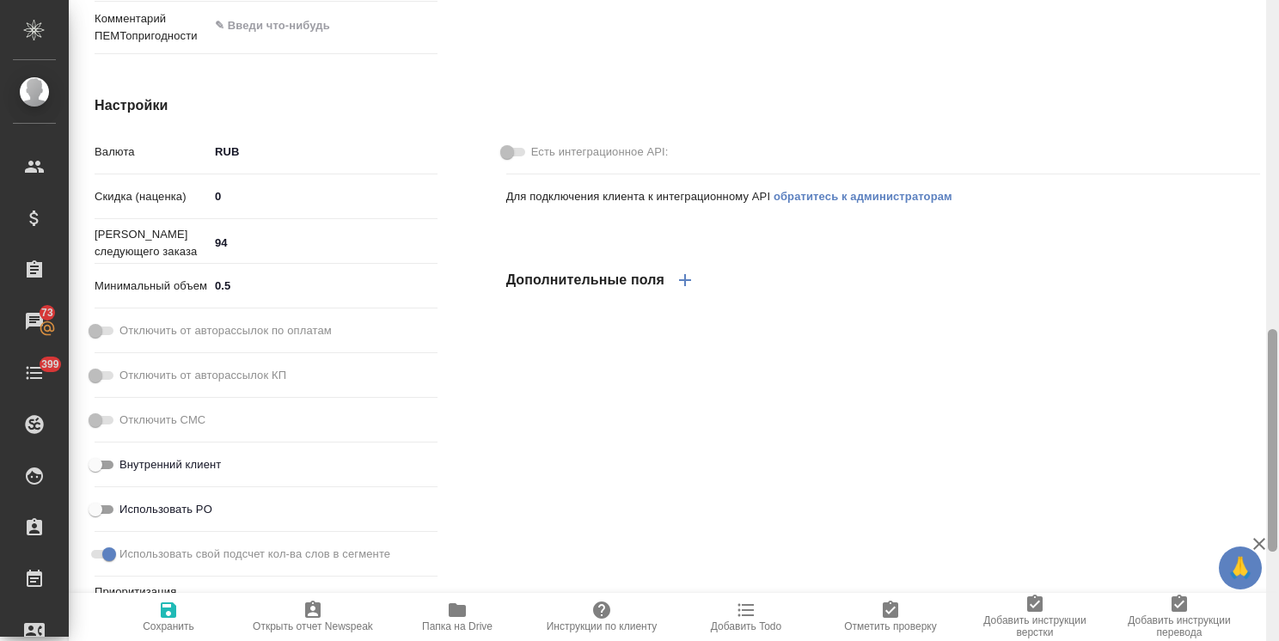
scroll to position [1117, 0]
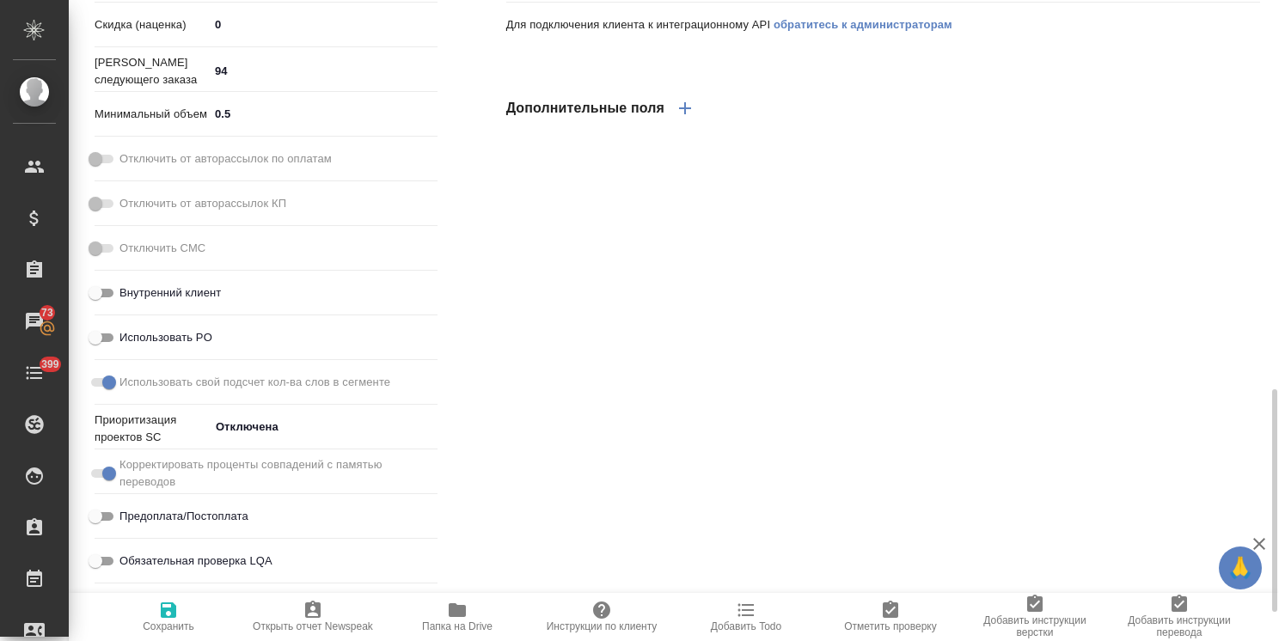
click at [1249, 434] on div "Есть интеграционное API: Для подключения клиента к интеграционному API обратите…" at bounding box center [883, 301] width 822 height 825
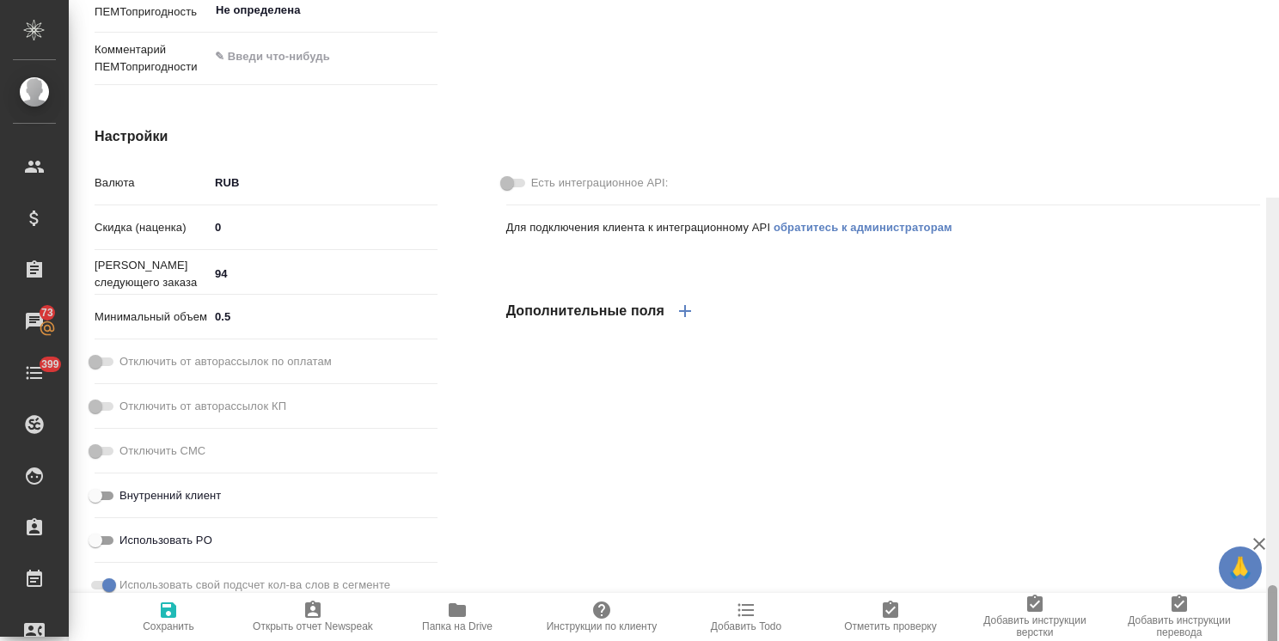
scroll to position [0, 0]
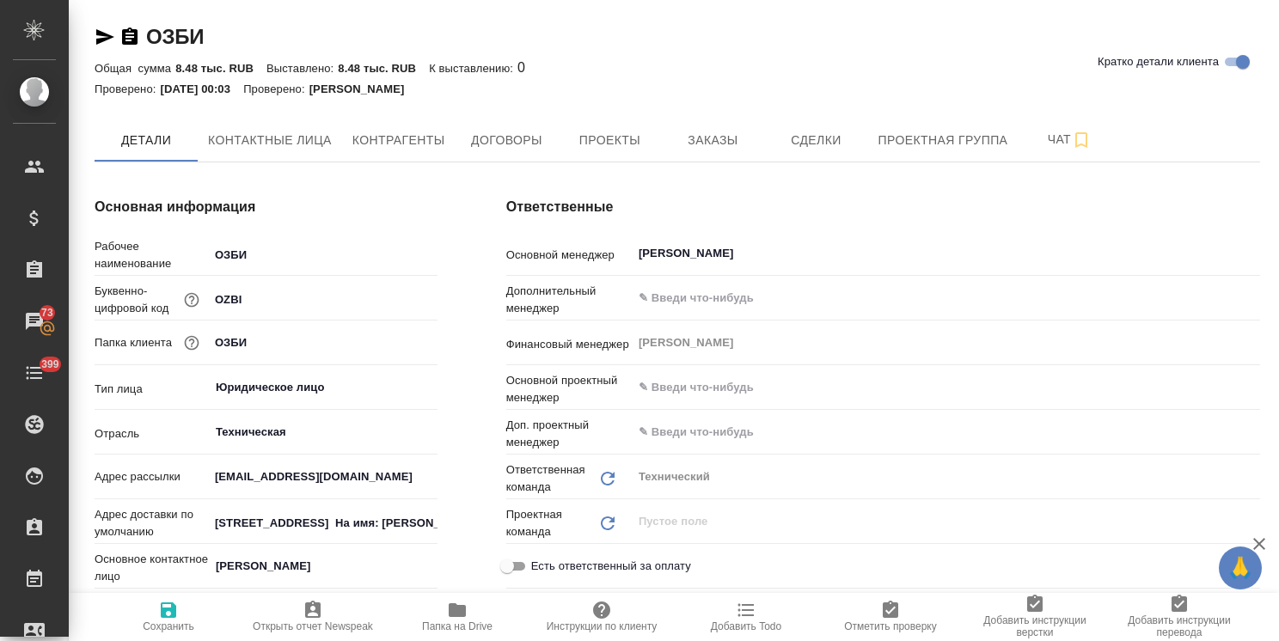
drag, startPoint x: 1267, startPoint y: 471, endPoint x: 1296, endPoint y: 59, distance: 412.6
click at [1278, 59] on html "🙏 .cls-1 fill:#fff; AWATERA Usmanova Olga Клиенты Спецификации Заказы 73 Чаты 3…" at bounding box center [639, 320] width 1279 height 641
click at [486, 143] on span "Договоры" at bounding box center [506, 140] width 82 height 21
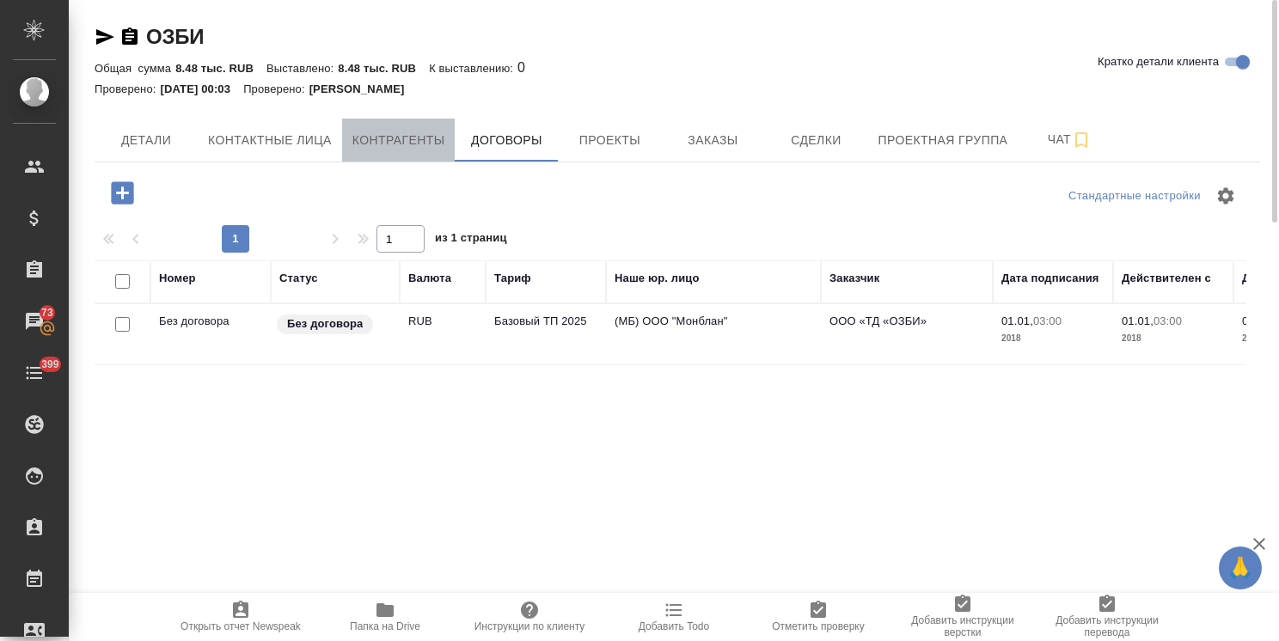
click at [400, 141] on span "Контрагенты" at bounding box center [398, 140] width 93 height 21
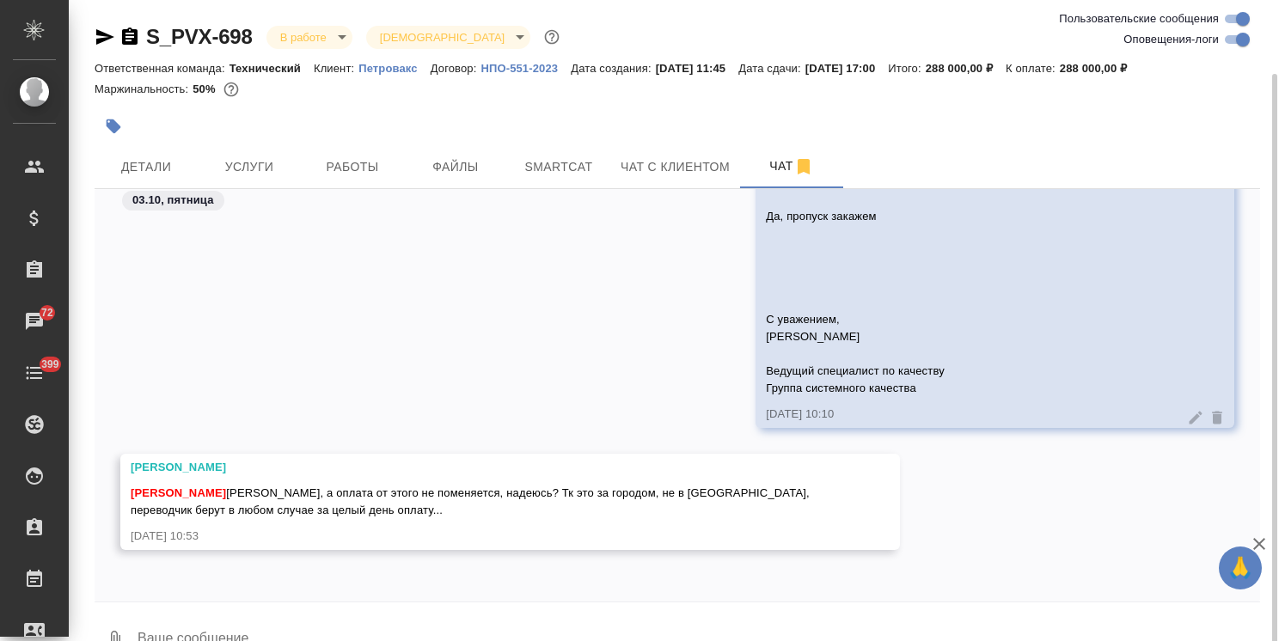
scroll to position [38, 0]
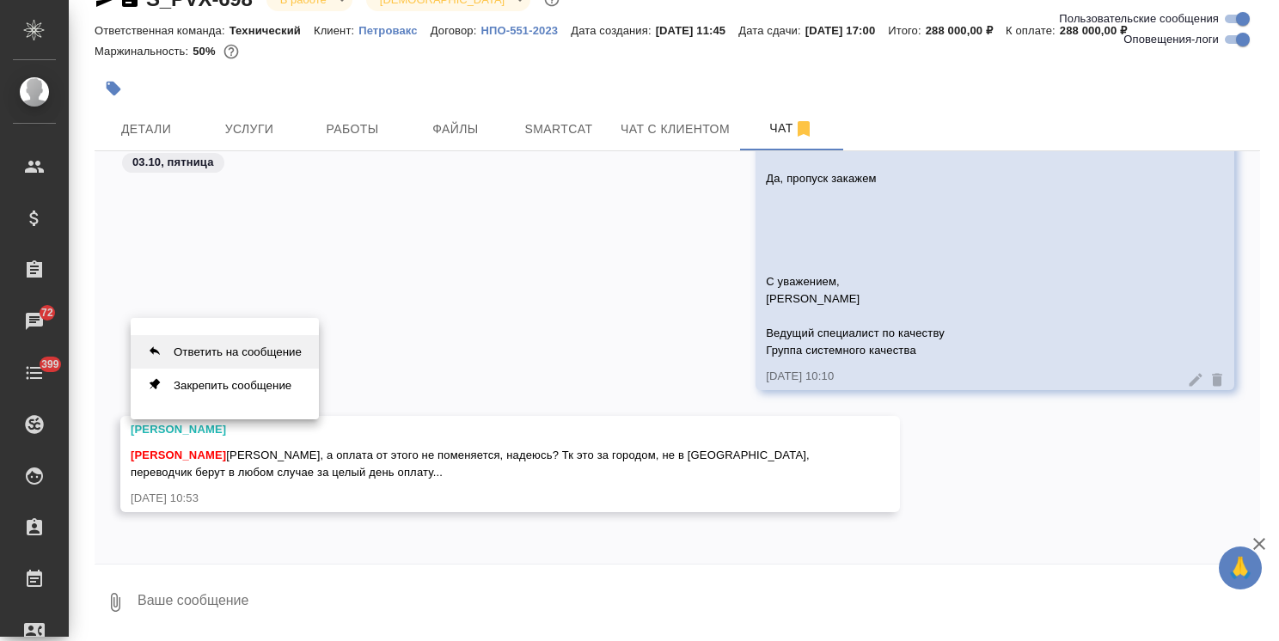
click at [239, 351] on button "Ответить на сообщение" at bounding box center [225, 352] width 188 height 34
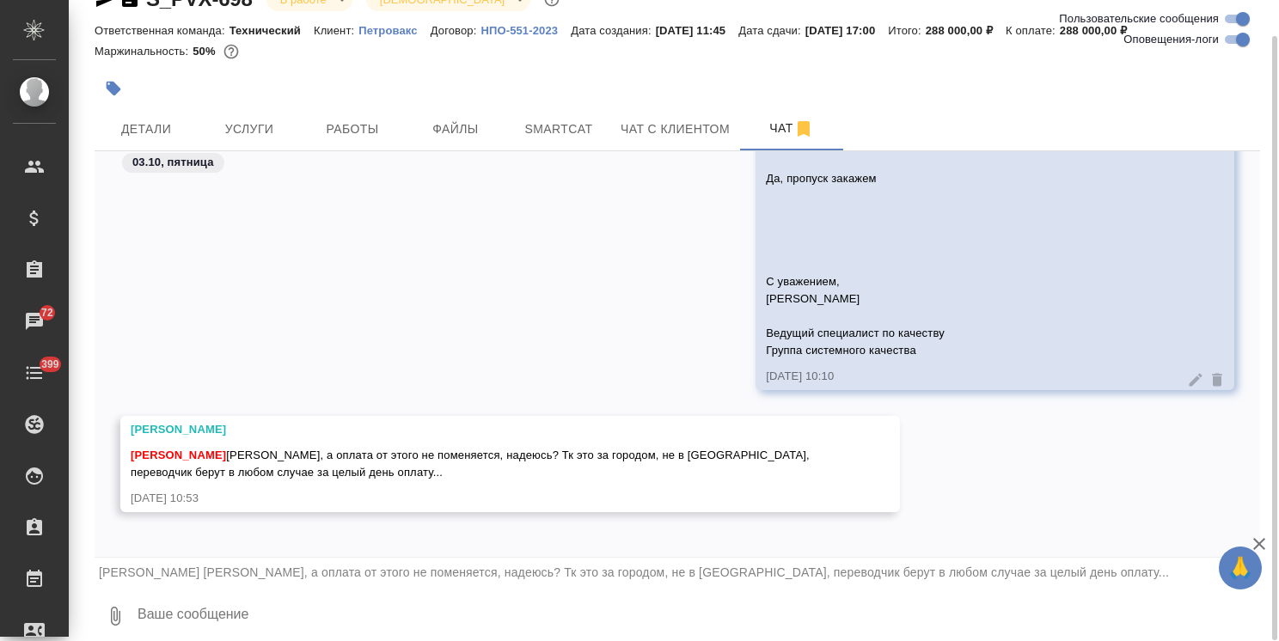
click at [235, 614] on textarea at bounding box center [698, 616] width 1124 height 58
type textarea "пока все так же)"
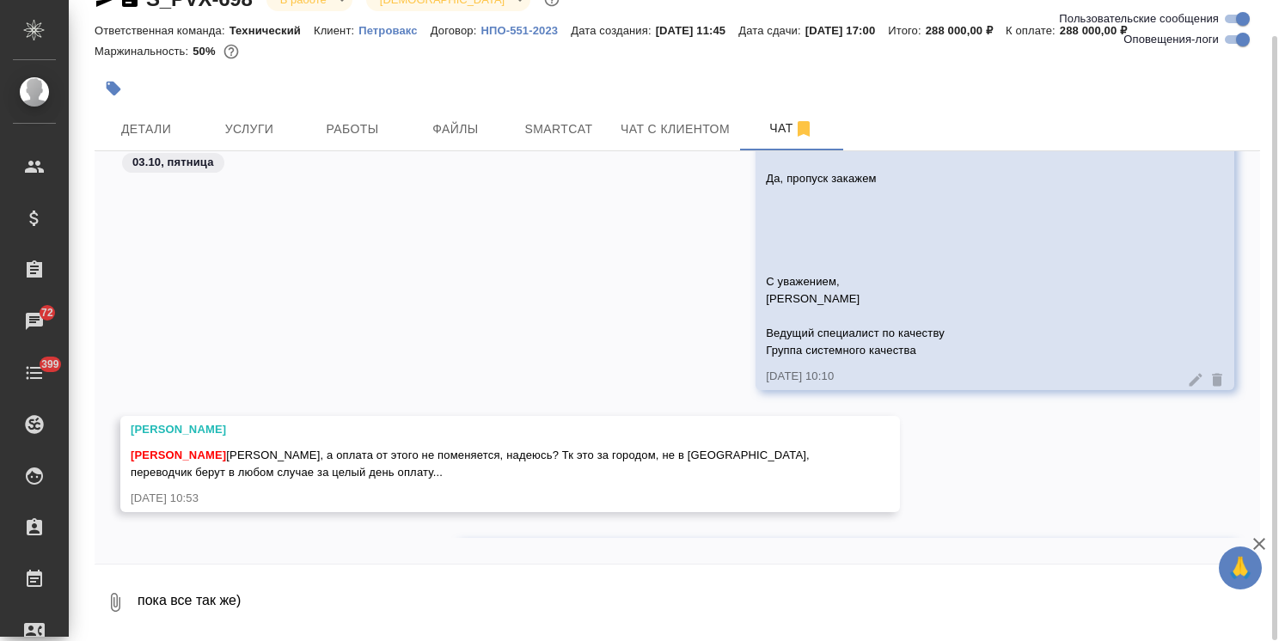
scroll to position [4159, 0]
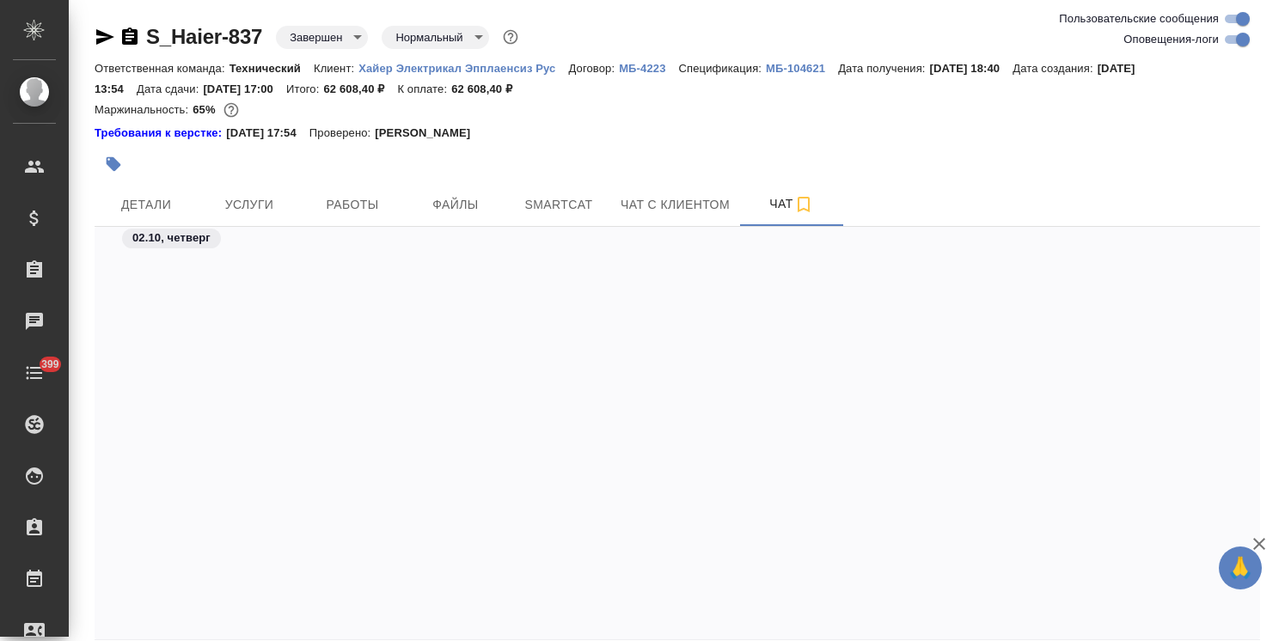
scroll to position [105224, 0]
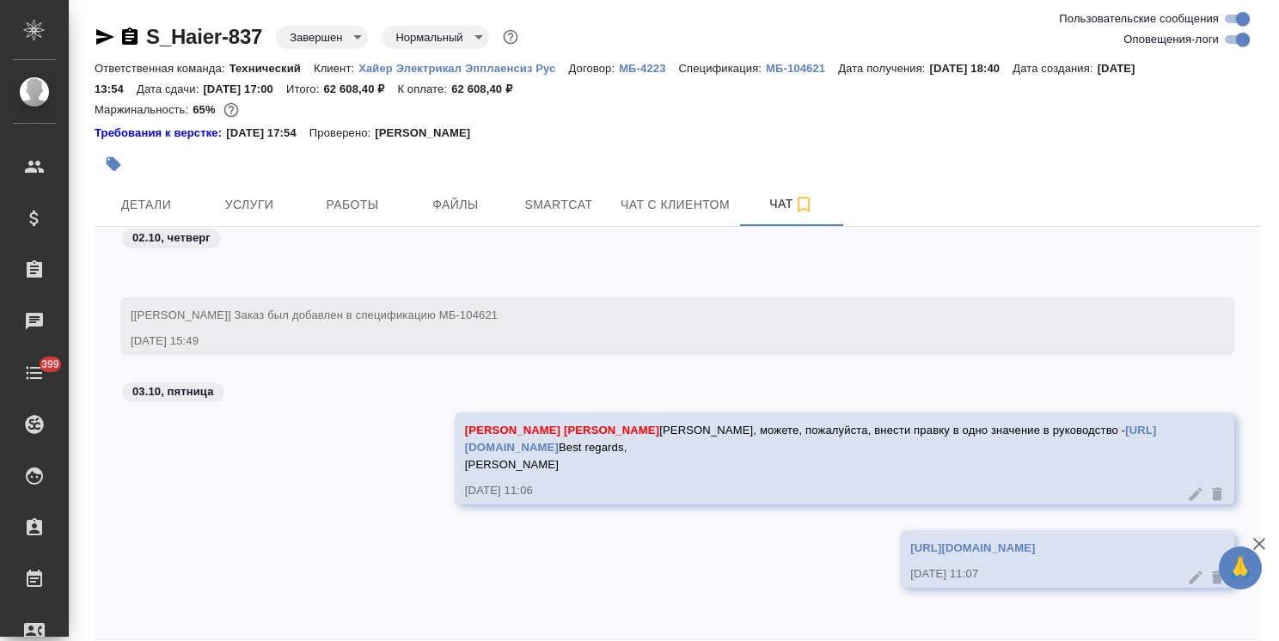
click at [1267, 545] on icon "button" at bounding box center [1259, 544] width 21 height 21
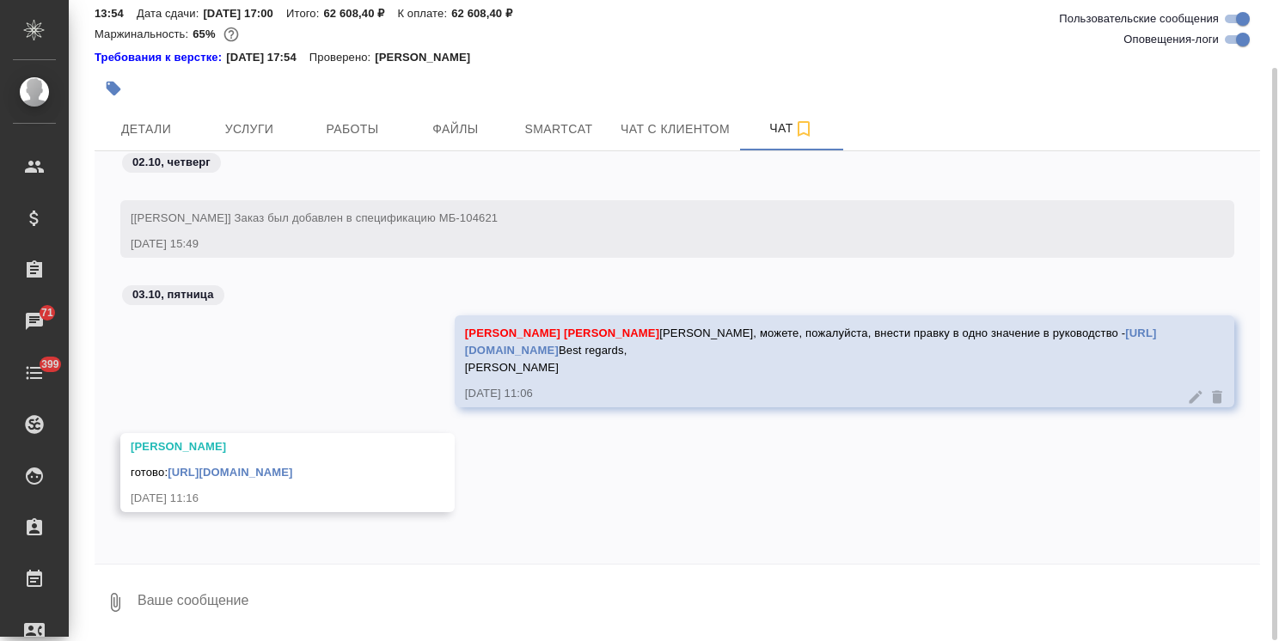
drag, startPoint x: 1260, startPoint y: 507, endPoint x: 1254, endPoint y: 528, distance: 21.5
click at [1254, 528] on div "S_Haier-837 Завершен closed Нормальный normal Ответственная команда: Технически…" at bounding box center [677, 283] width 1184 height 718
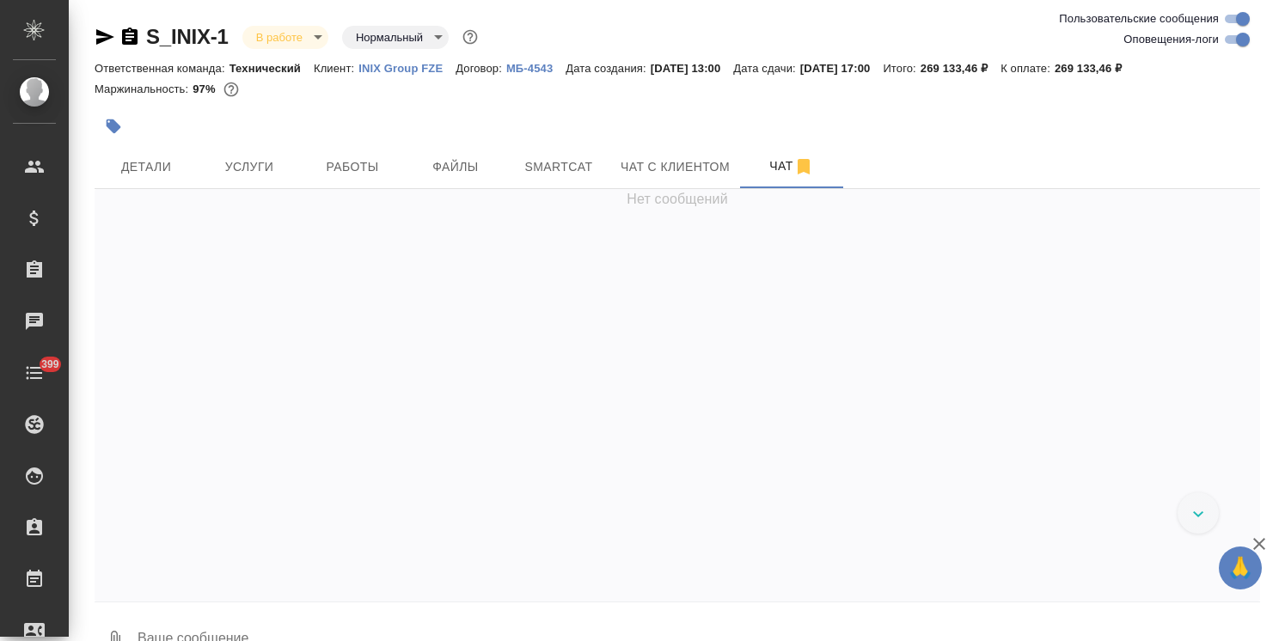
click at [409, 67] on p "INIX Group FZE" at bounding box center [406, 68] width 97 height 13
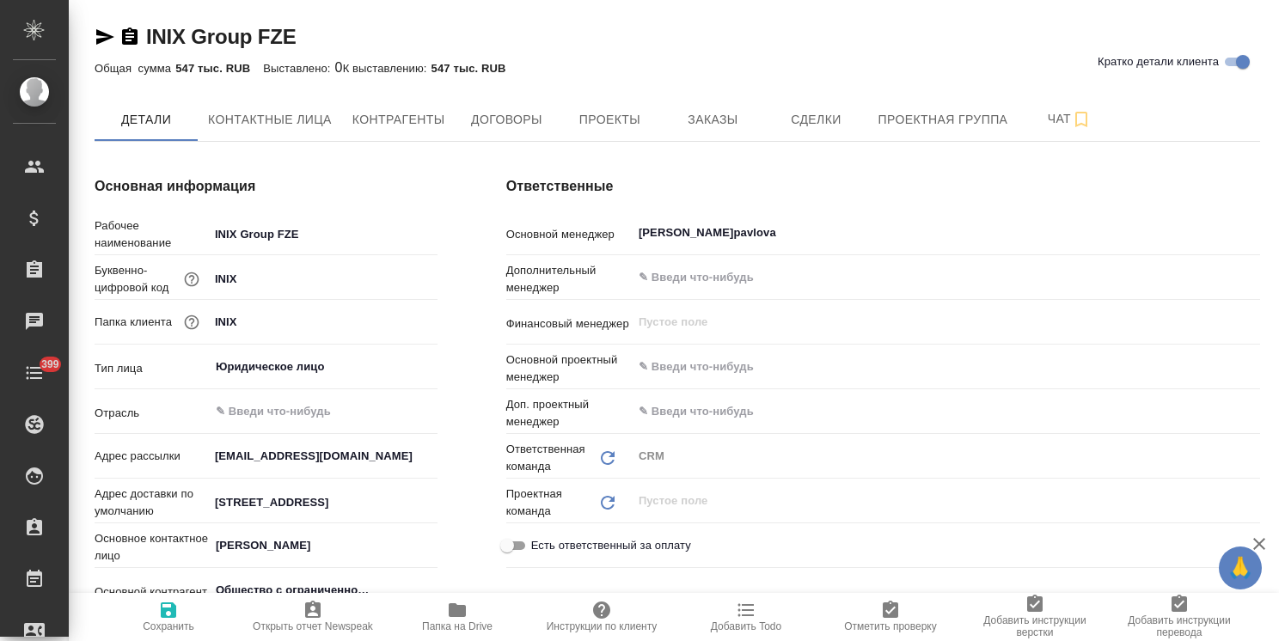
type input "Общество с ограниченной ответственностью «ПРОИВЕСТ»"
type textarea "x"
type input "Общество с ограниченной ответственностью «ПРОИВЕСТ»"
type textarea "x"
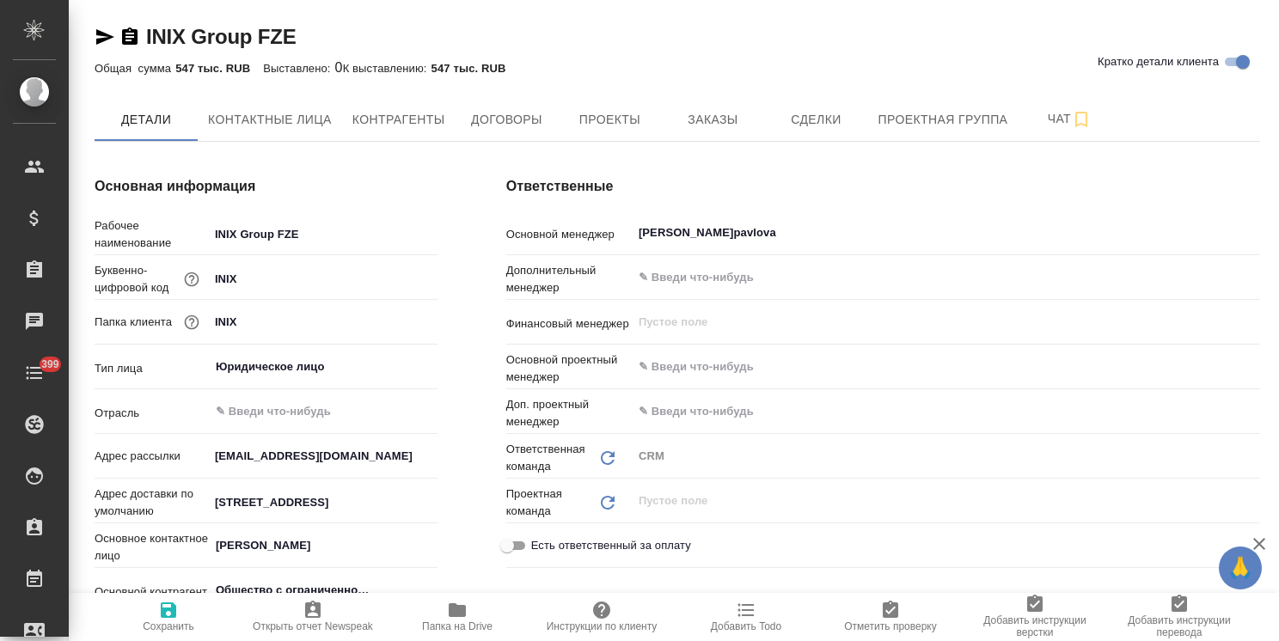
type textarea "x"
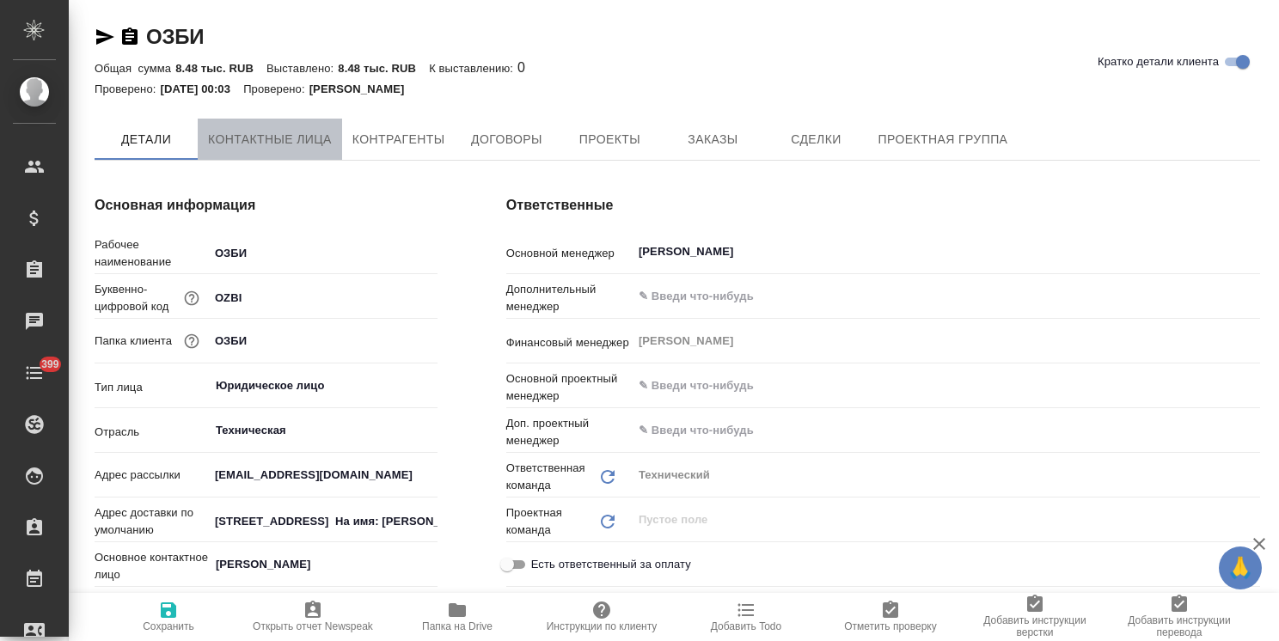
click at [287, 150] on button "Контактные лица" at bounding box center [270, 139] width 144 height 41
type textarea "x"
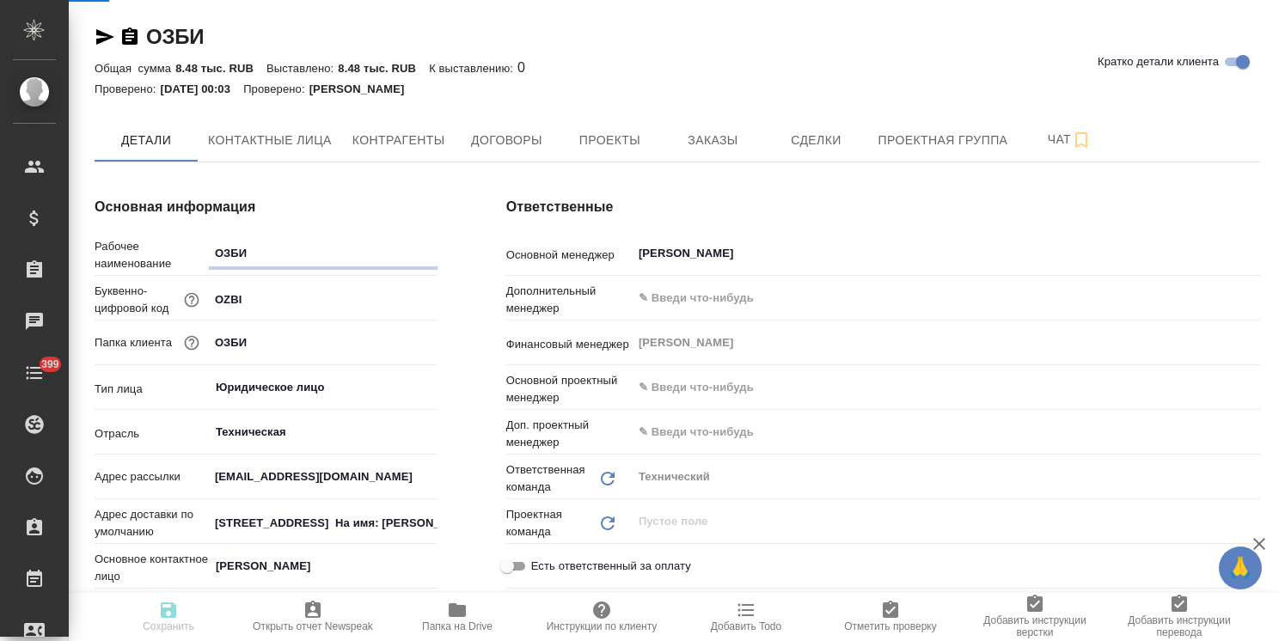
type textarea "x"
click at [277, 142] on span "Контактные лица" at bounding box center [270, 140] width 124 height 21
select select "RU"
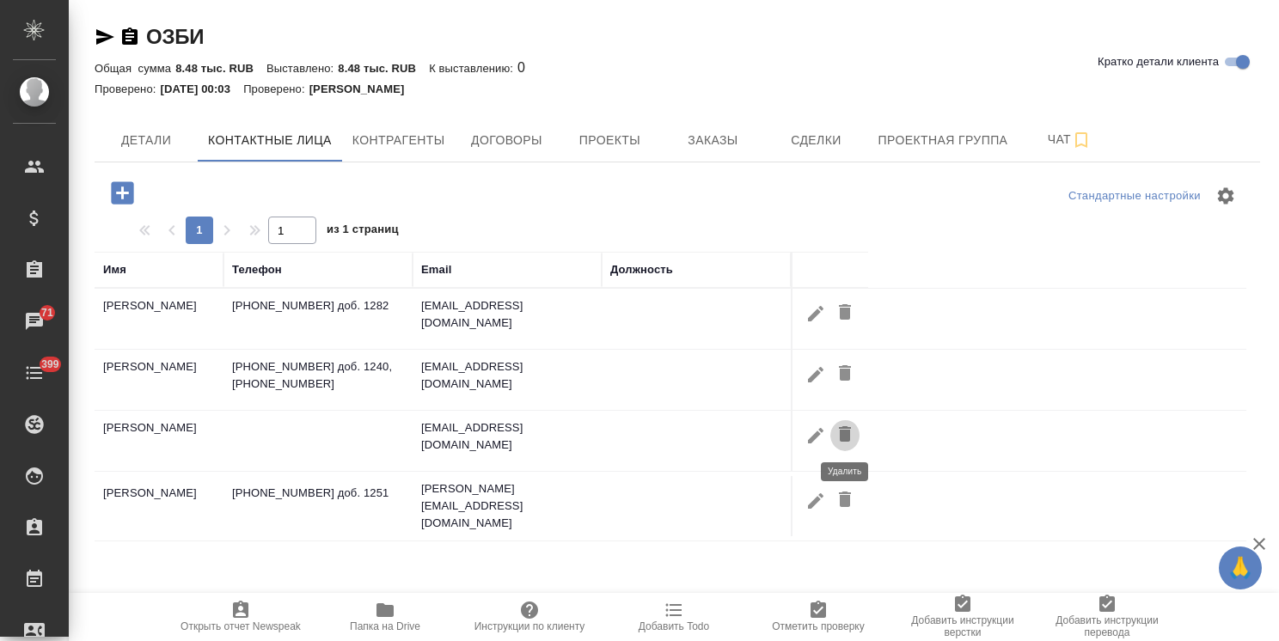
click at [846, 431] on icon "button" at bounding box center [845, 433] width 12 height 15
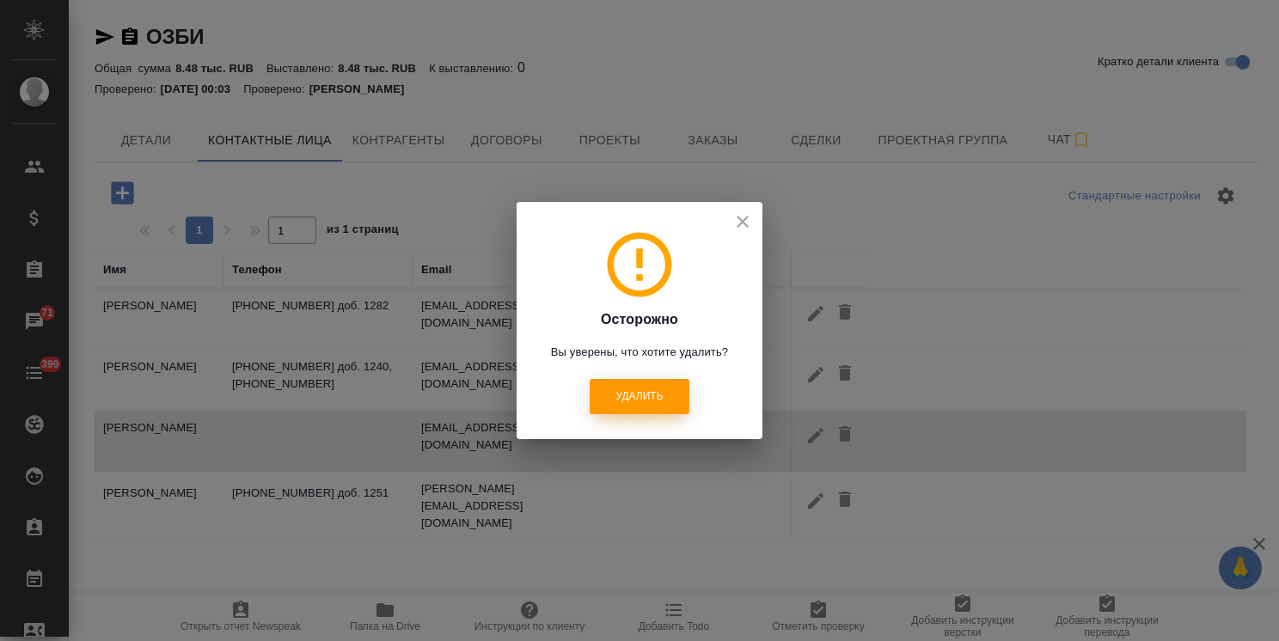
click at [660, 400] on span "Удалить" at bounding box center [638, 396] width 47 height 15
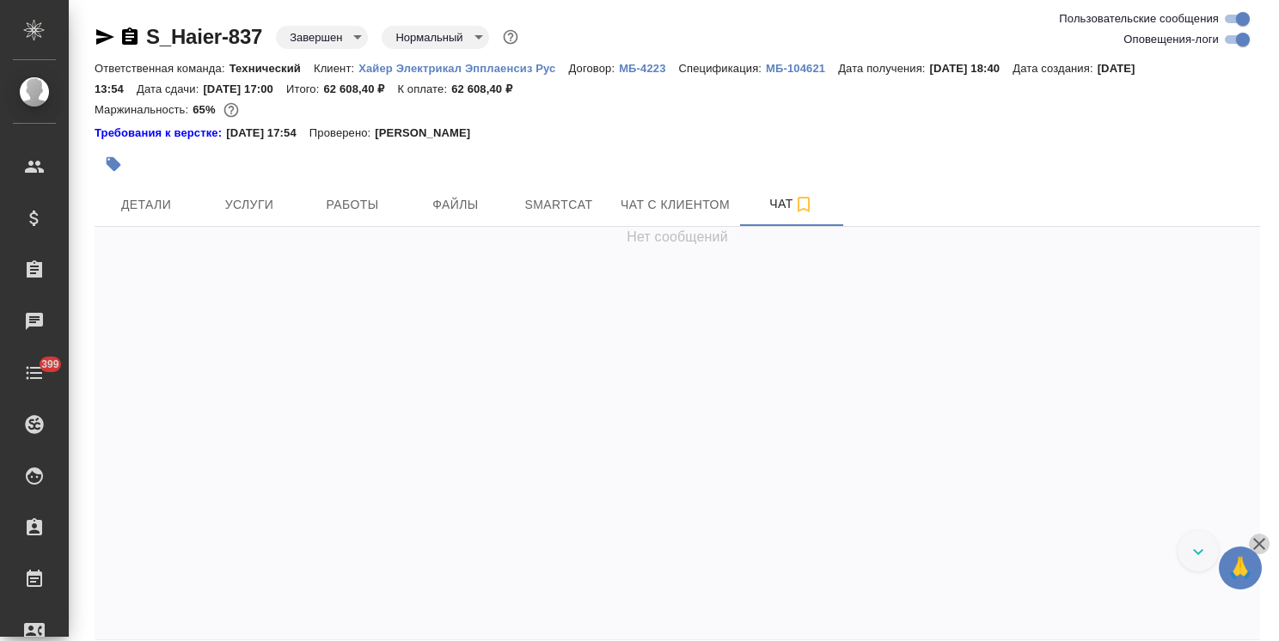
click at [1252, 543] on icon "button" at bounding box center [1259, 544] width 21 height 21
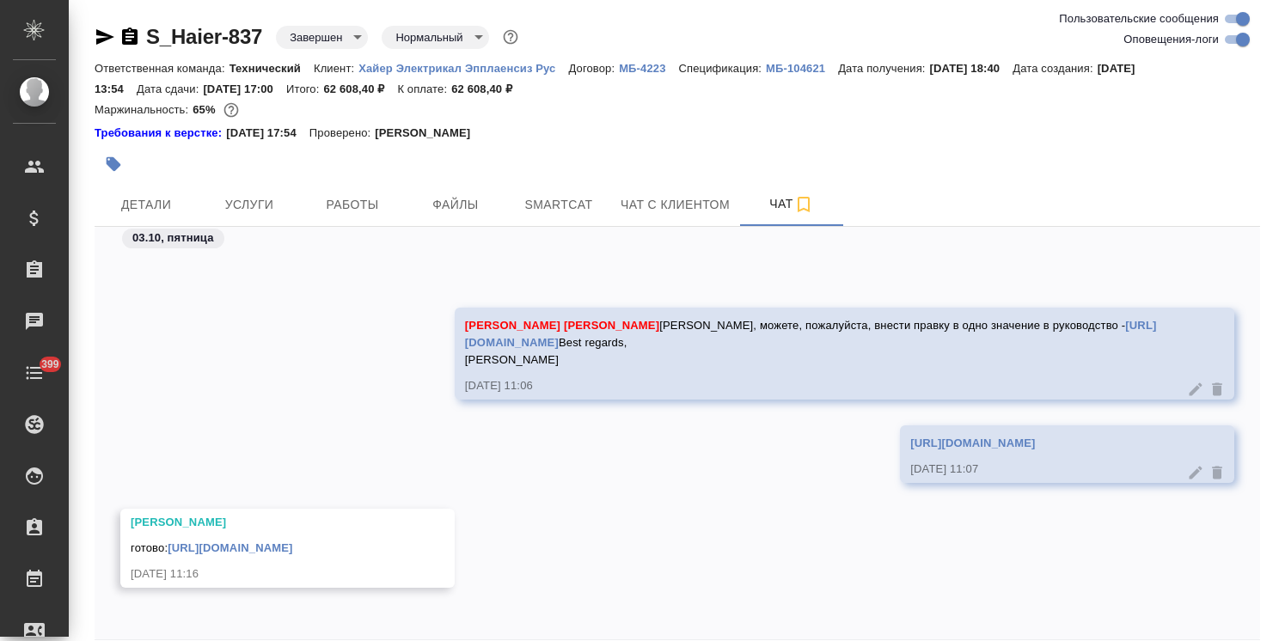
scroll to position [76, 0]
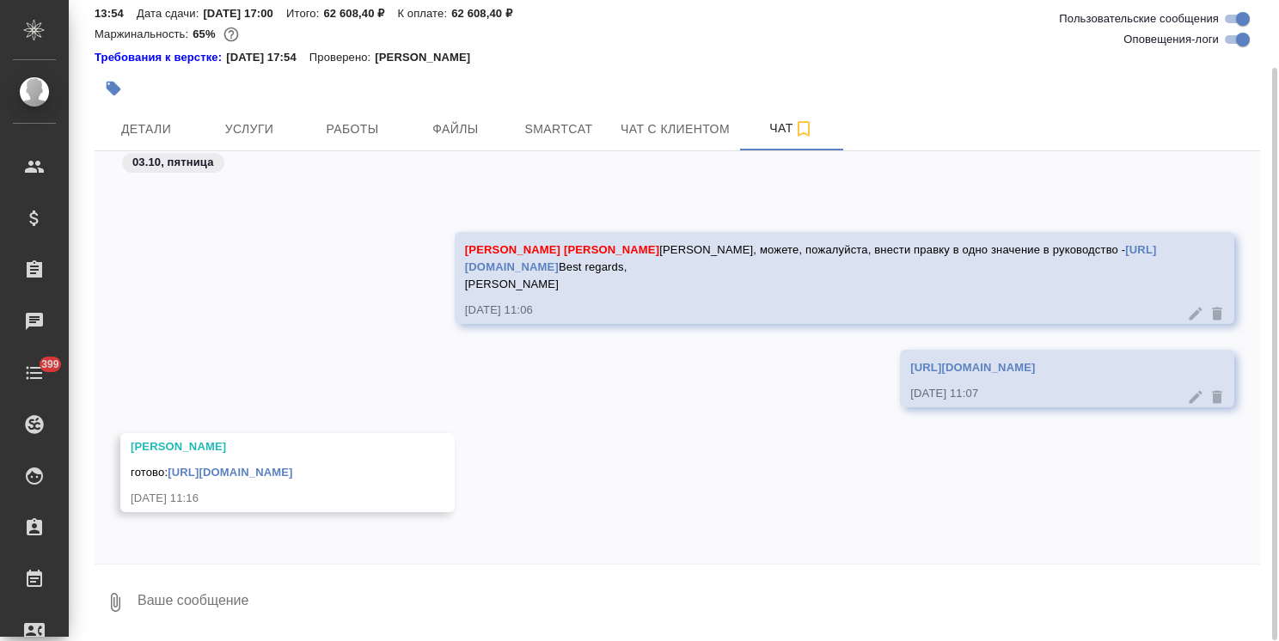
click at [282, 593] on textarea at bounding box center [698, 602] width 1124 height 58
type textarea "Спасибо!"
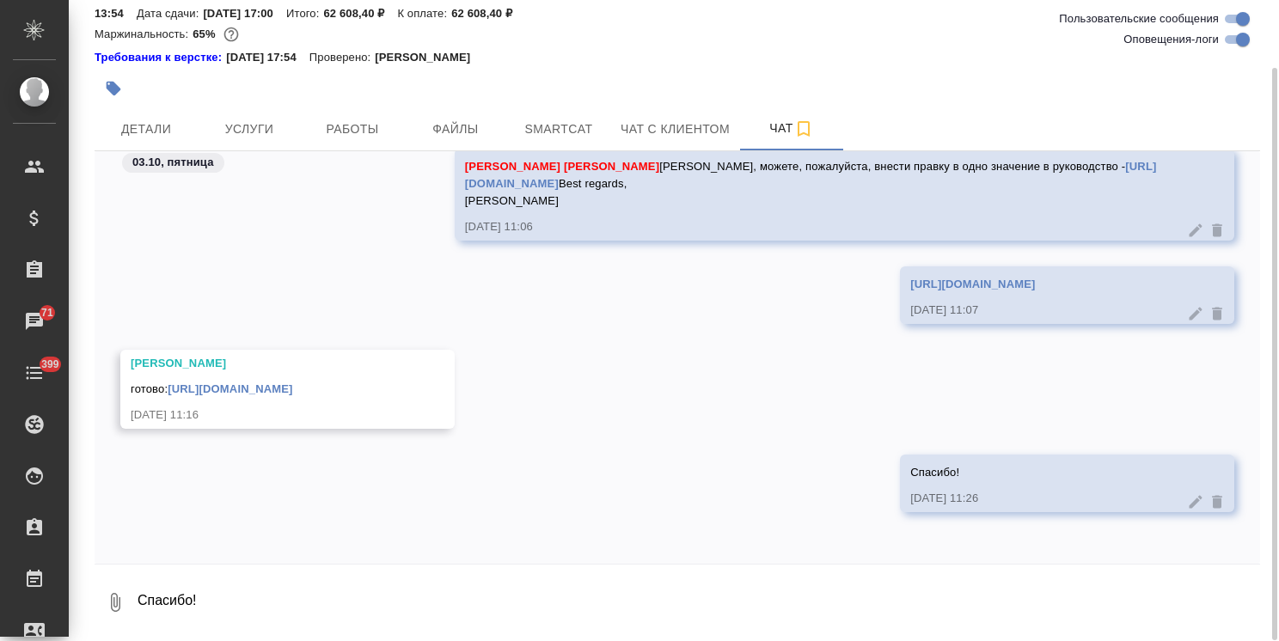
scroll to position [105601, 0]
click at [273, 394] on link "[URL][DOMAIN_NAME]" at bounding box center [230, 388] width 125 height 13
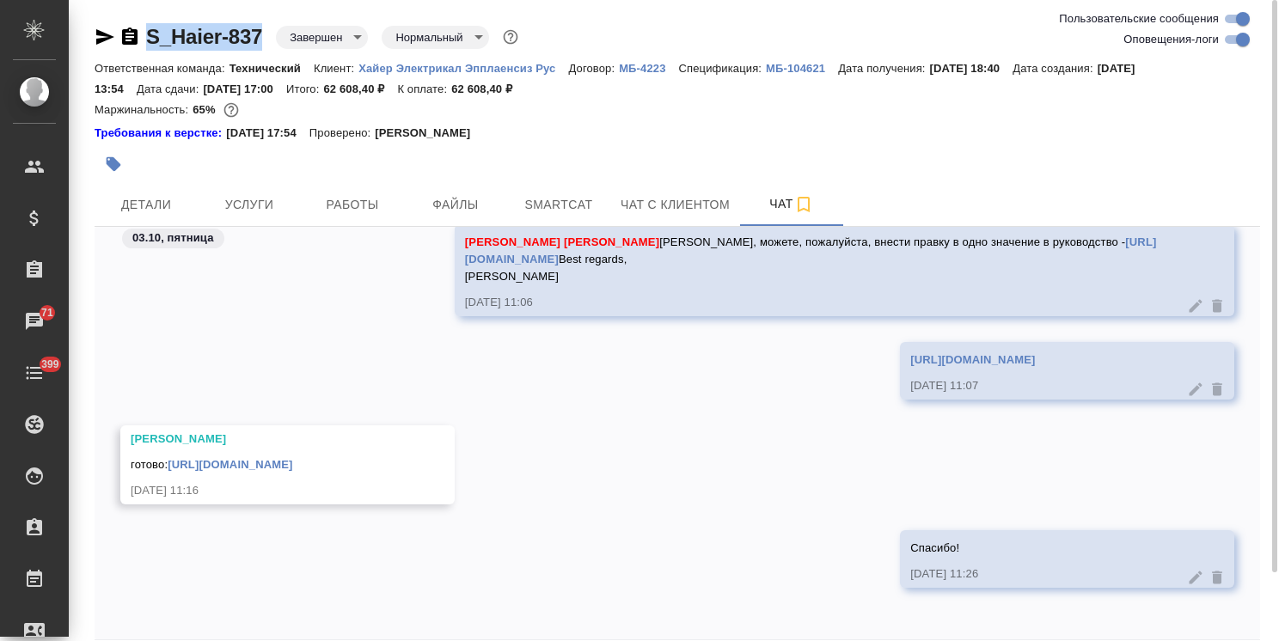
drag, startPoint x: 272, startPoint y: 15, endPoint x: 108, endPoint y: 5, distance: 164.4
click at [110, 8] on div "S_Haier-837 Завершен closed Нормальный normal Ответственная команда: Технически…" at bounding box center [677, 359] width 1184 height 718
copy link "S_Haier-837"
